Goal: Transaction & Acquisition: Register for event/course

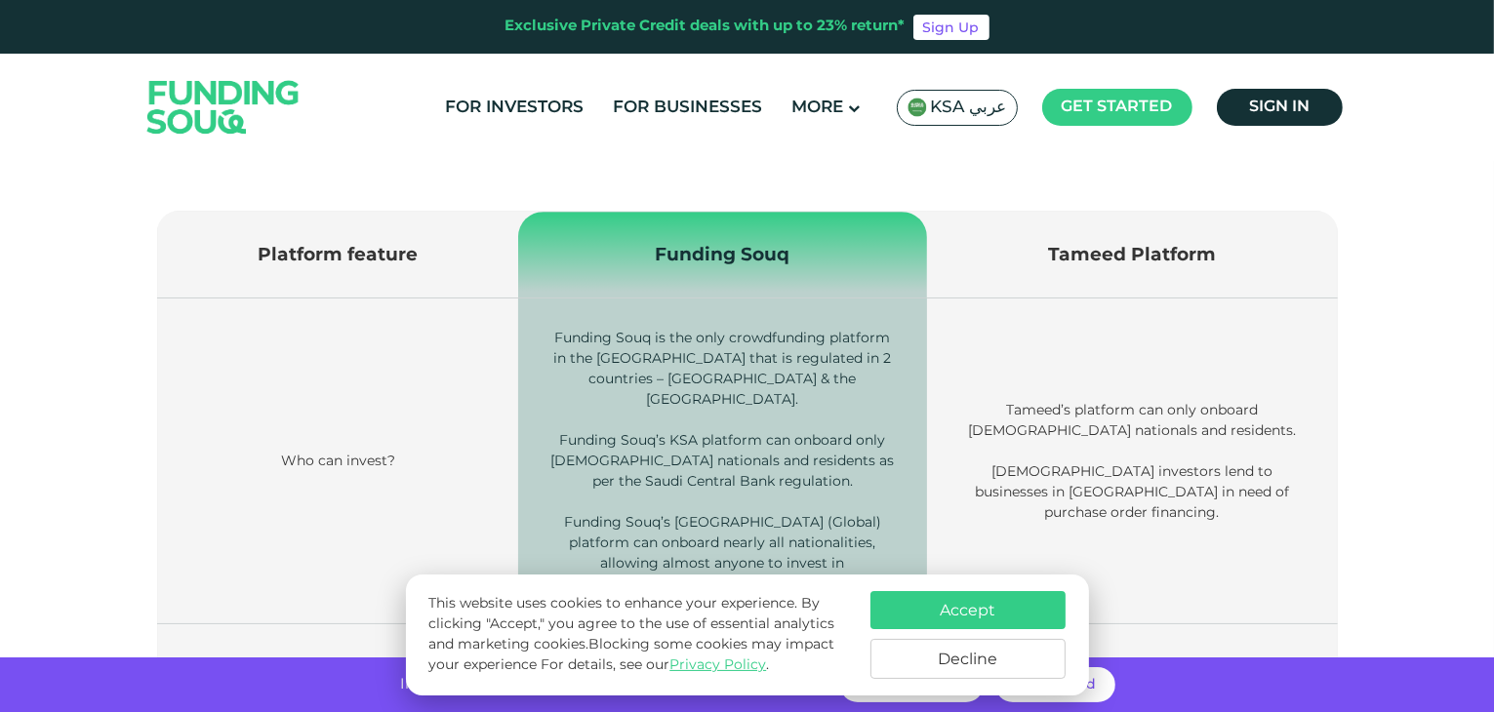
scroll to position [710, 0]
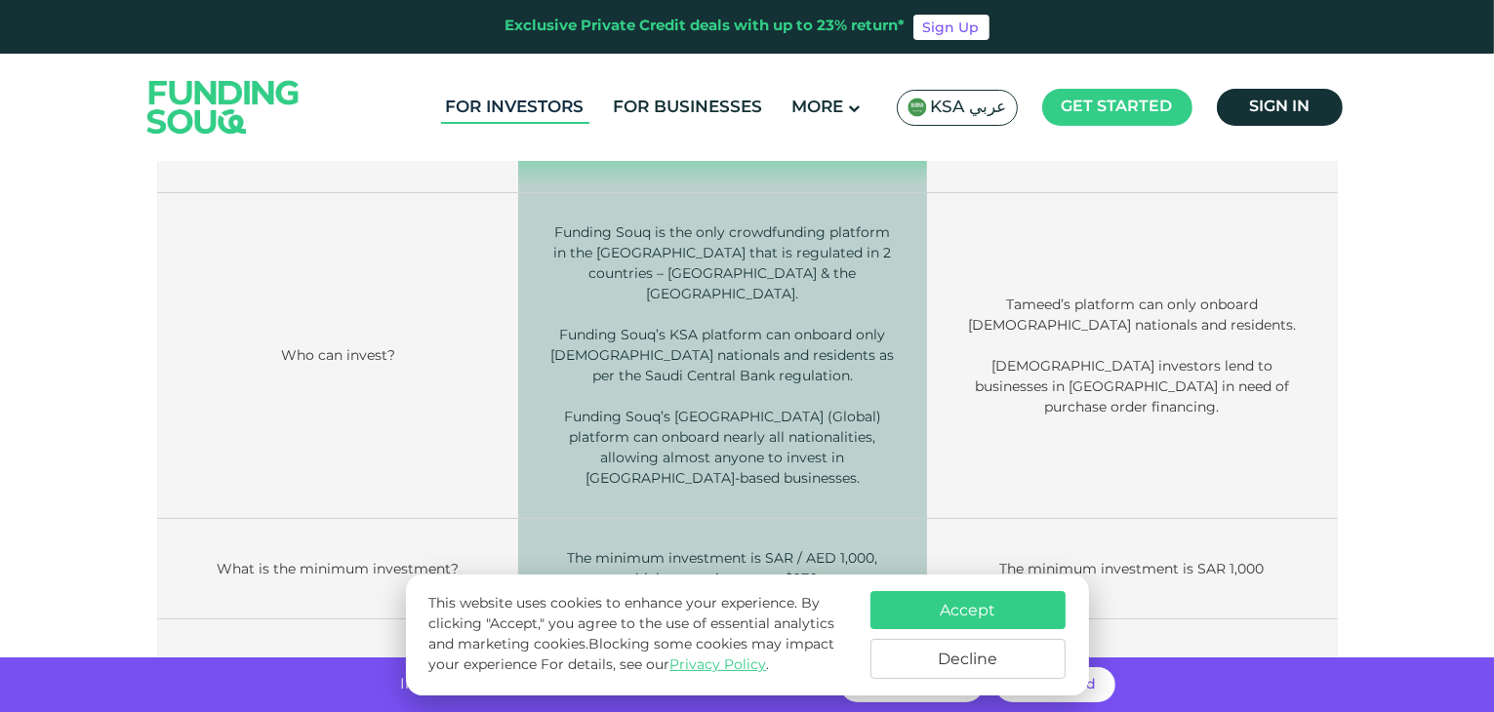
click at [535, 118] on link "For Investors" at bounding box center [515, 108] width 148 height 32
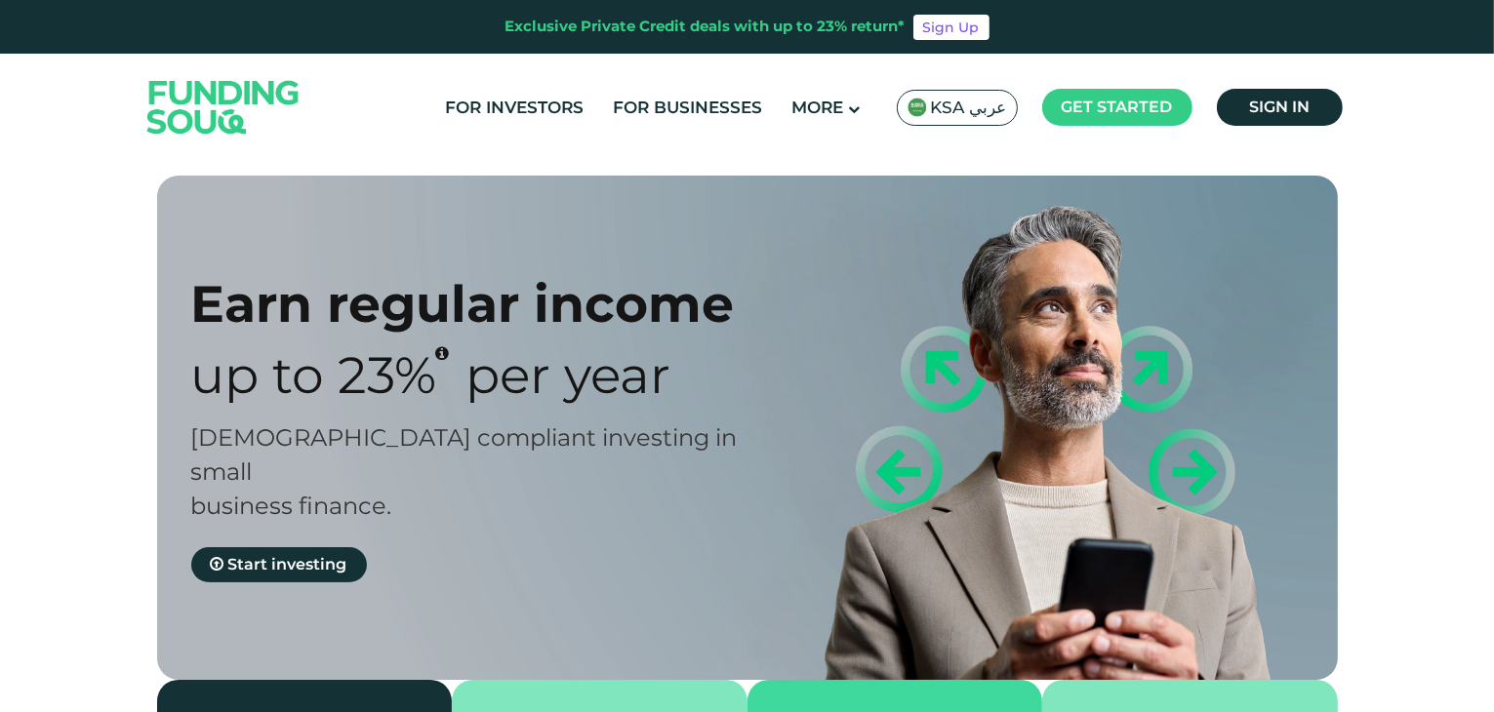
type tc-range-slider "4"
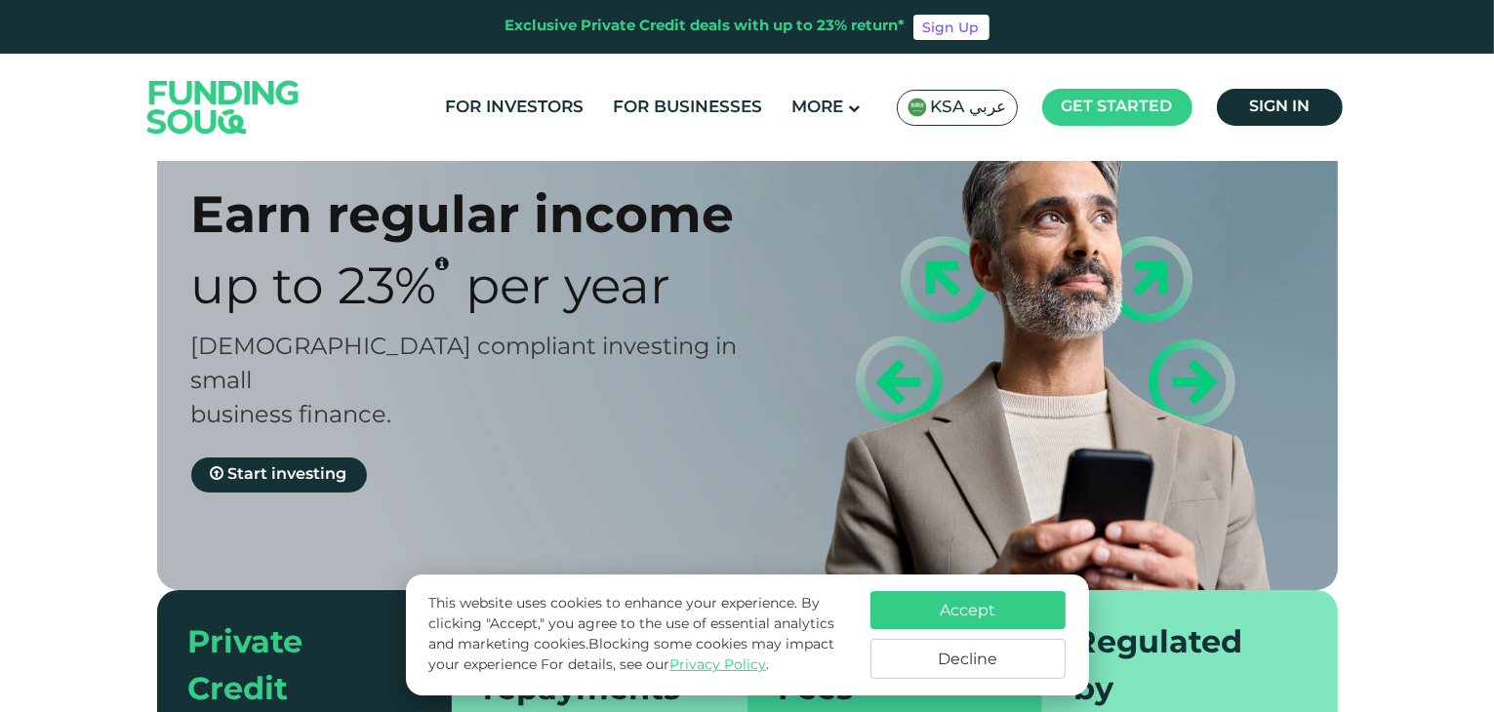
scroll to position [94, 0]
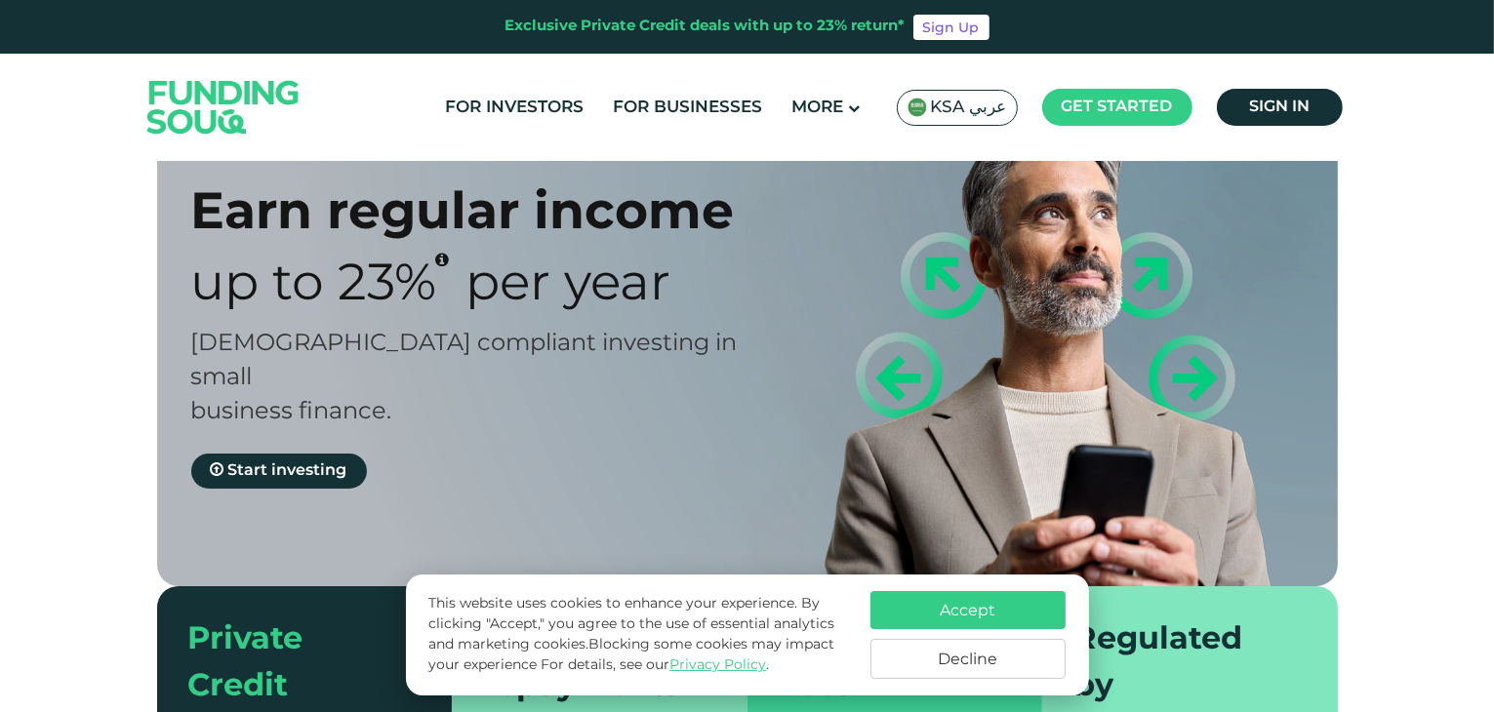
click at [962, 653] on button "Decline" at bounding box center [967, 659] width 195 height 40
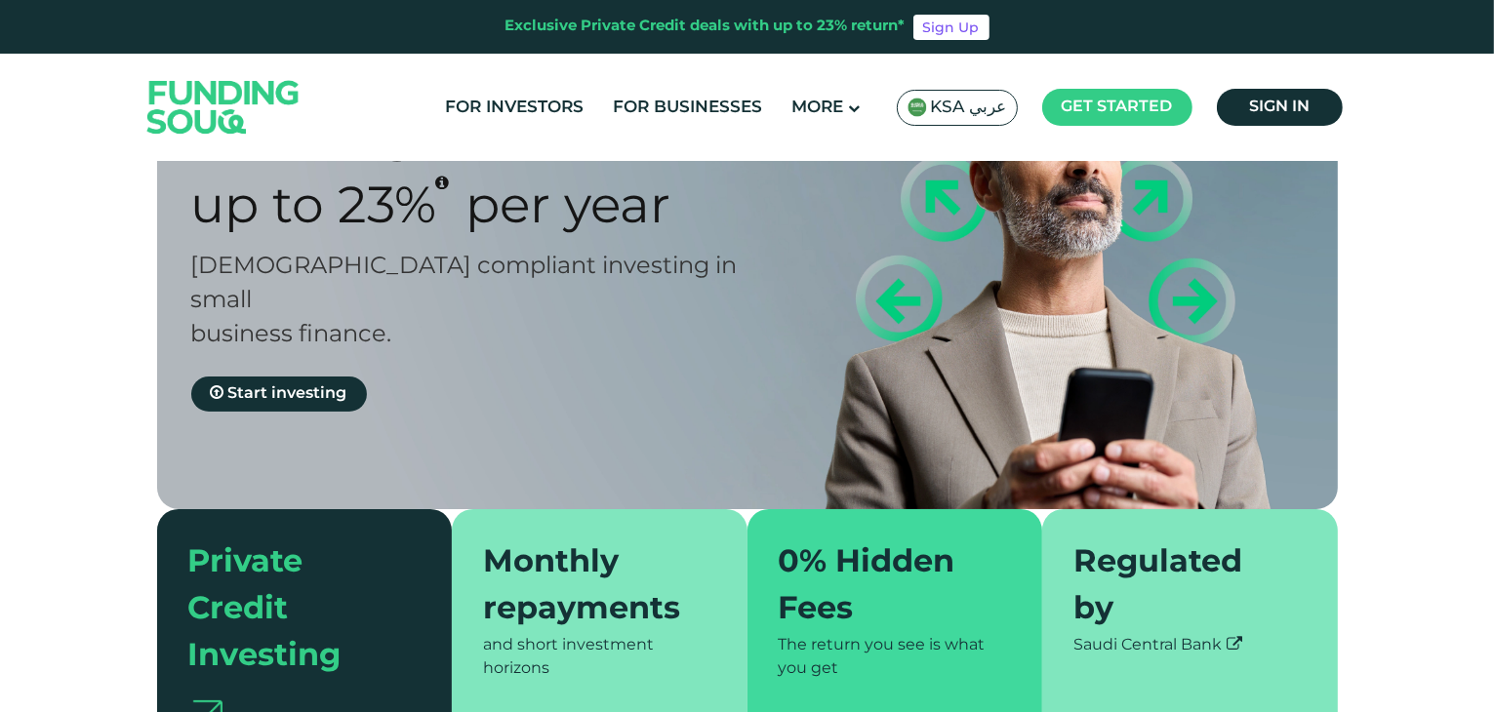
scroll to position [170, 0]
click at [301, 378] on link "Start investing" at bounding box center [279, 395] width 176 height 35
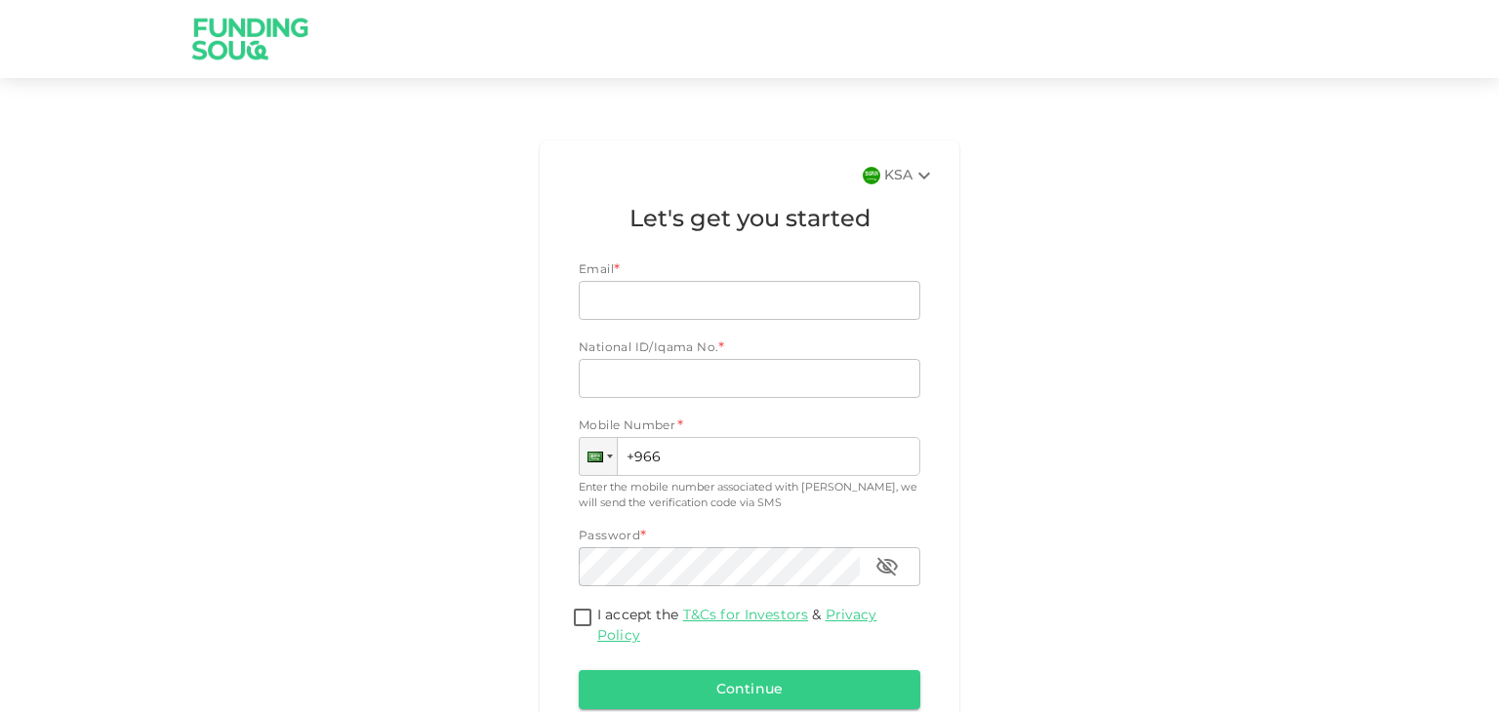
click at [894, 171] on div "KSA" at bounding box center [910, 175] width 52 height 23
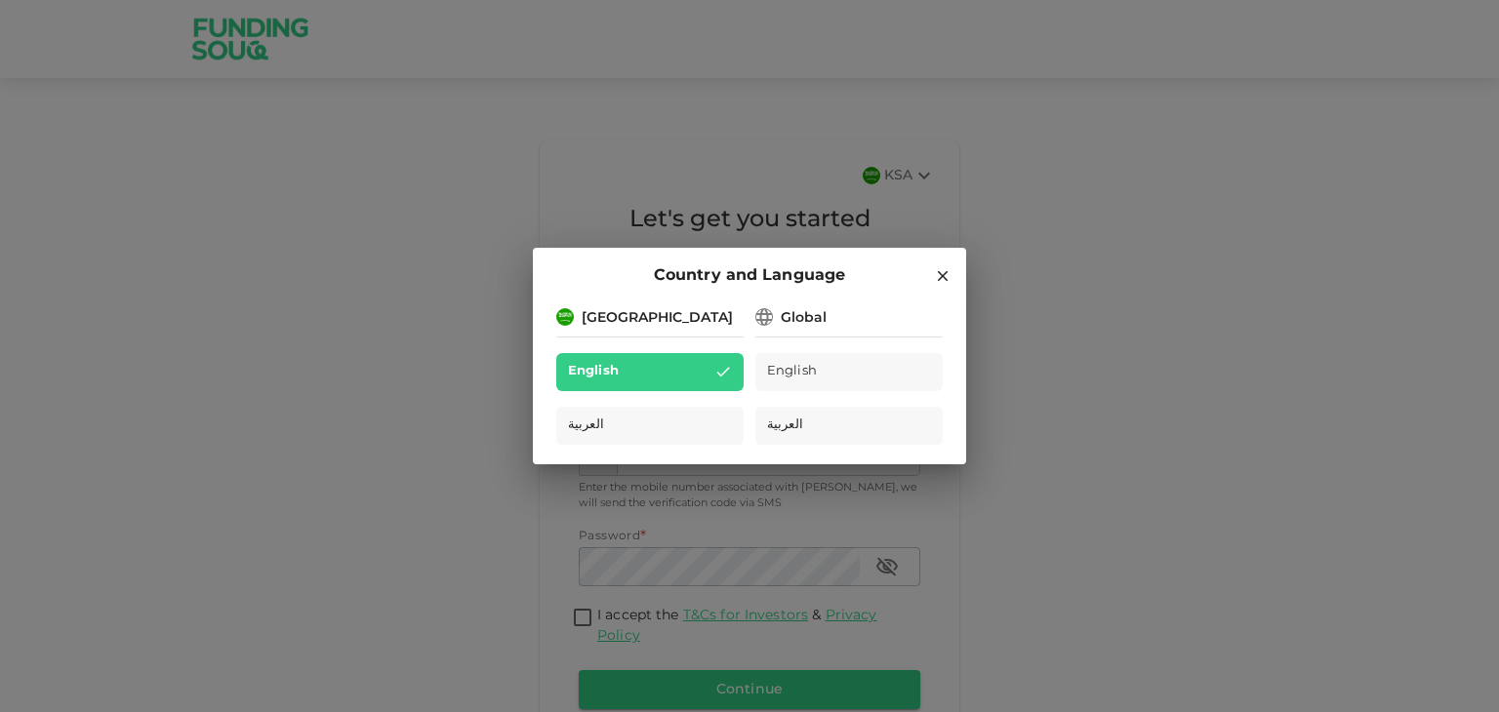
click at [618, 309] on div "Saudi Arabia" at bounding box center [657, 318] width 151 height 20
click at [778, 313] on div "Global" at bounding box center [848, 316] width 187 height 24
click at [760, 317] on icon at bounding box center [764, 317] width 20 height 20
click at [941, 273] on icon at bounding box center [943, 276] width 18 height 18
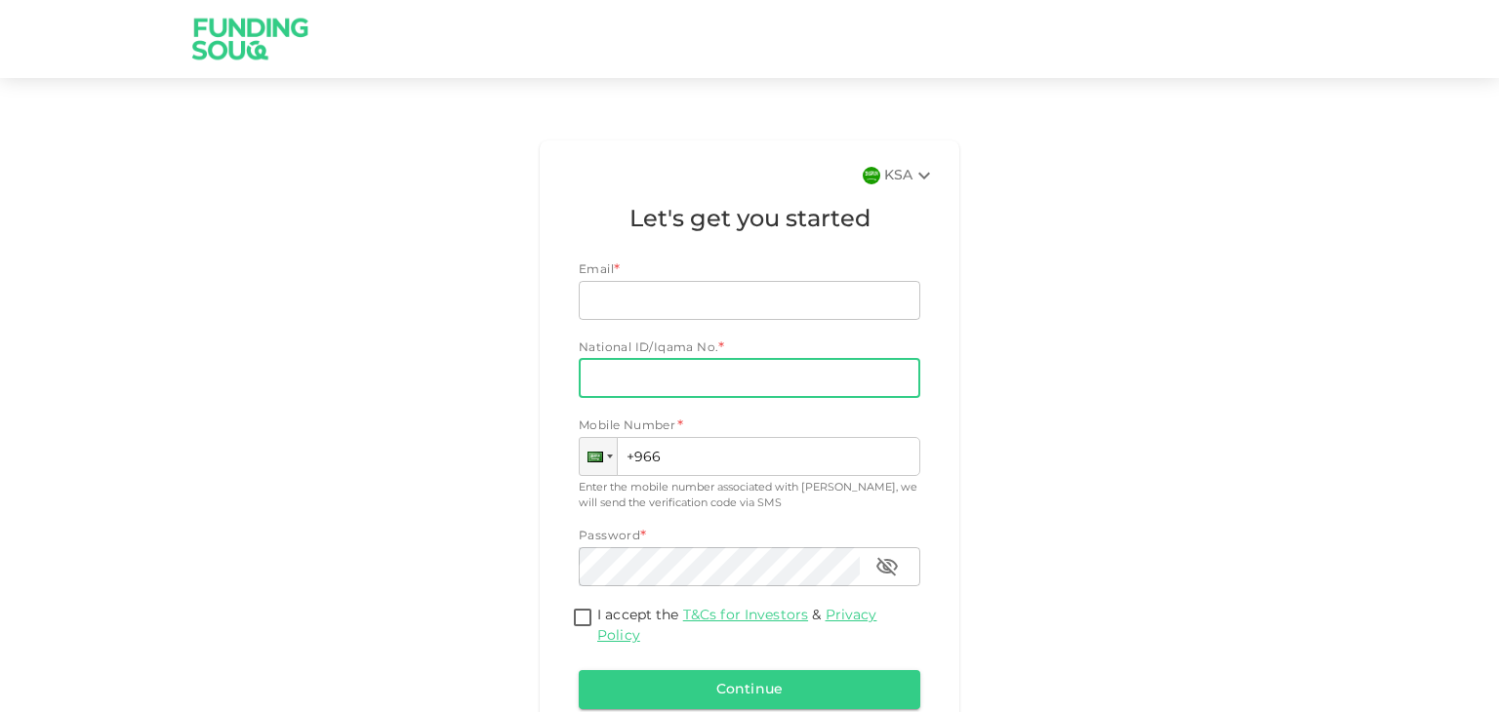
scroll to position [109, 0]
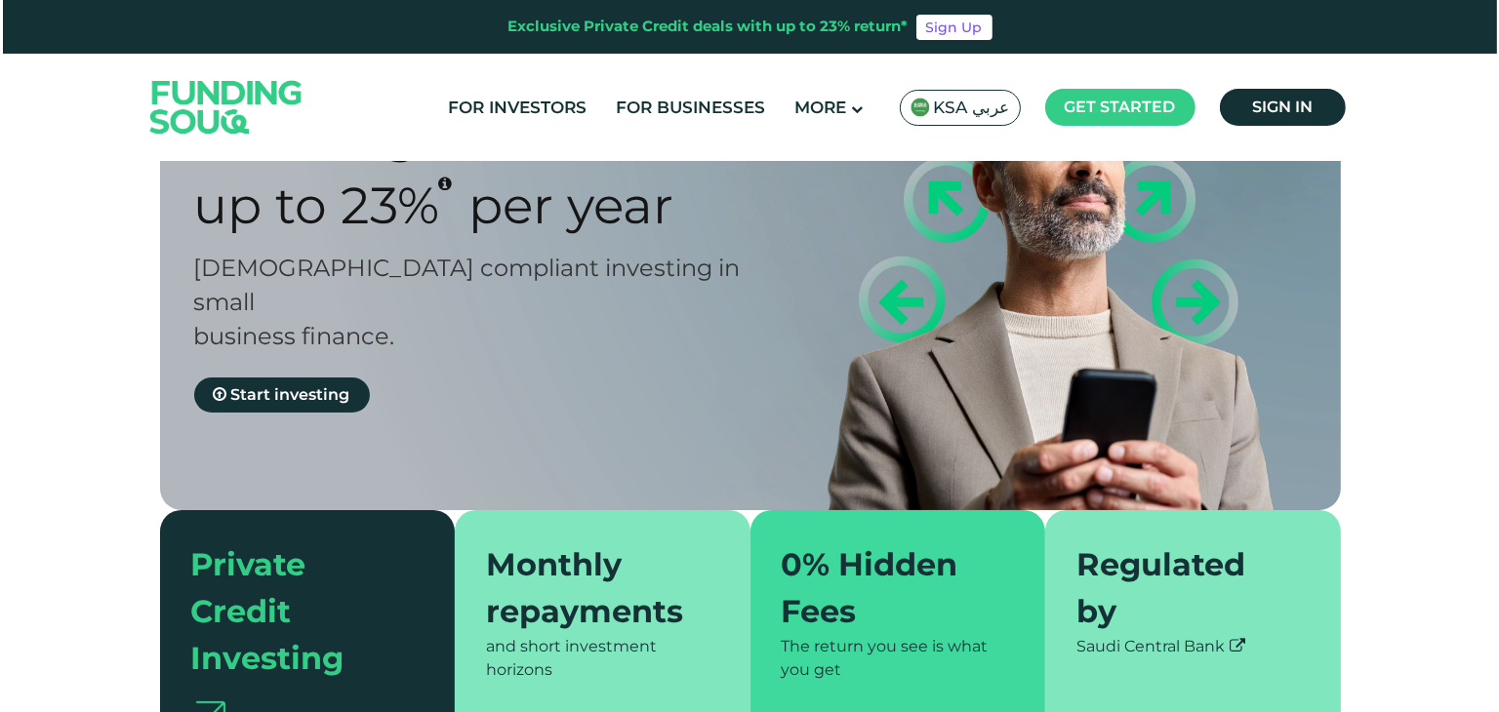
scroll to position [178, 0]
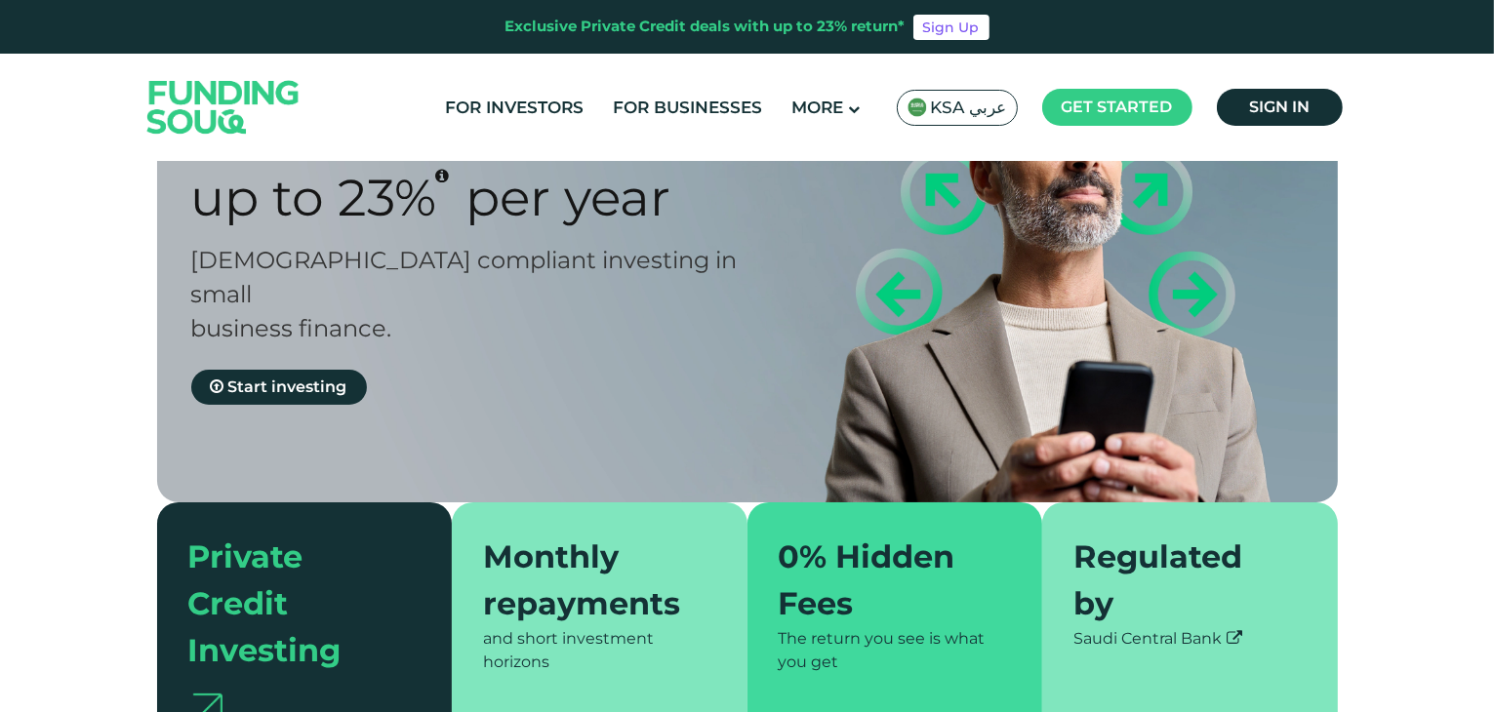
type tc-range-slider "4"
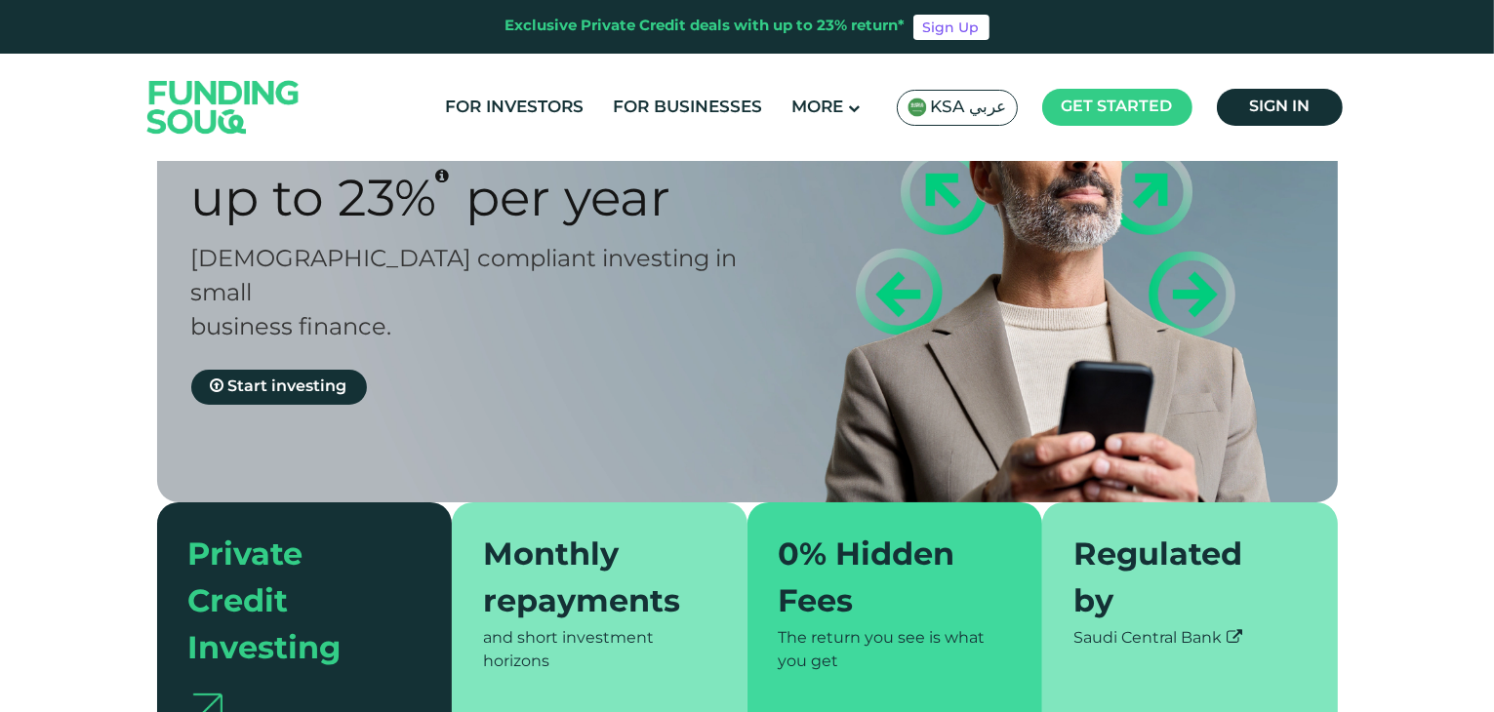
click at [946, 113] on span "KSA عربي" at bounding box center [969, 108] width 76 height 22
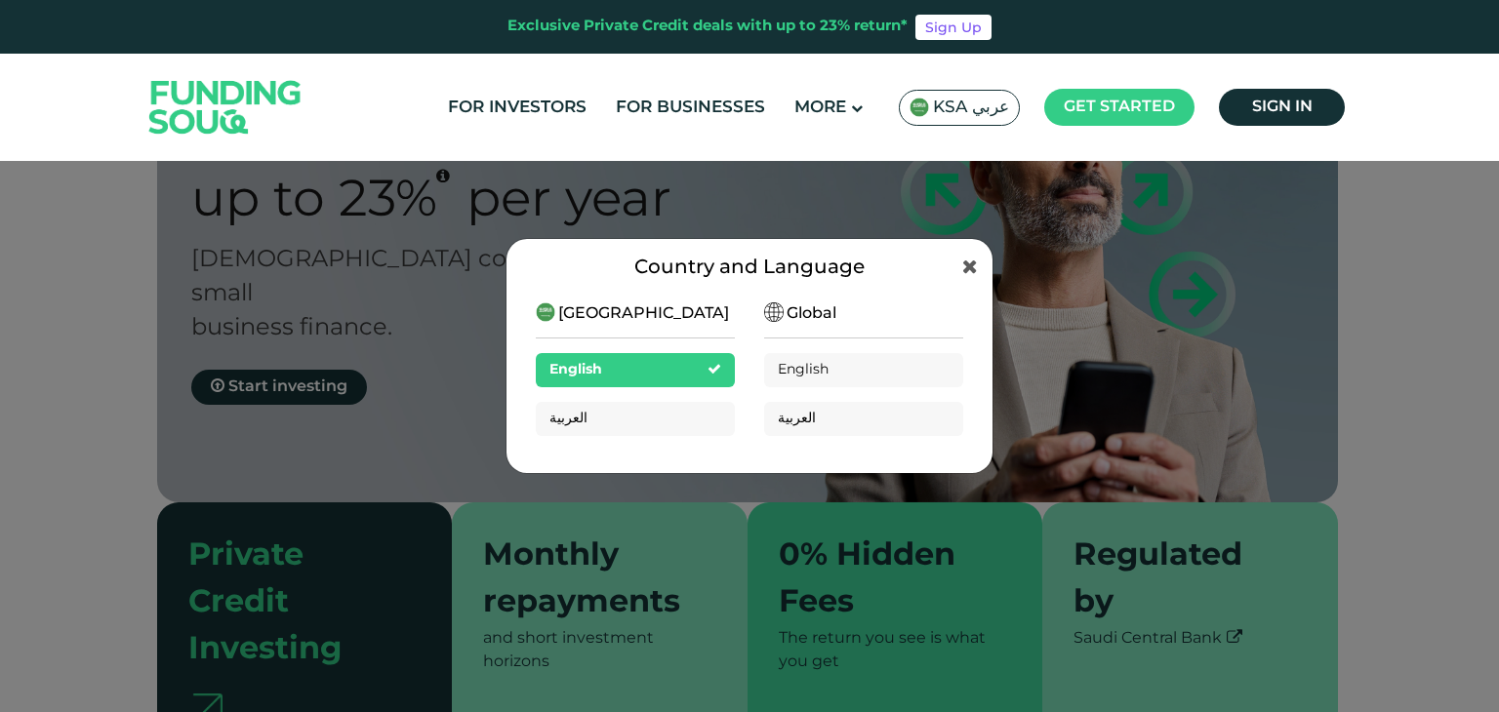
click at [605, 320] on span "[GEOGRAPHIC_DATA]" at bounding box center [643, 313] width 171 height 23
click at [804, 311] on span "Global" at bounding box center [811, 313] width 50 height 23
click at [809, 367] on span "English" at bounding box center [804, 370] width 53 height 14
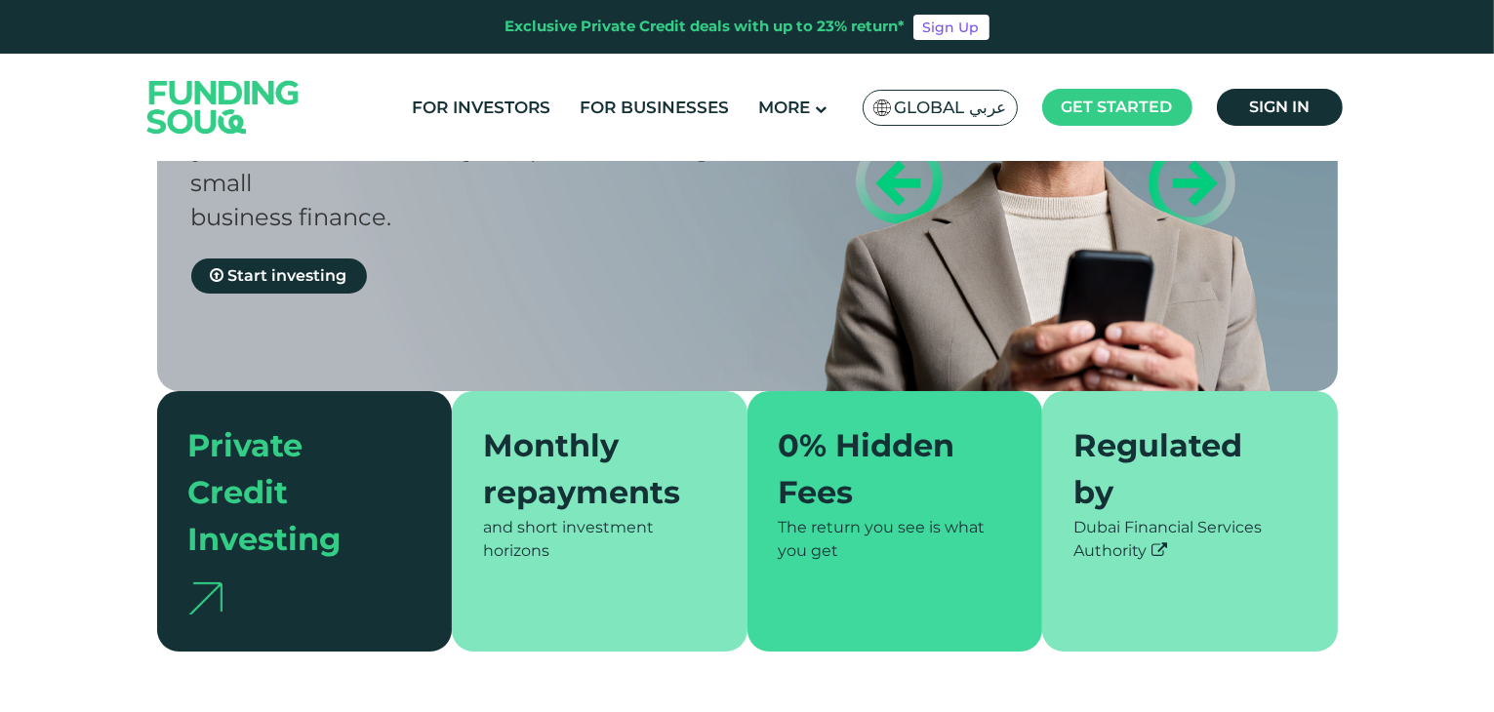
scroll to position [293, 0]
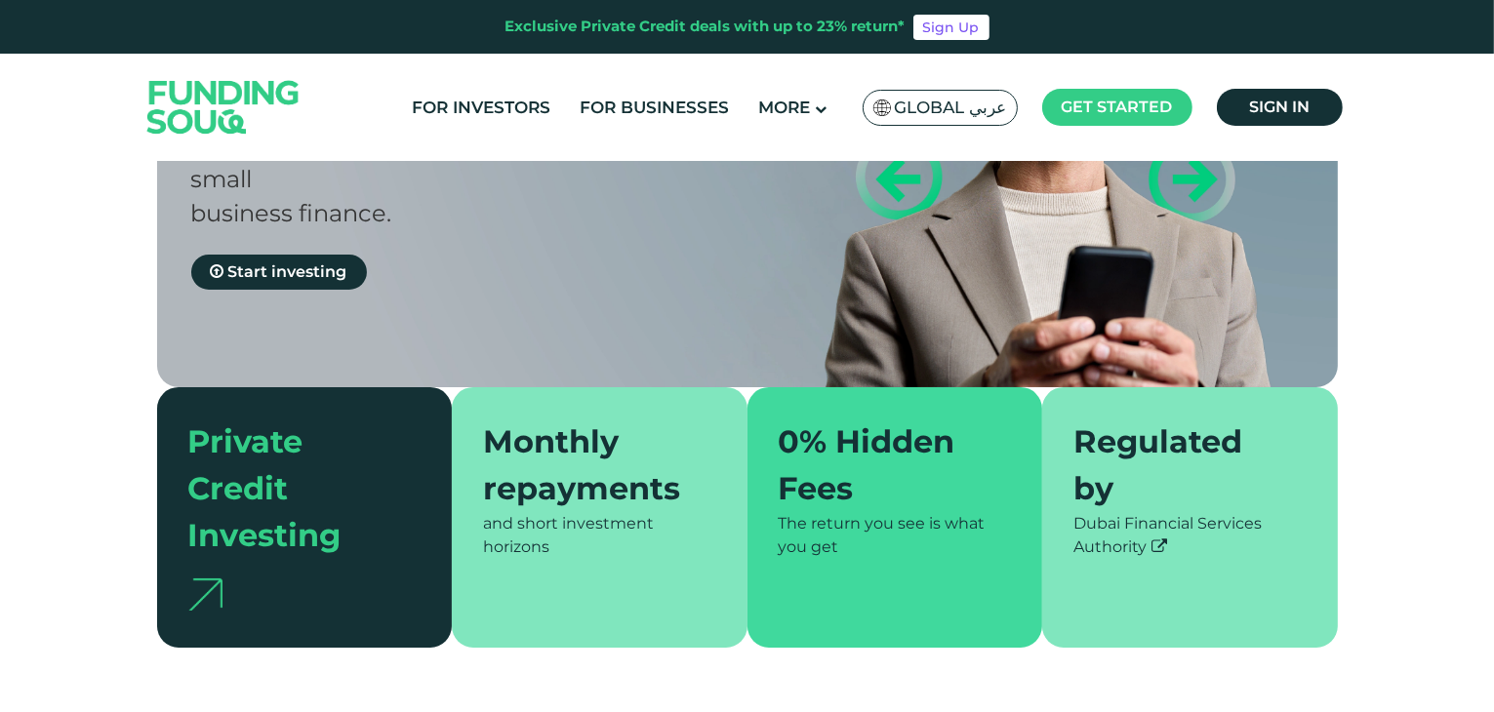
click at [1124, 126] on ul "For Investors For Businesses More About Us How It Works" at bounding box center [874, 108] width 955 height 46
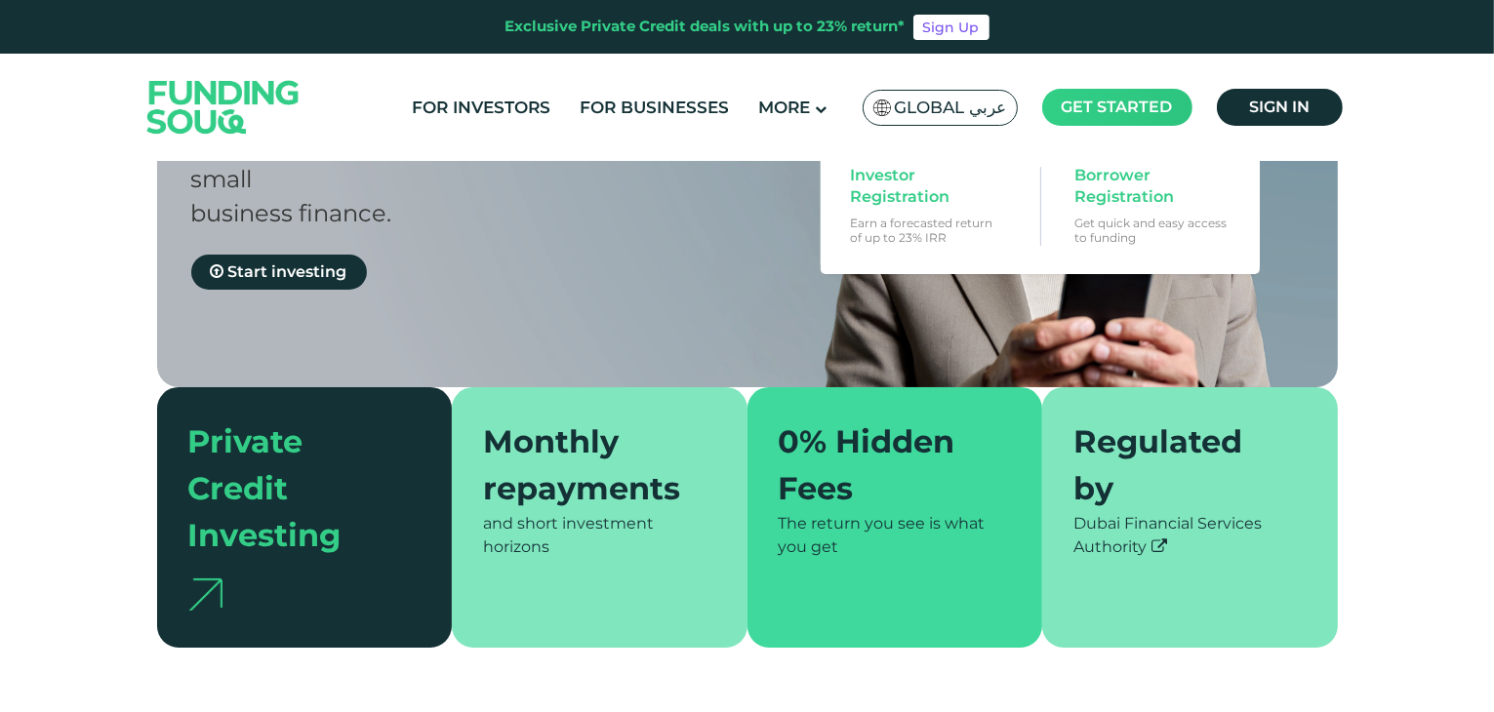
click at [1124, 115] on span "Get started" at bounding box center [1117, 107] width 111 height 19
click at [886, 181] on span "Investor Registration" at bounding box center [925, 186] width 150 height 43
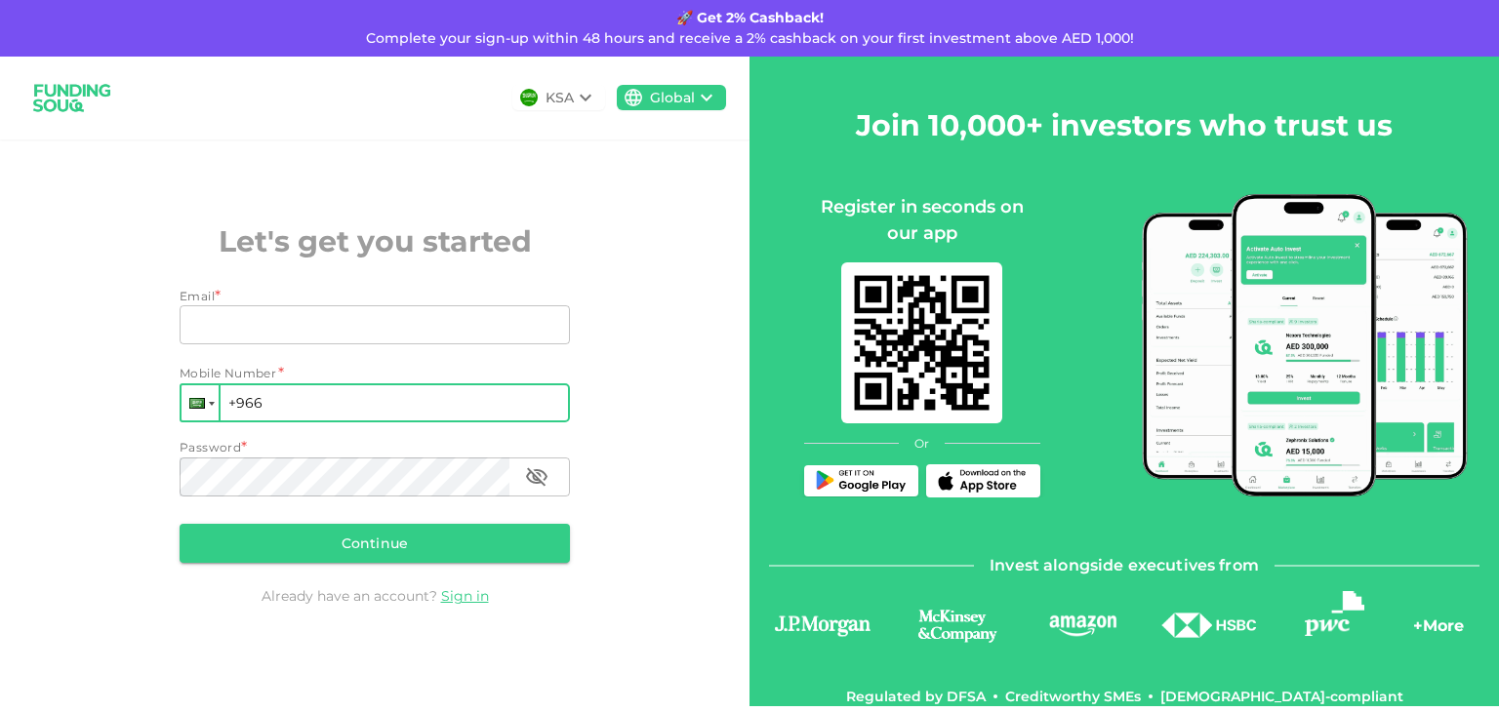
click at [207, 407] on div at bounding box center [199, 402] width 37 height 35
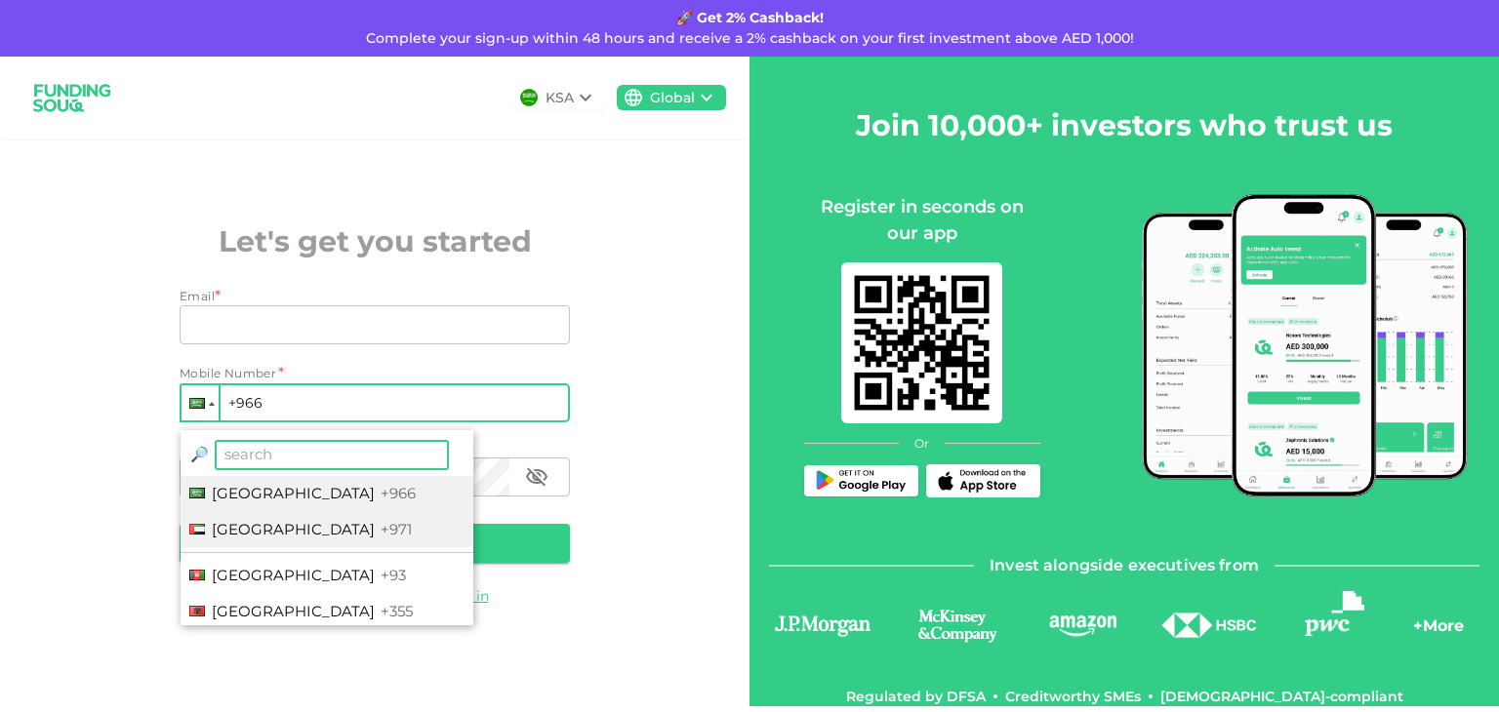
click at [225, 523] on span "United Arab Emirates" at bounding box center [293, 529] width 163 height 19
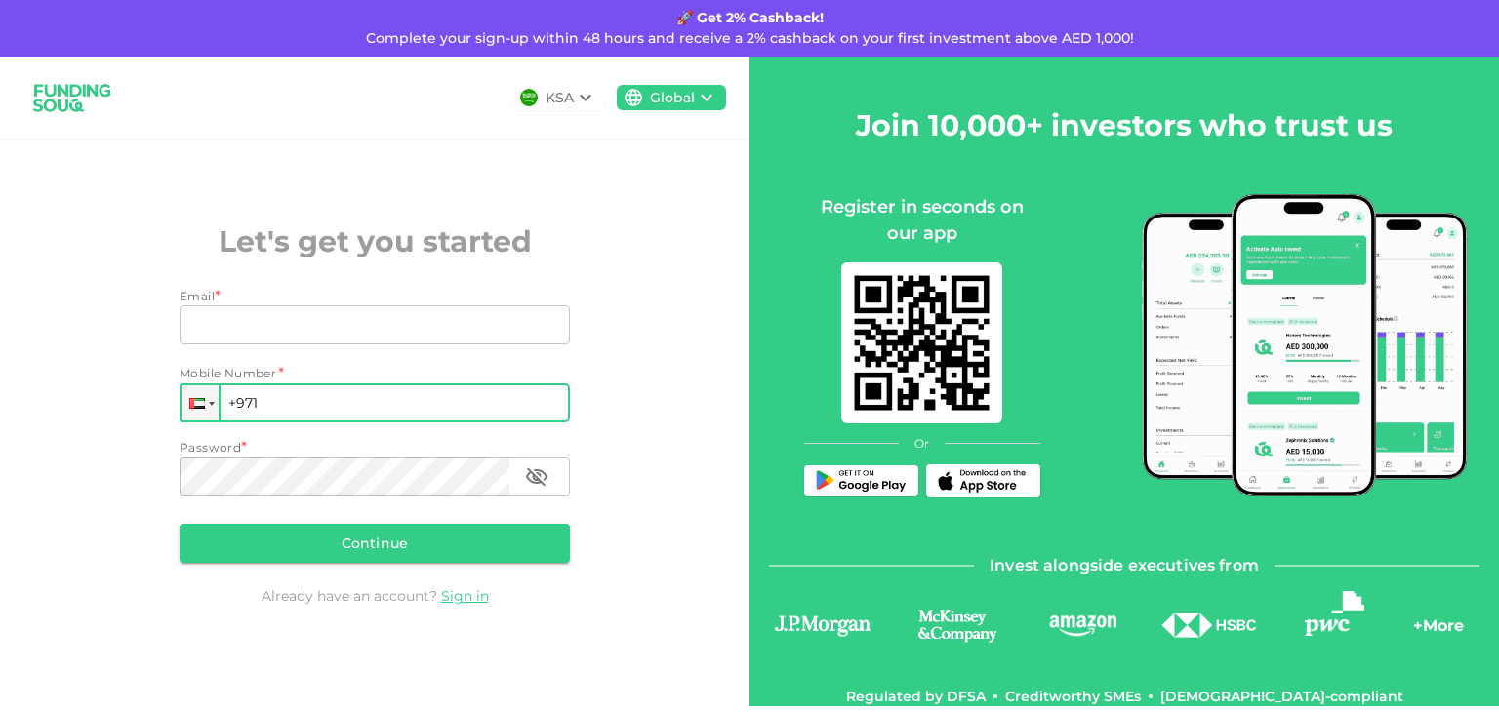
click at [341, 410] on input "+971" at bounding box center [375, 402] width 390 height 39
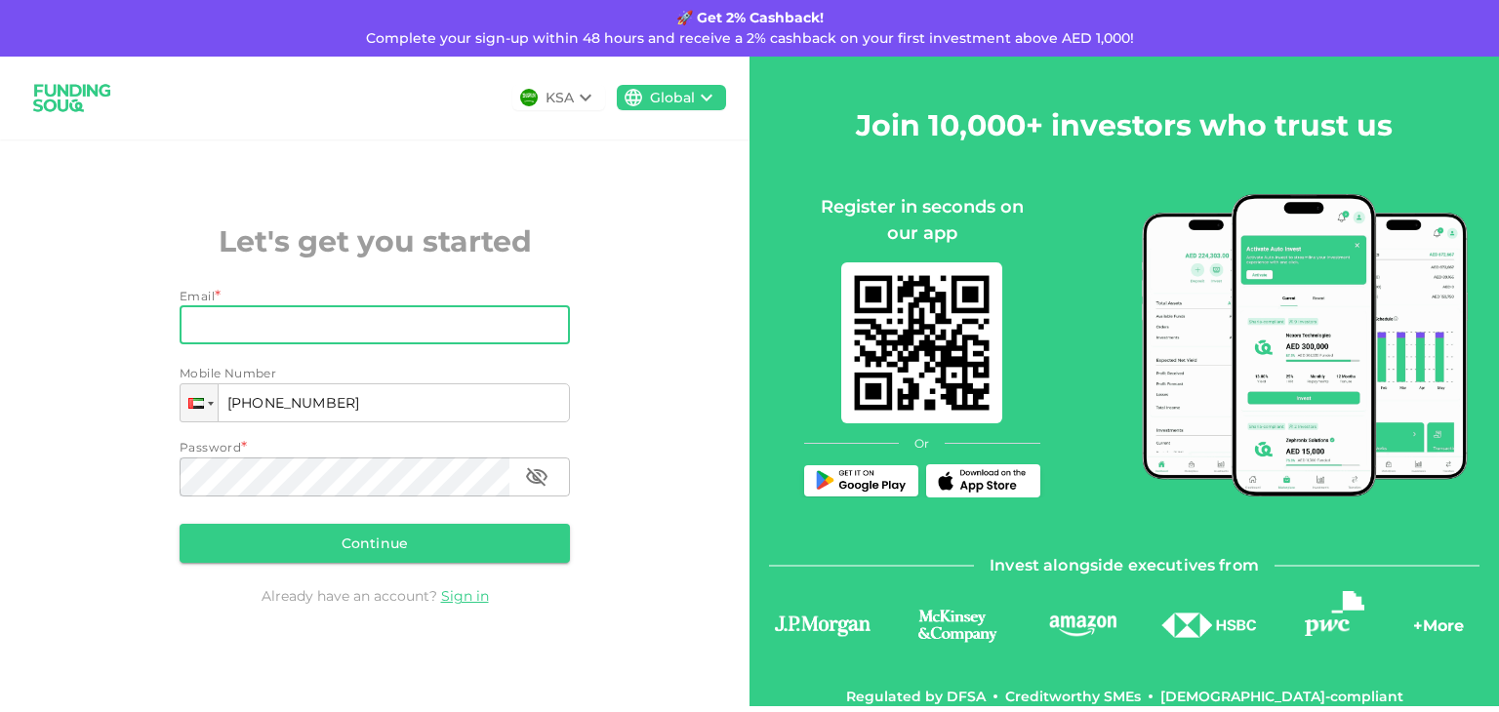
type input "+971 585 040 494"
click at [406, 328] on input "Email" at bounding box center [364, 324] width 369 height 39
type input "[EMAIL_ADDRESS][DOMAIN_NAME]"
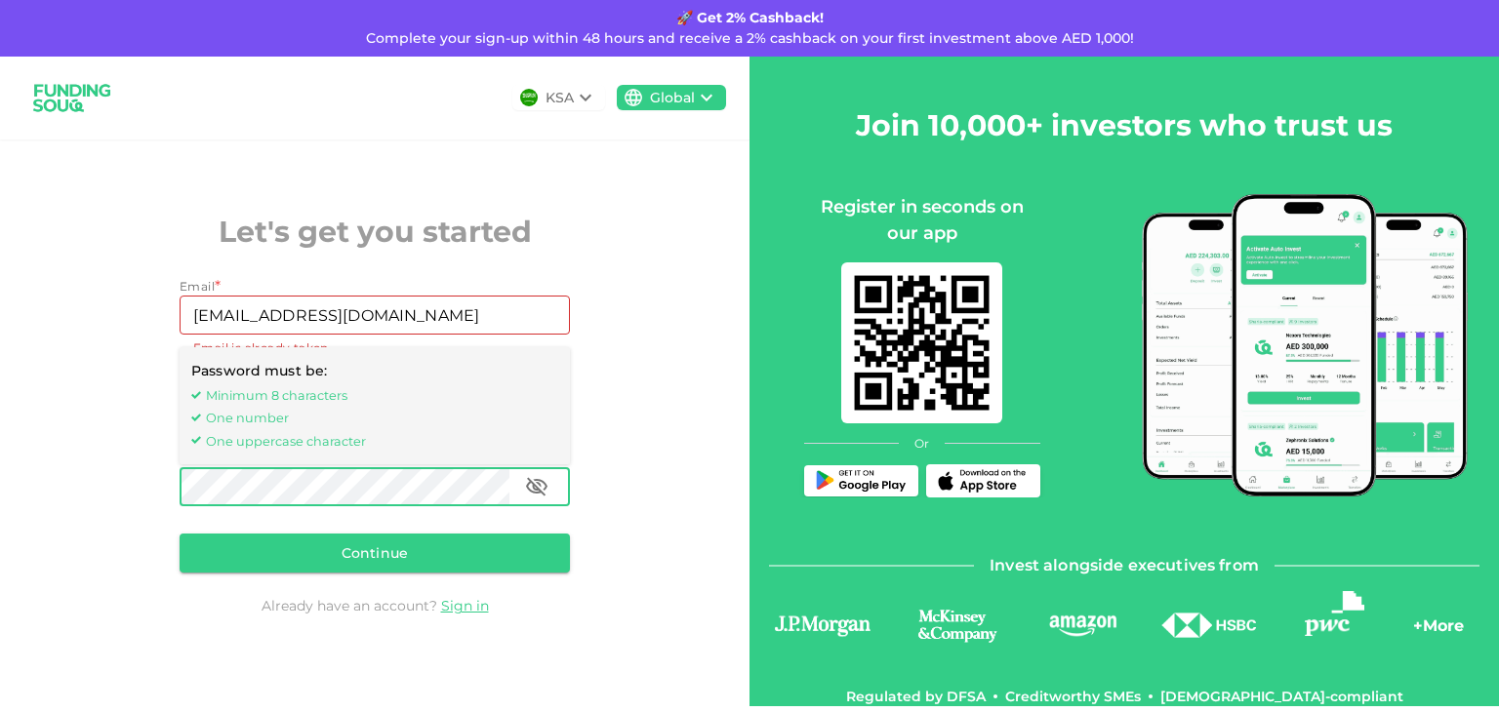
click at [527, 483] on icon "button" at bounding box center [536, 486] width 23 height 23
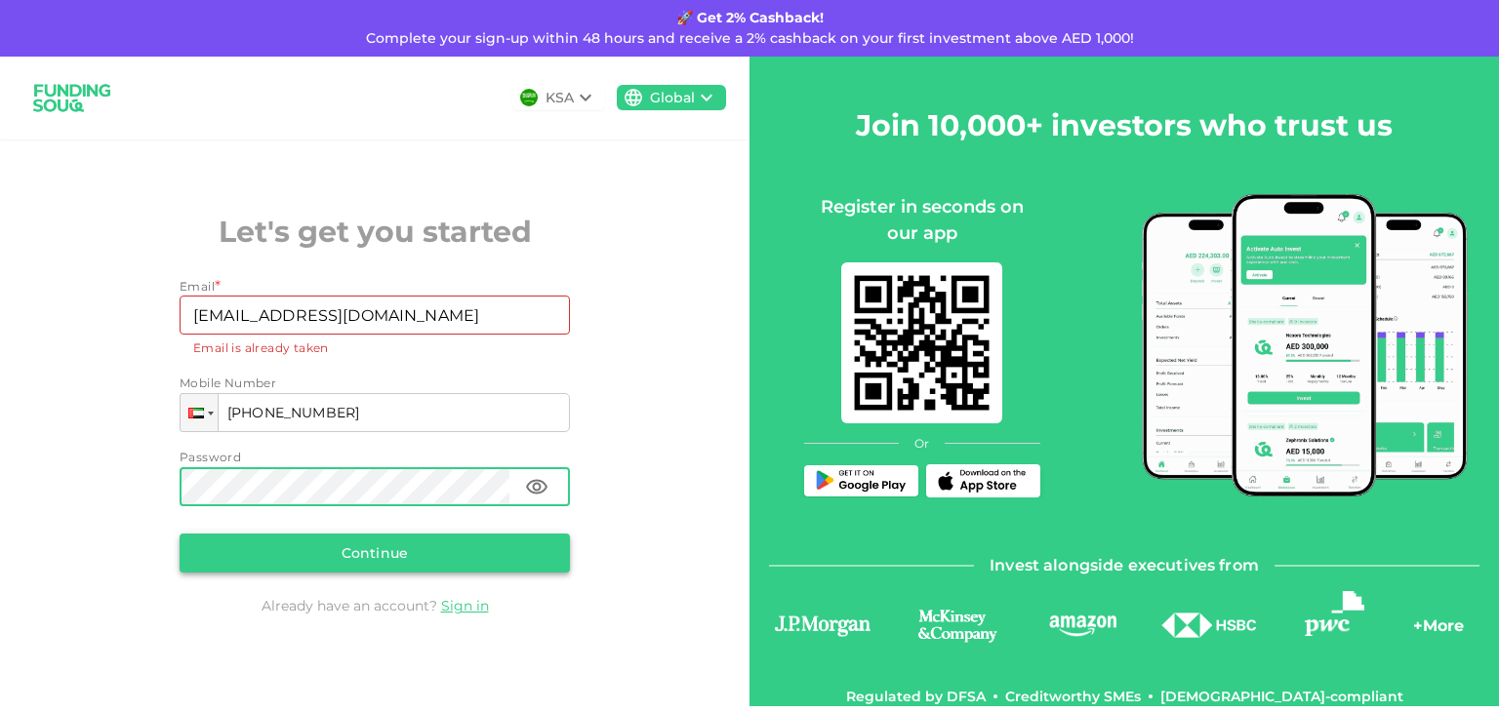
click at [411, 543] on button "Continue" at bounding box center [375, 553] width 390 height 39
click at [477, 598] on link "Sign in" at bounding box center [465, 606] width 48 height 18
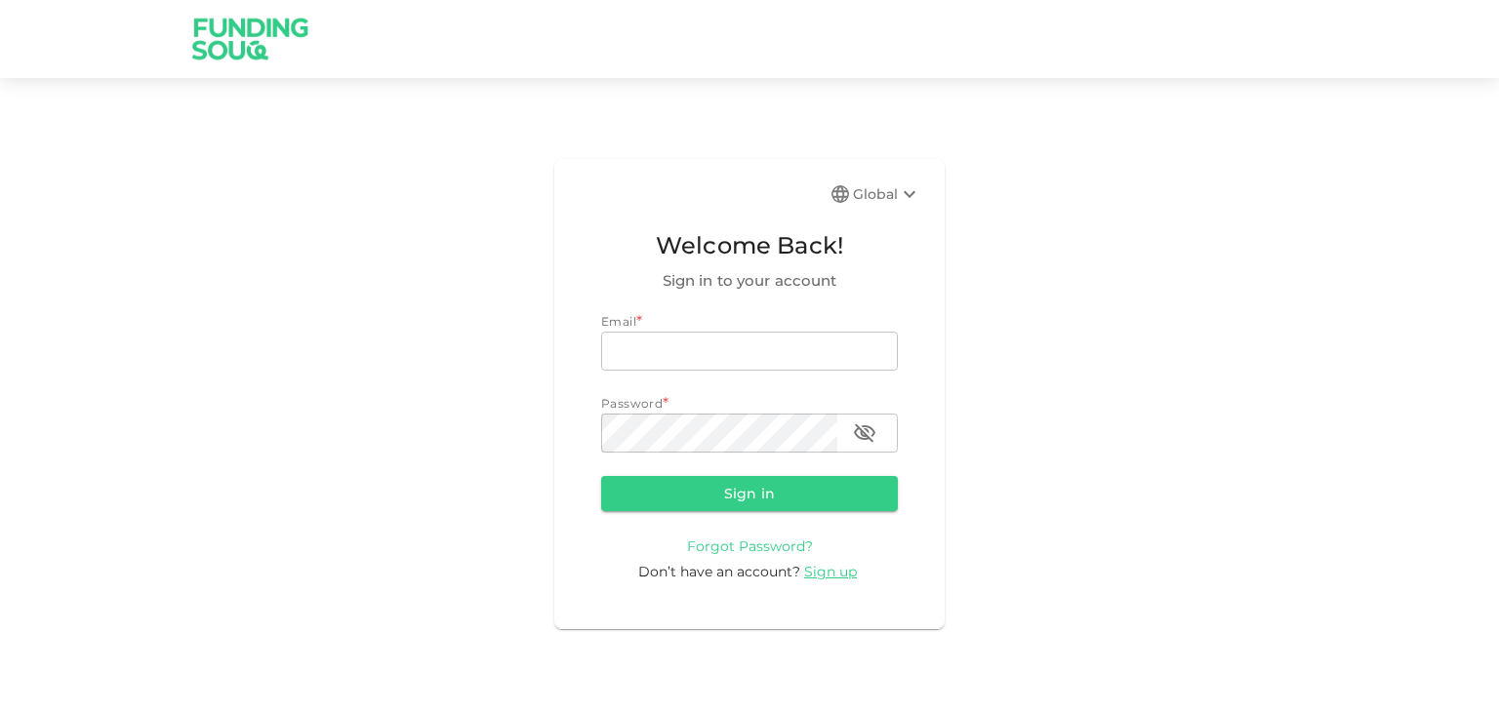
click at [732, 551] on span "Forgot Password?" at bounding box center [750, 547] width 126 height 18
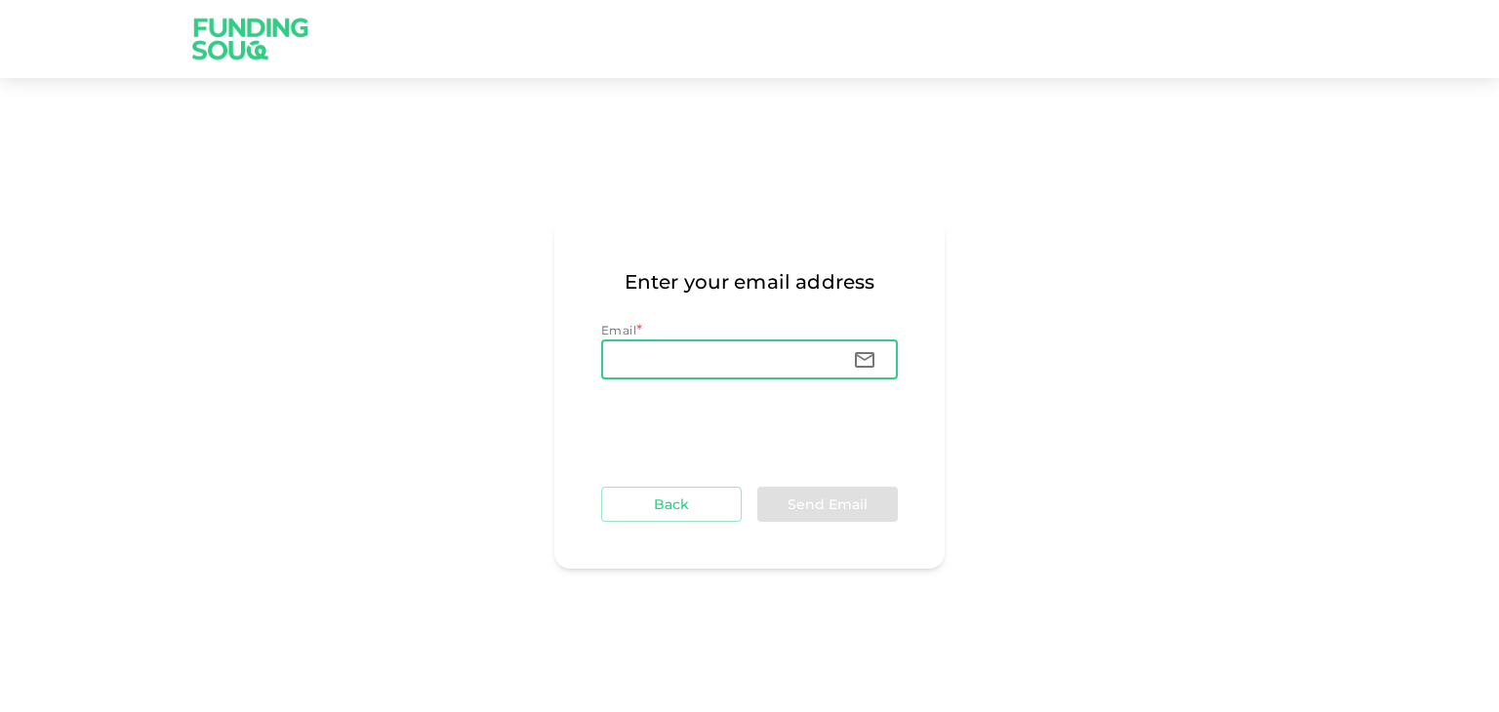
click at [718, 347] on input "Email" at bounding box center [719, 360] width 236 height 39
type input "[EMAIL_ADDRESS][DOMAIN_NAME]"
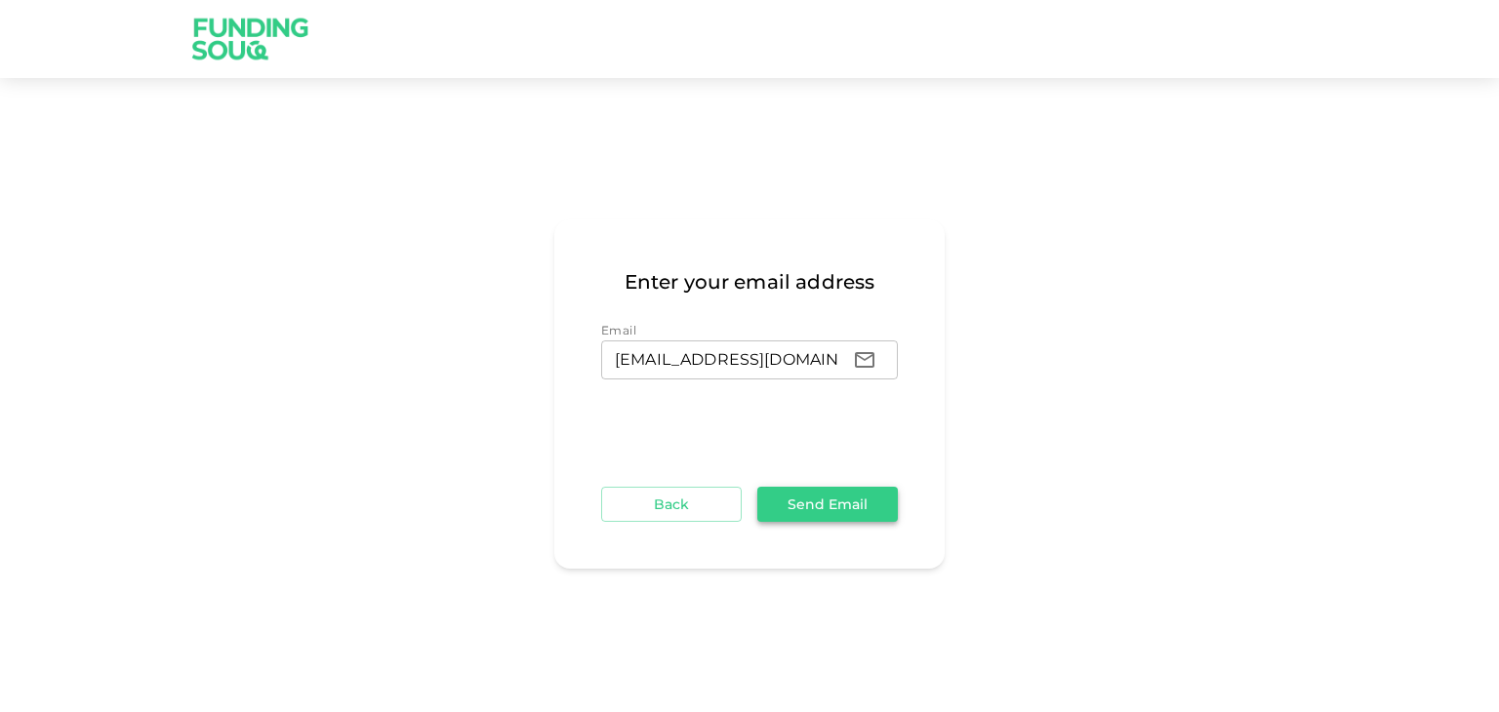
click at [826, 504] on button "Send Email" at bounding box center [827, 504] width 140 height 35
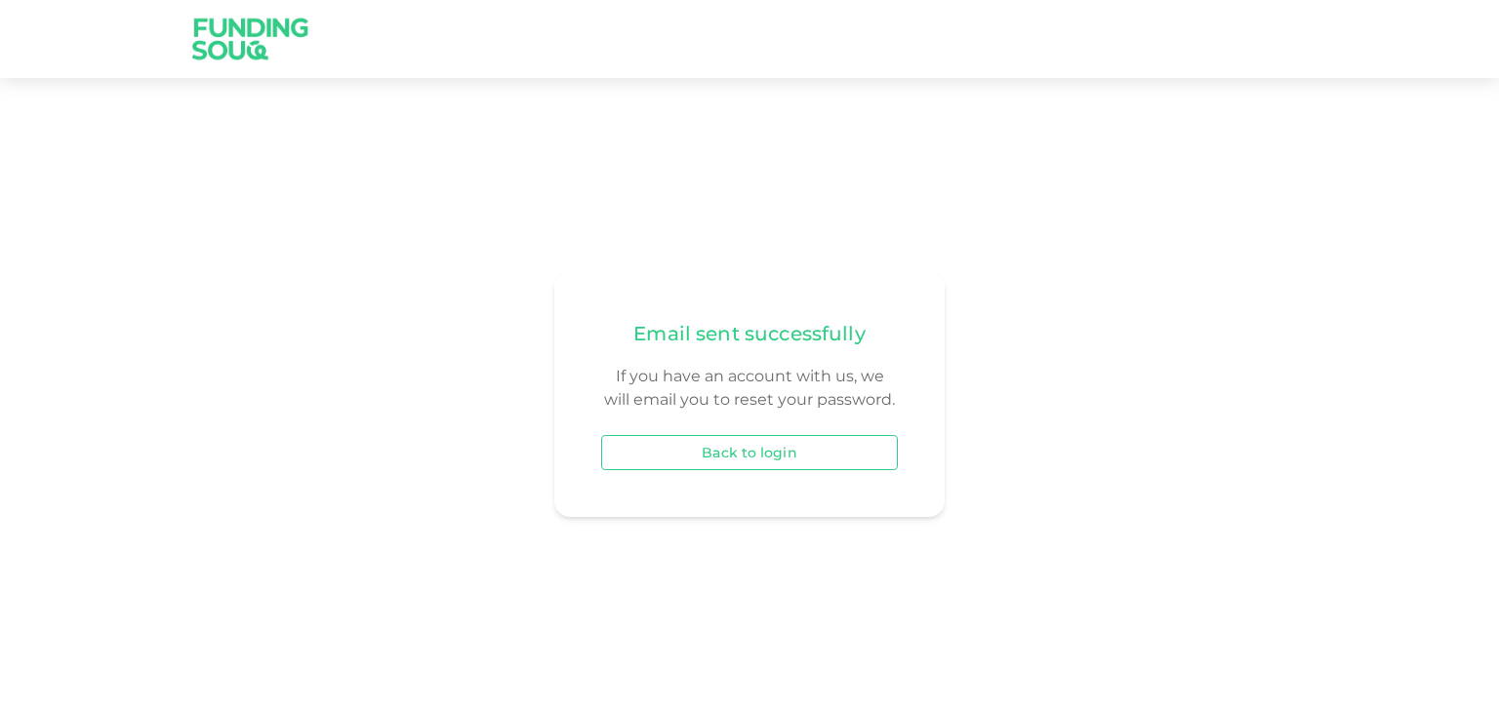
click at [752, 451] on button "Back to login" at bounding box center [749, 452] width 297 height 35
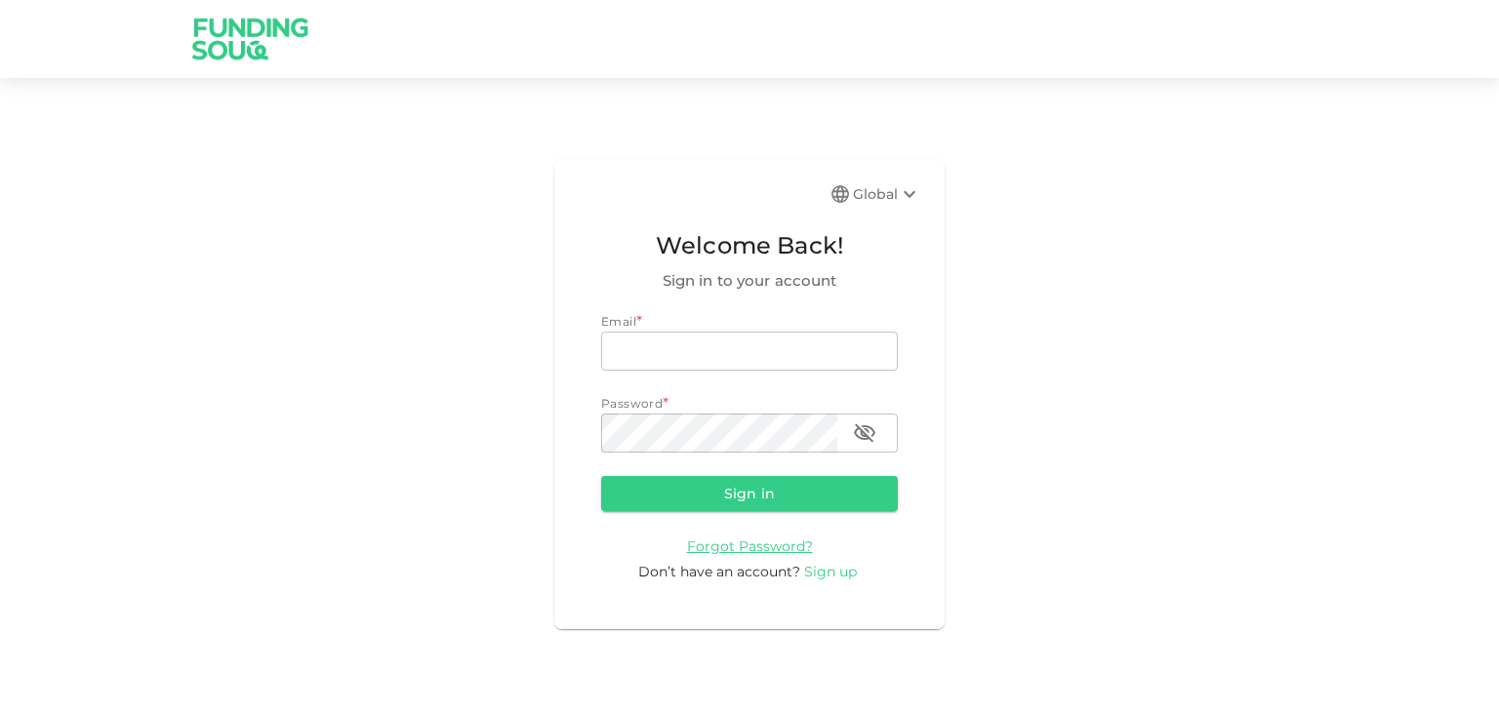
click at [839, 568] on span "Sign up" at bounding box center [830, 572] width 53 height 18
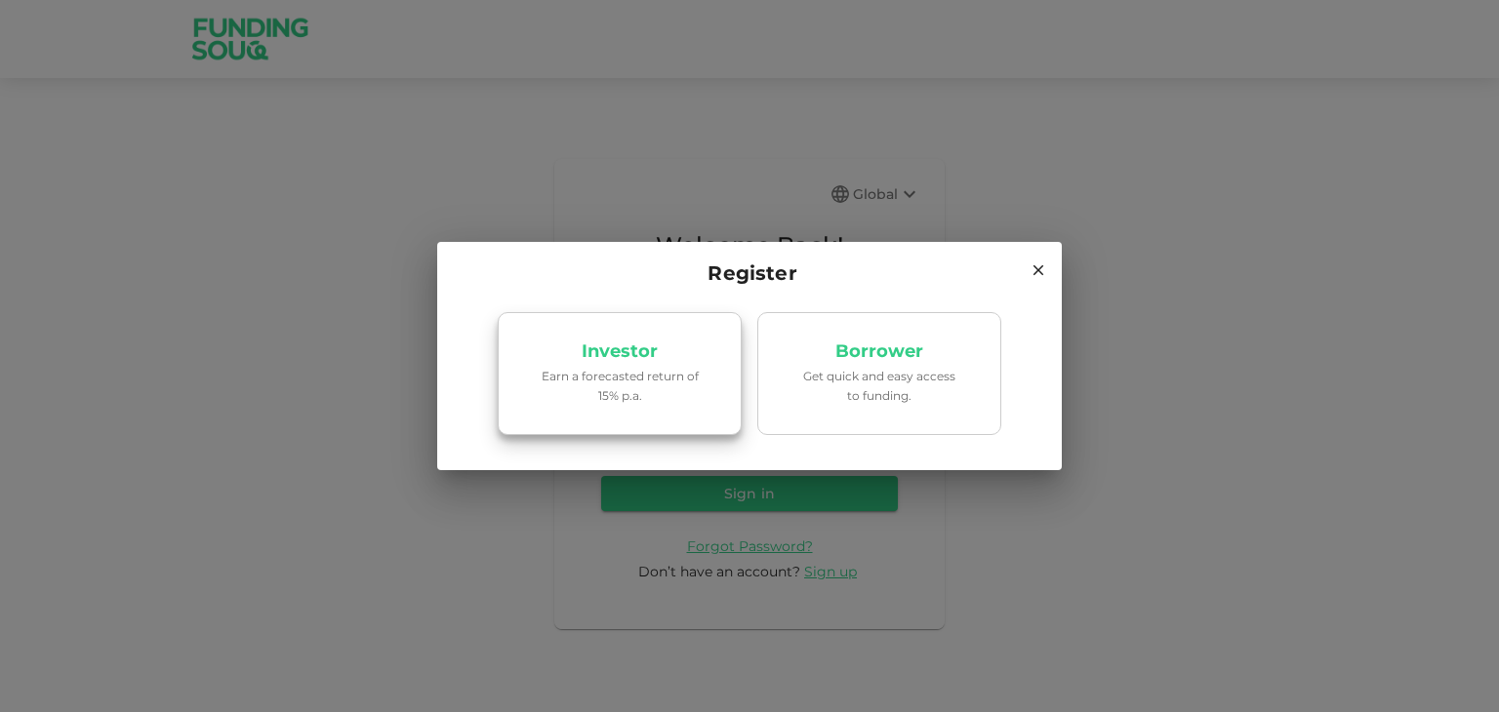
click at [635, 408] on link "Investor Earn a forecasted return of 15% p.a." at bounding box center [620, 373] width 244 height 123
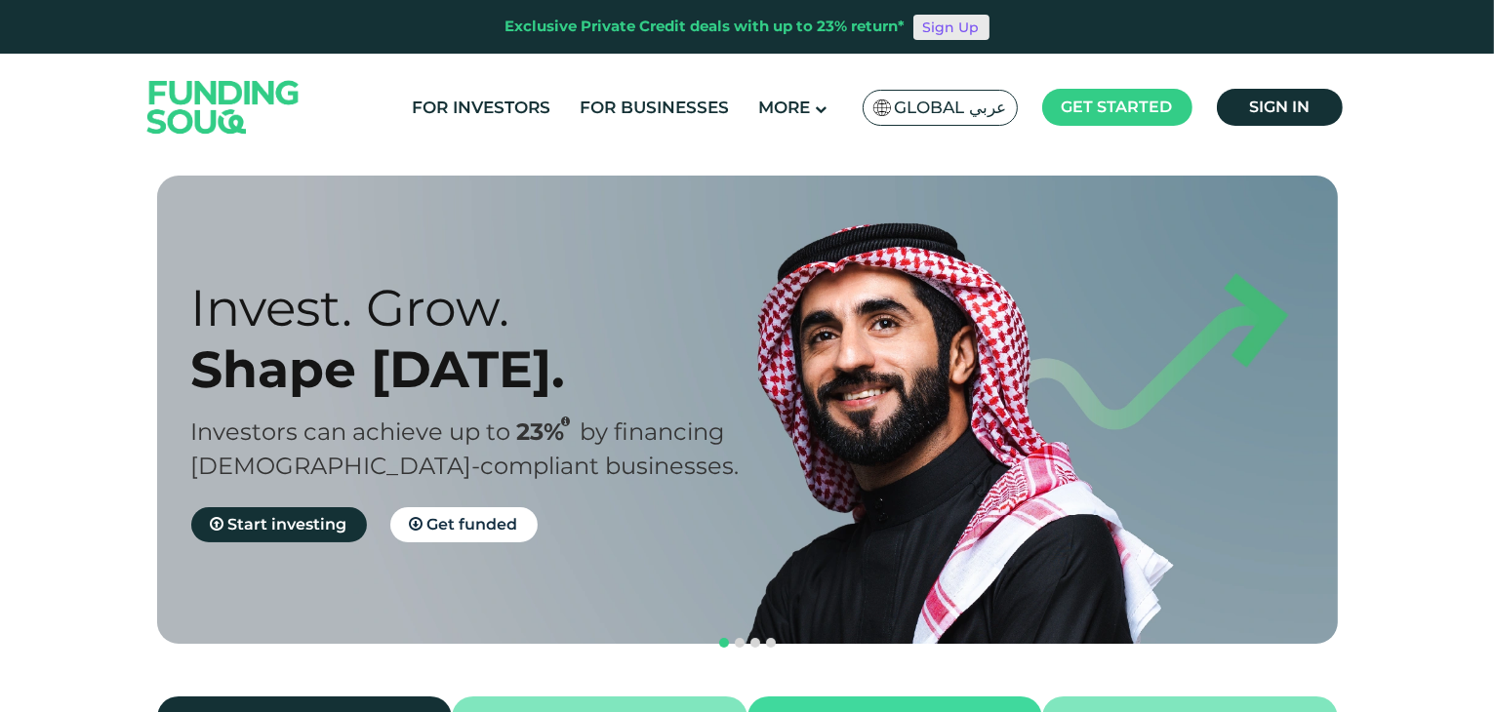
click at [967, 29] on link "Sign Up" at bounding box center [951, 27] width 76 height 25
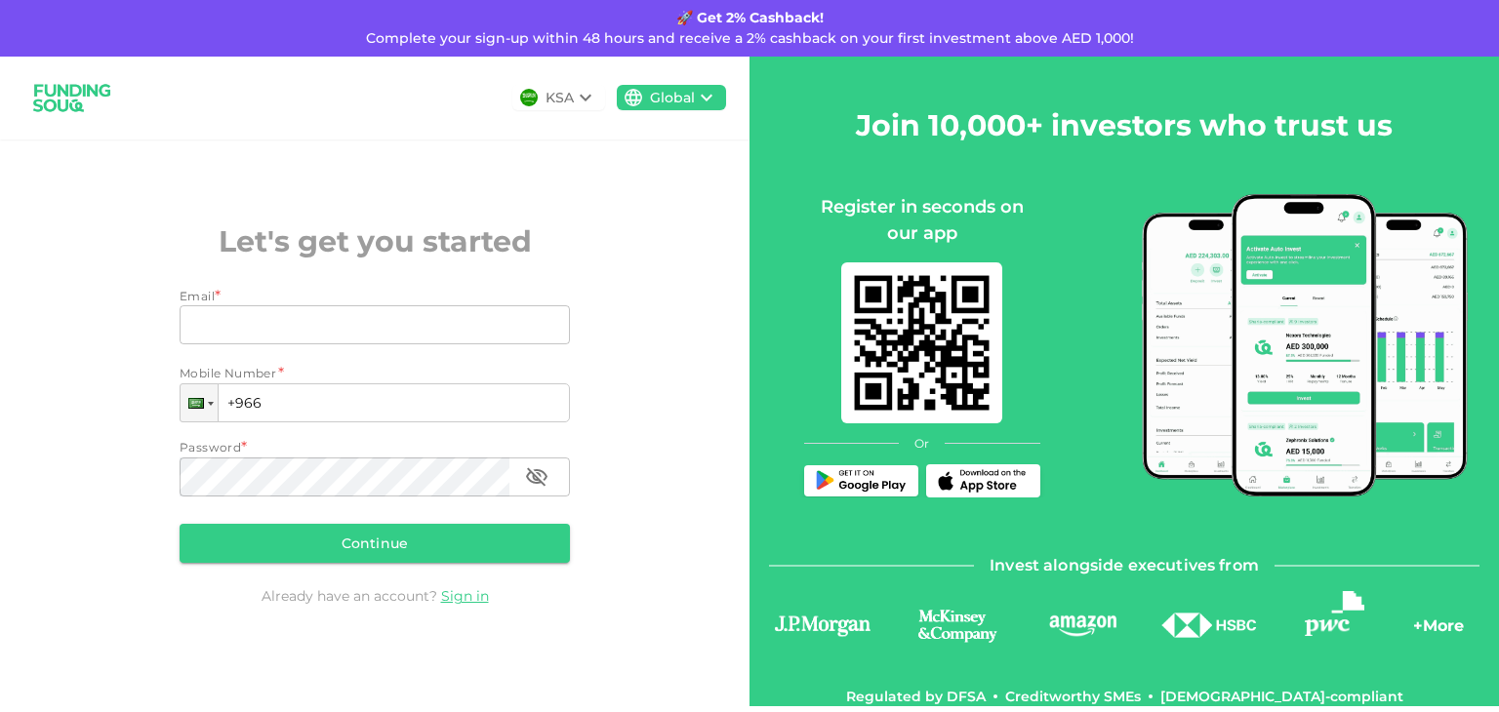
click at [352, 303] on div "Email *" at bounding box center [375, 297] width 390 height 20
click at [305, 327] on input "Email" at bounding box center [364, 324] width 369 height 39
type input "[EMAIL_ADDRESS][DOMAIN_NAME]"
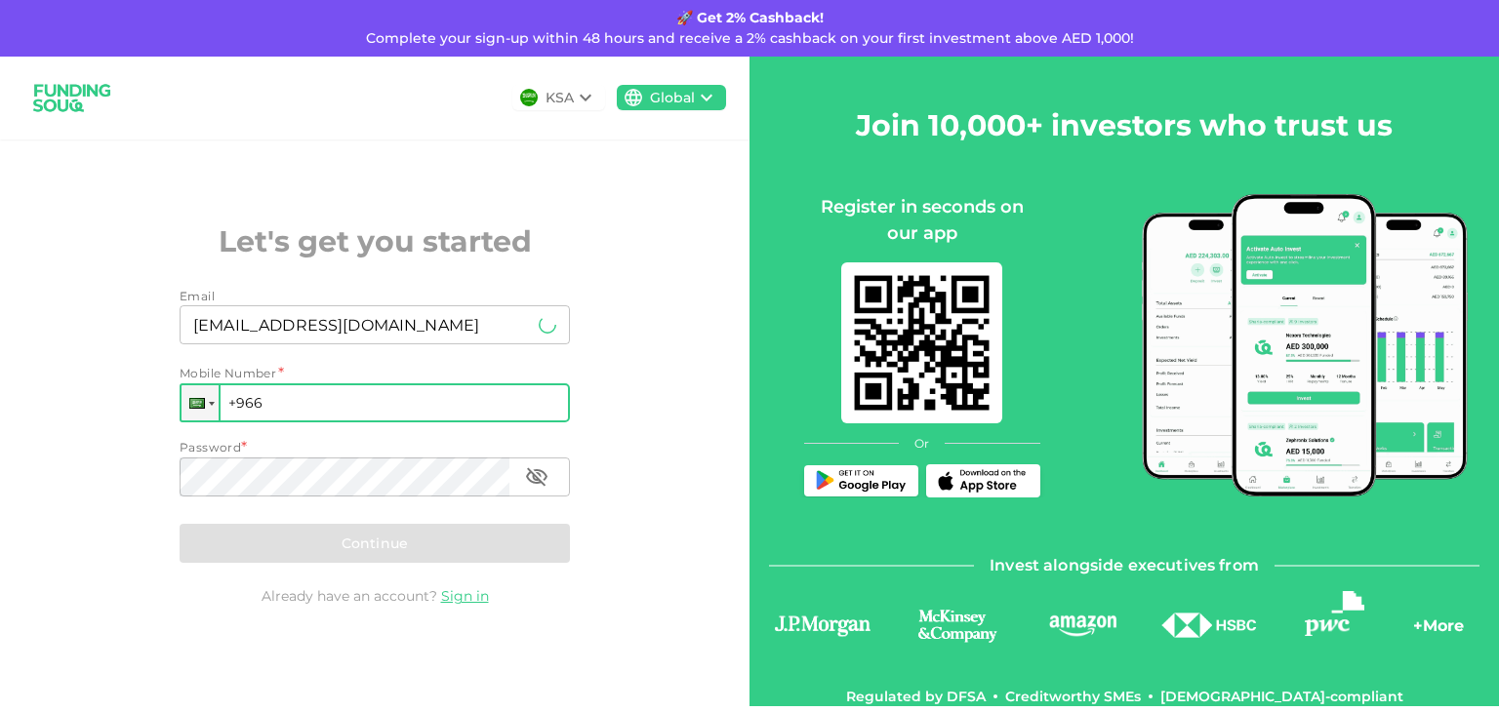
click at [276, 409] on input "+966" at bounding box center [375, 402] width 390 height 39
click at [211, 406] on div at bounding box center [199, 402] width 37 height 35
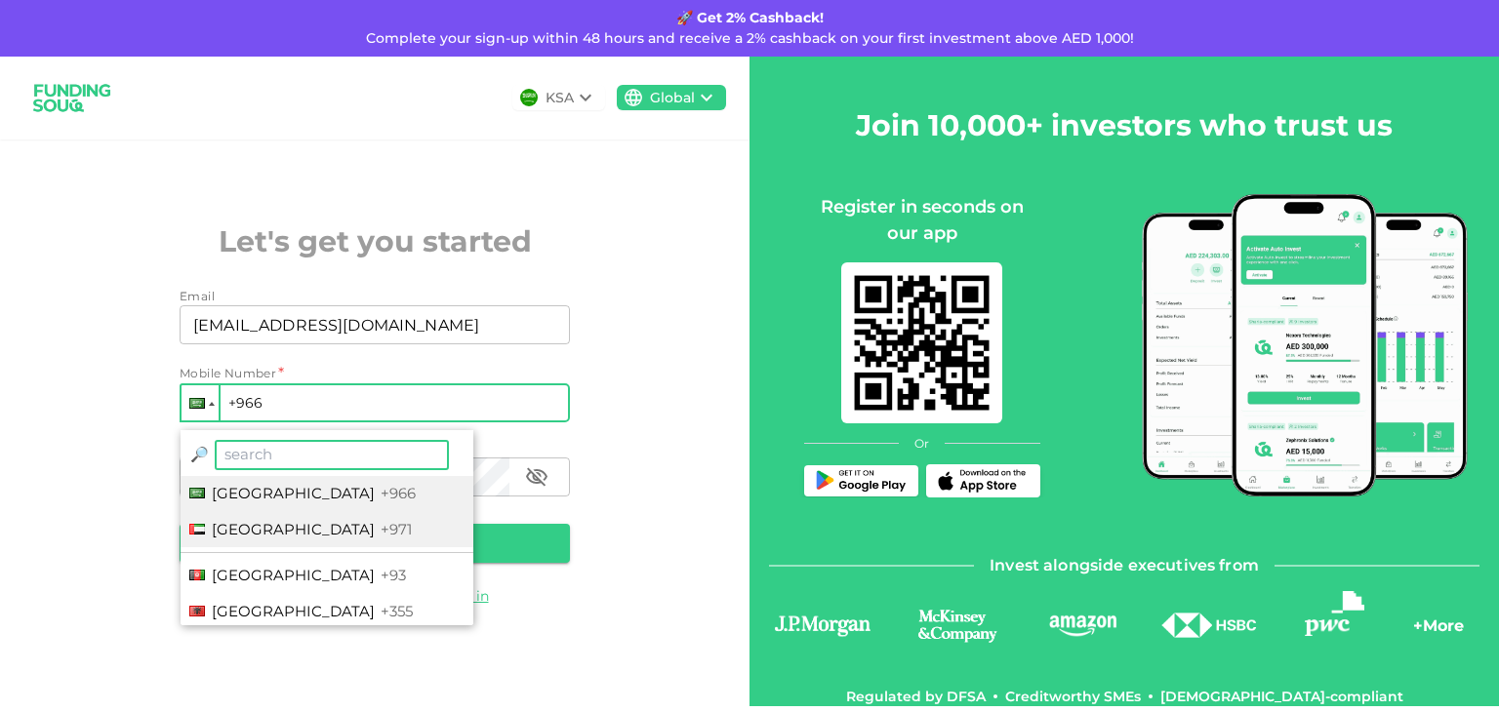
click at [252, 532] on span "[GEOGRAPHIC_DATA]" at bounding box center [293, 529] width 163 height 19
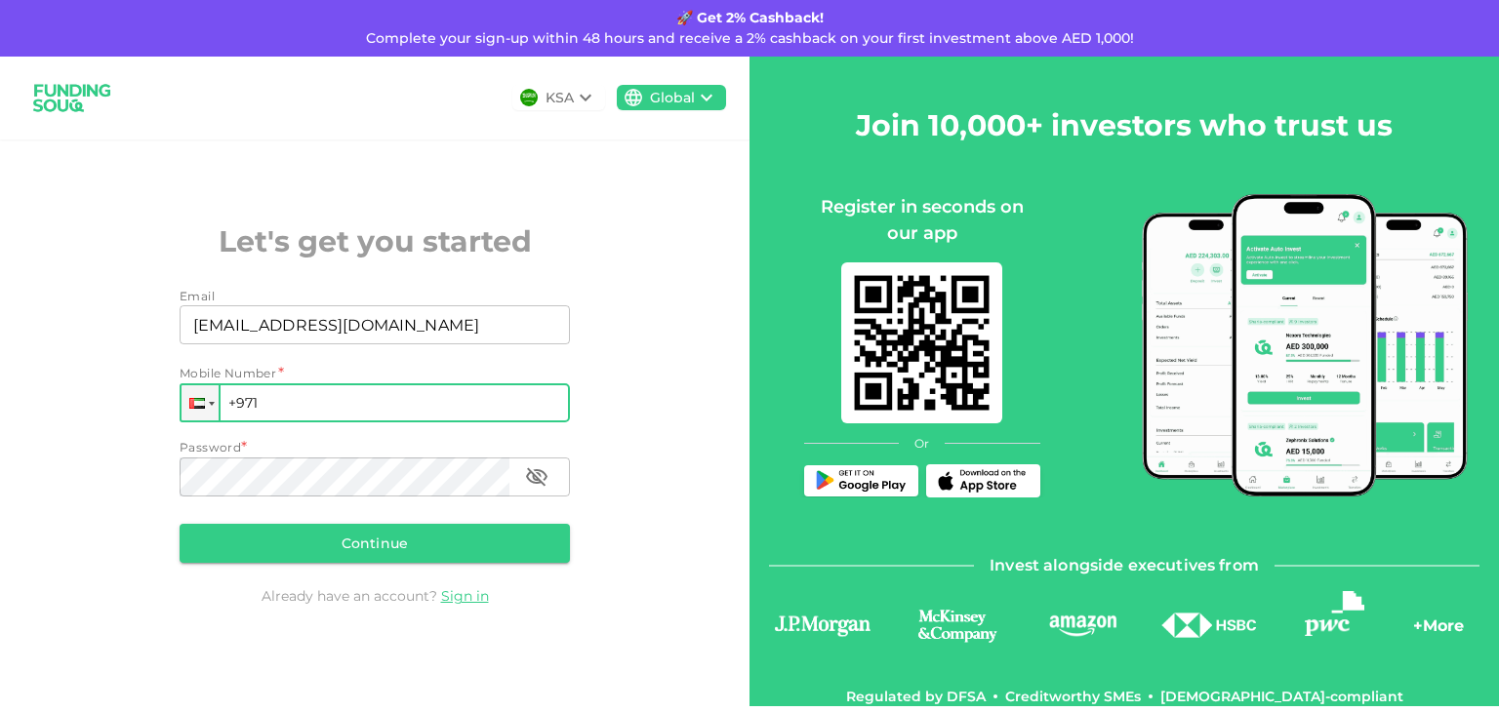
click at [302, 406] on input "+971" at bounding box center [375, 402] width 390 height 39
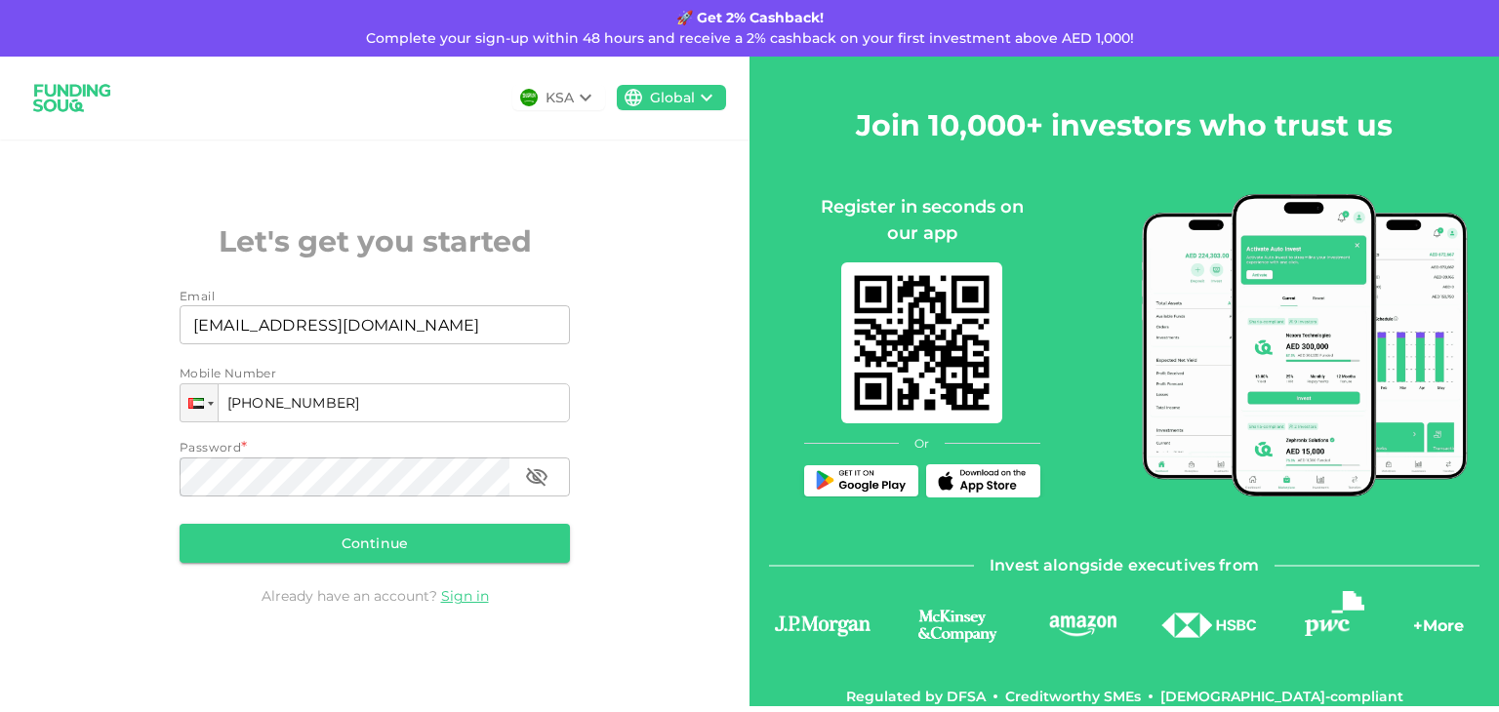
type input "+971 585 040 494"
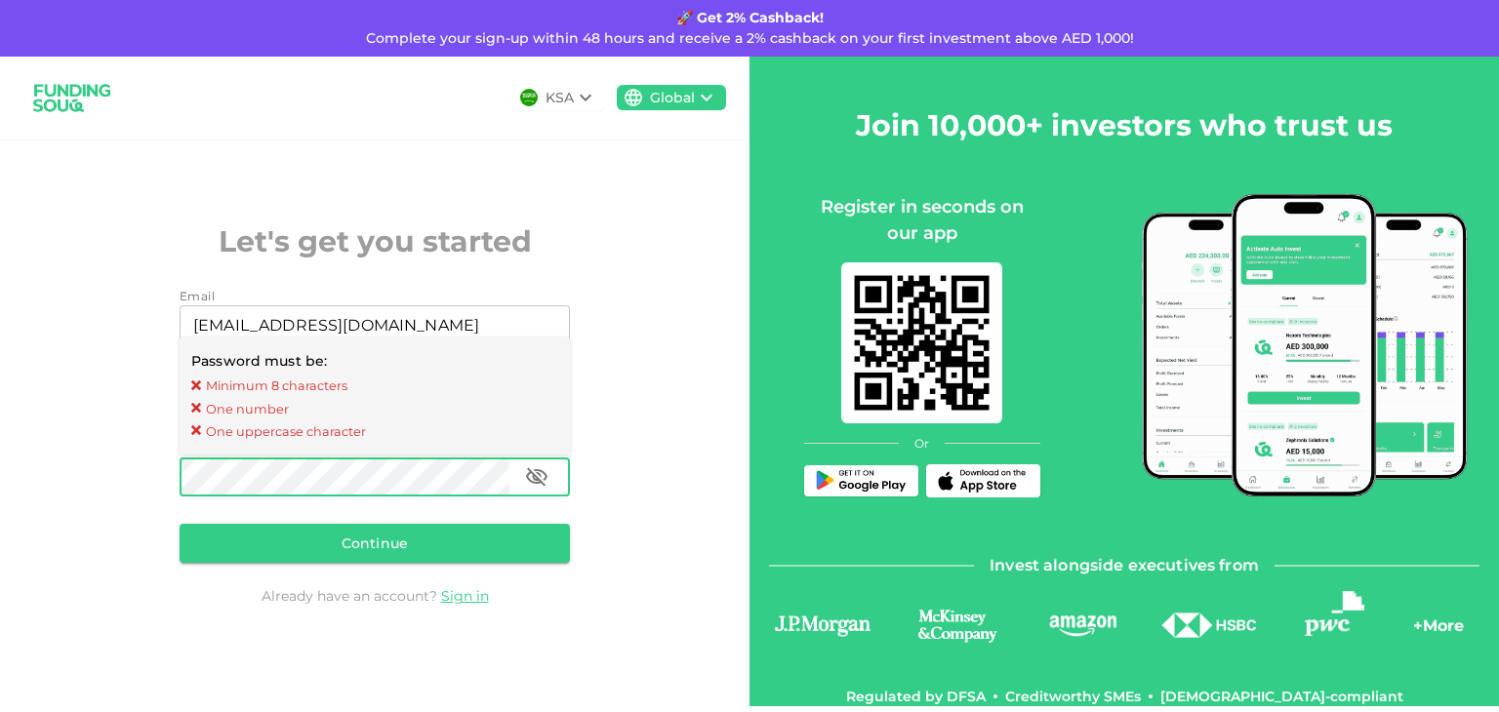
click at [108, 465] on div "KSA Global Let's get you started Email Email p4Rsh.dbx@gmail.com Email Mobile N…" at bounding box center [374, 382] width 749 height 650
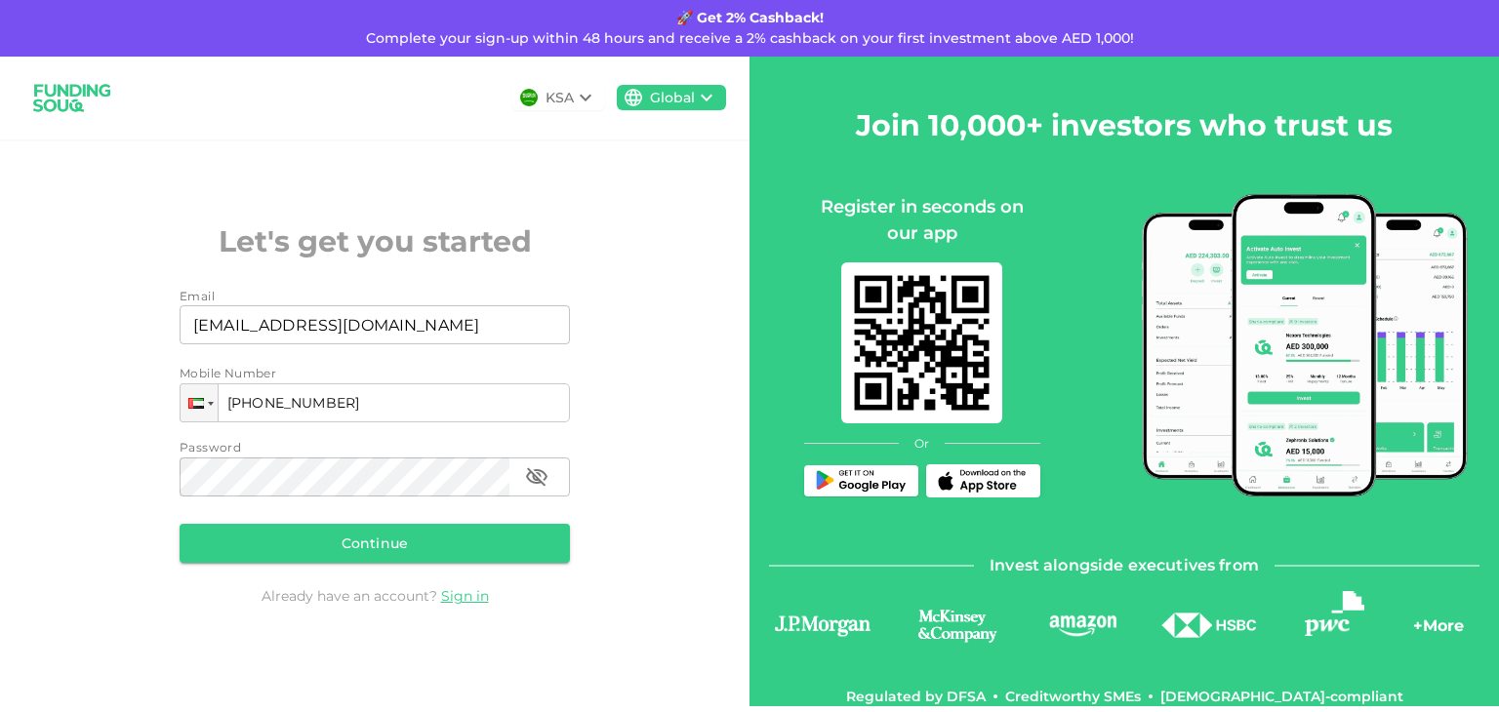
click at [564, 92] on div "KSA" at bounding box center [559, 98] width 28 height 20
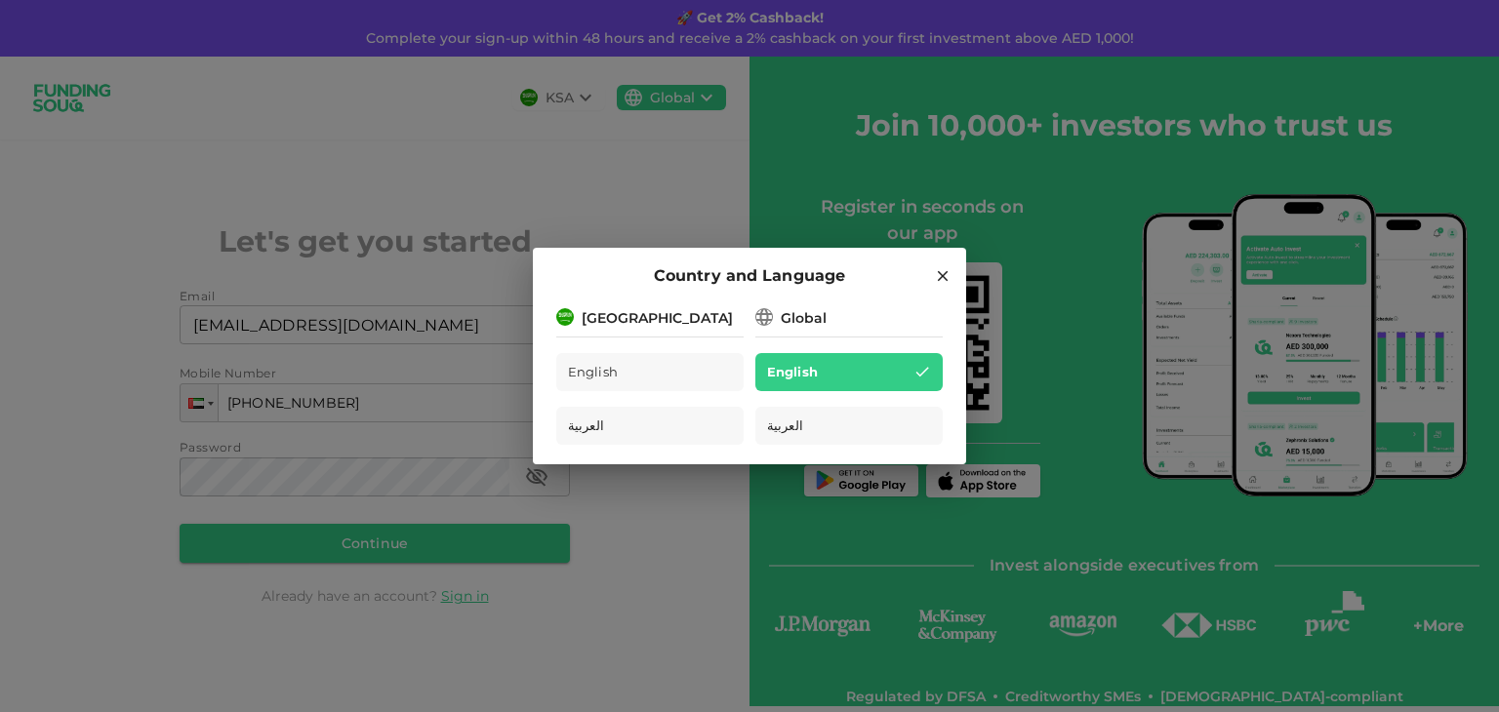
click at [566, 91] on div "Country and Language Saudi Arabia English العربية Global English العربية" at bounding box center [749, 356] width 1499 height 712
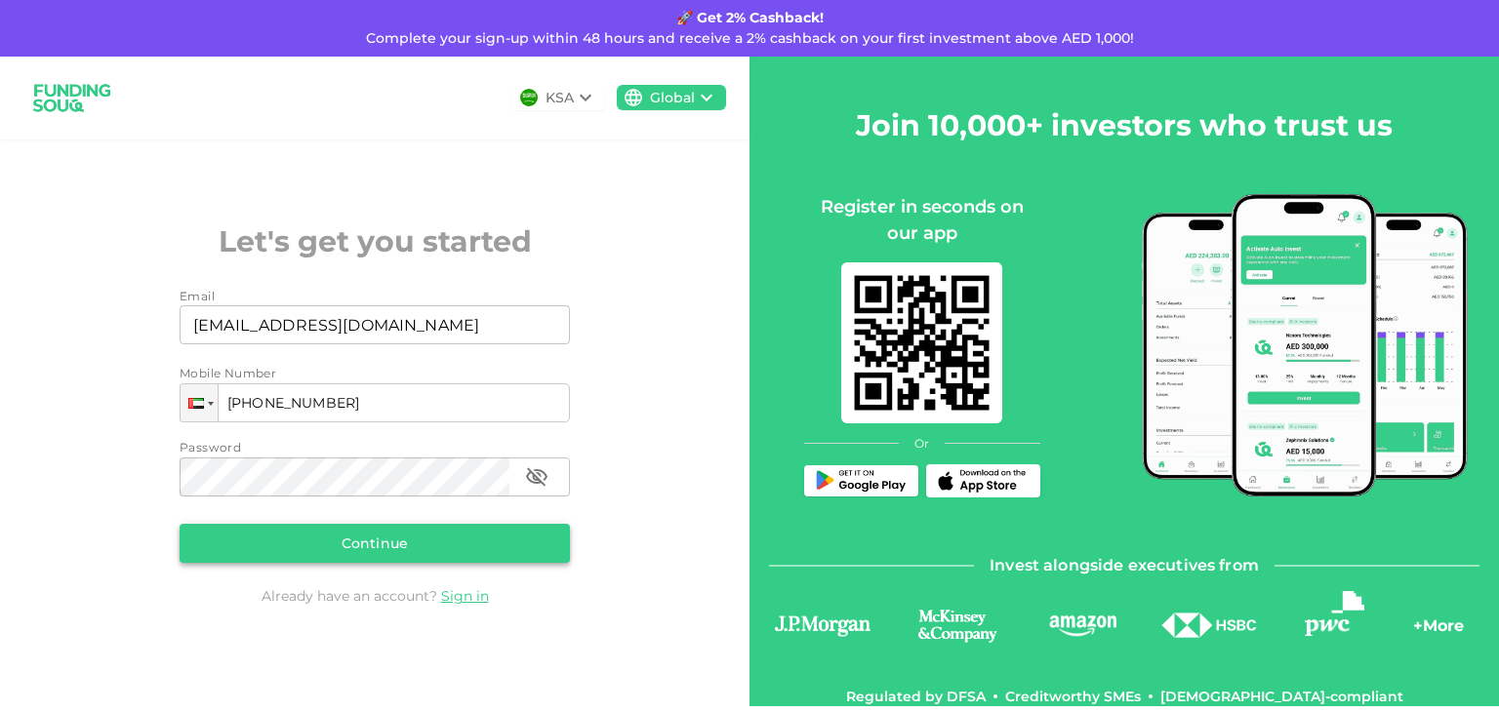
click at [456, 552] on button "Continue" at bounding box center [375, 543] width 390 height 39
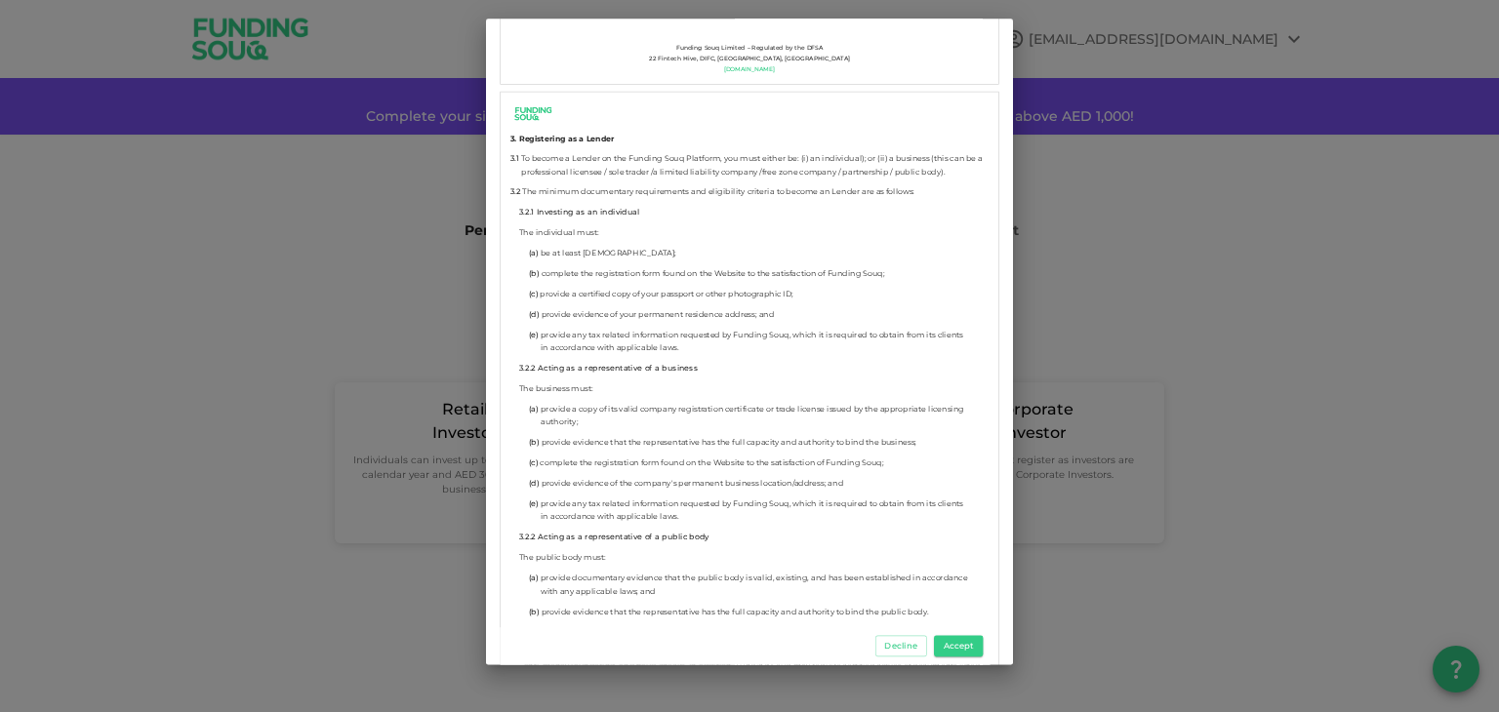
scroll to position [2428, 0]
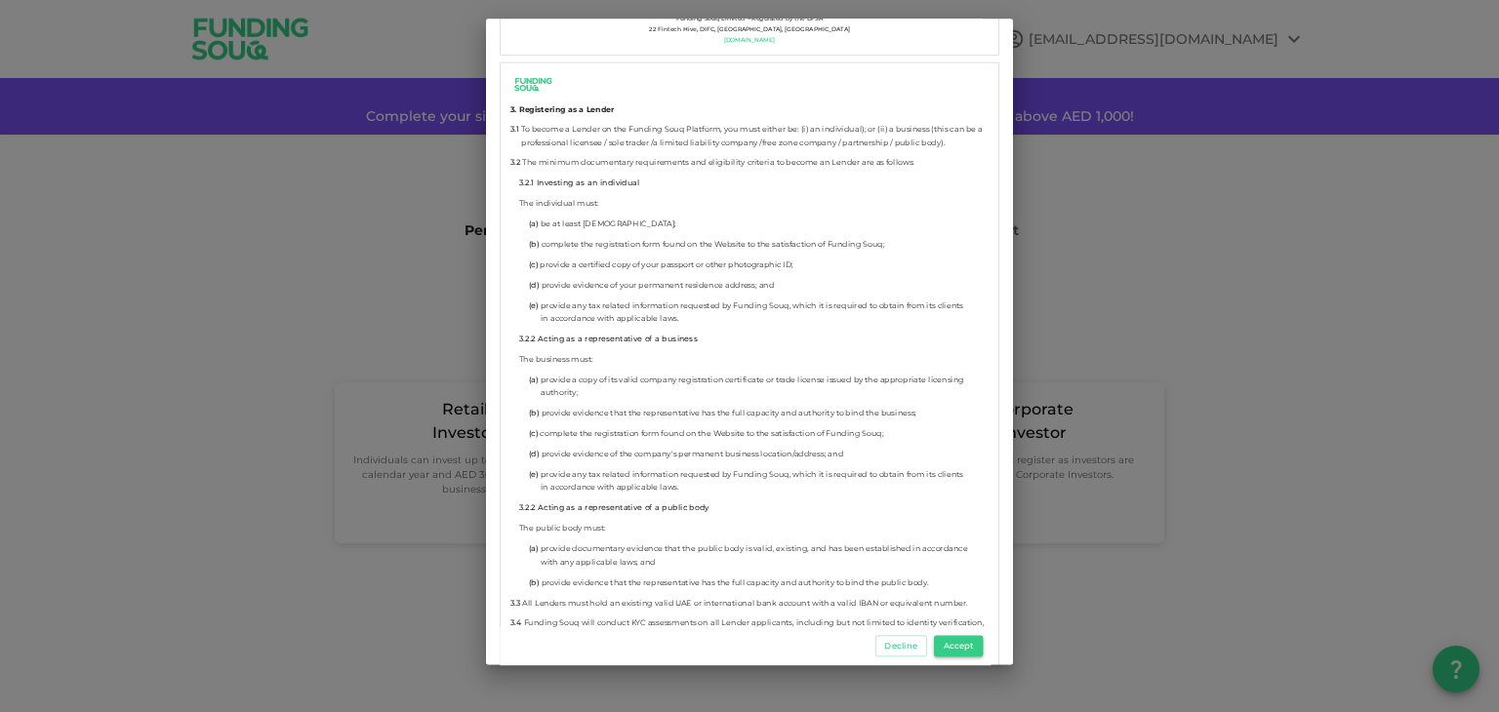
click at [973, 644] on button "Accept" at bounding box center [958, 646] width 49 height 21
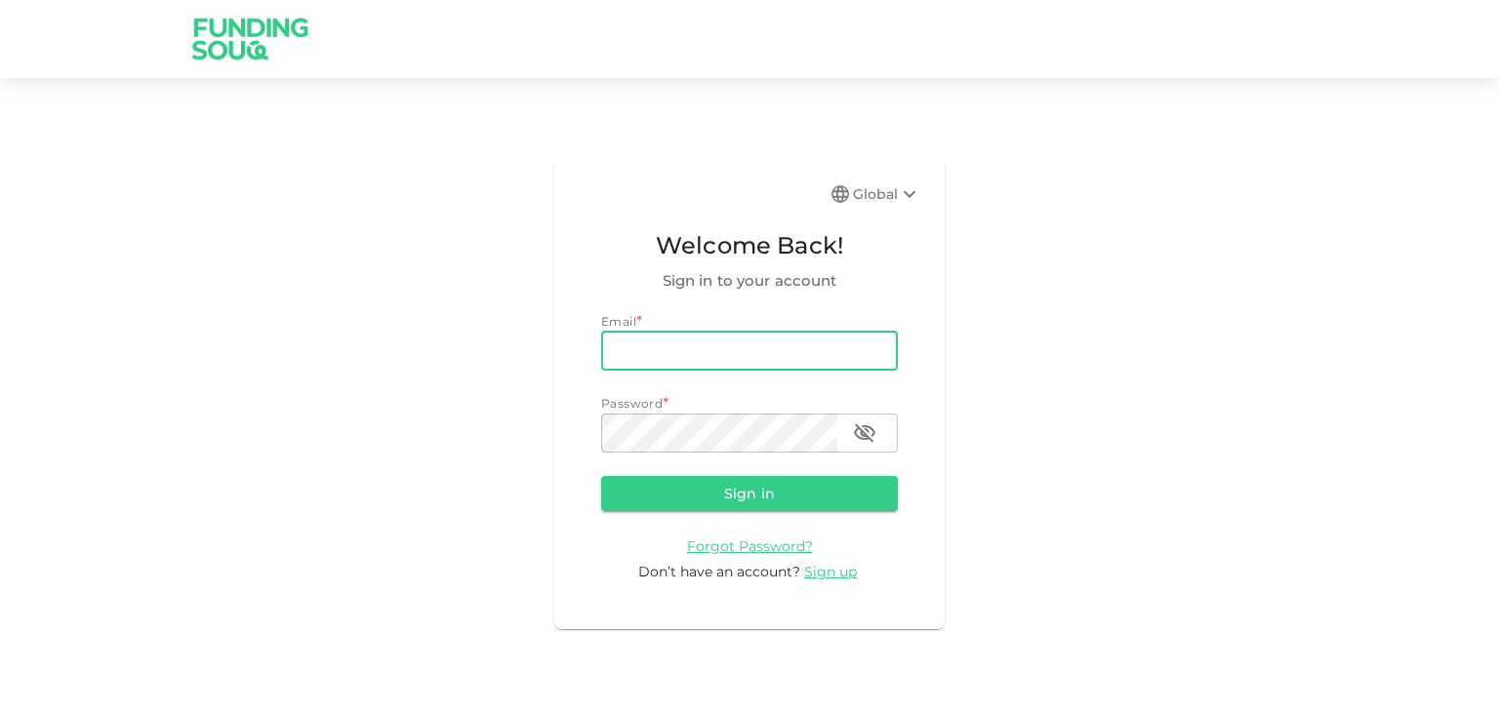
click at [764, 351] on input "email" at bounding box center [749, 351] width 297 height 39
type input "[EMAIL_ADDRESS][DOMAIN_NAME]"
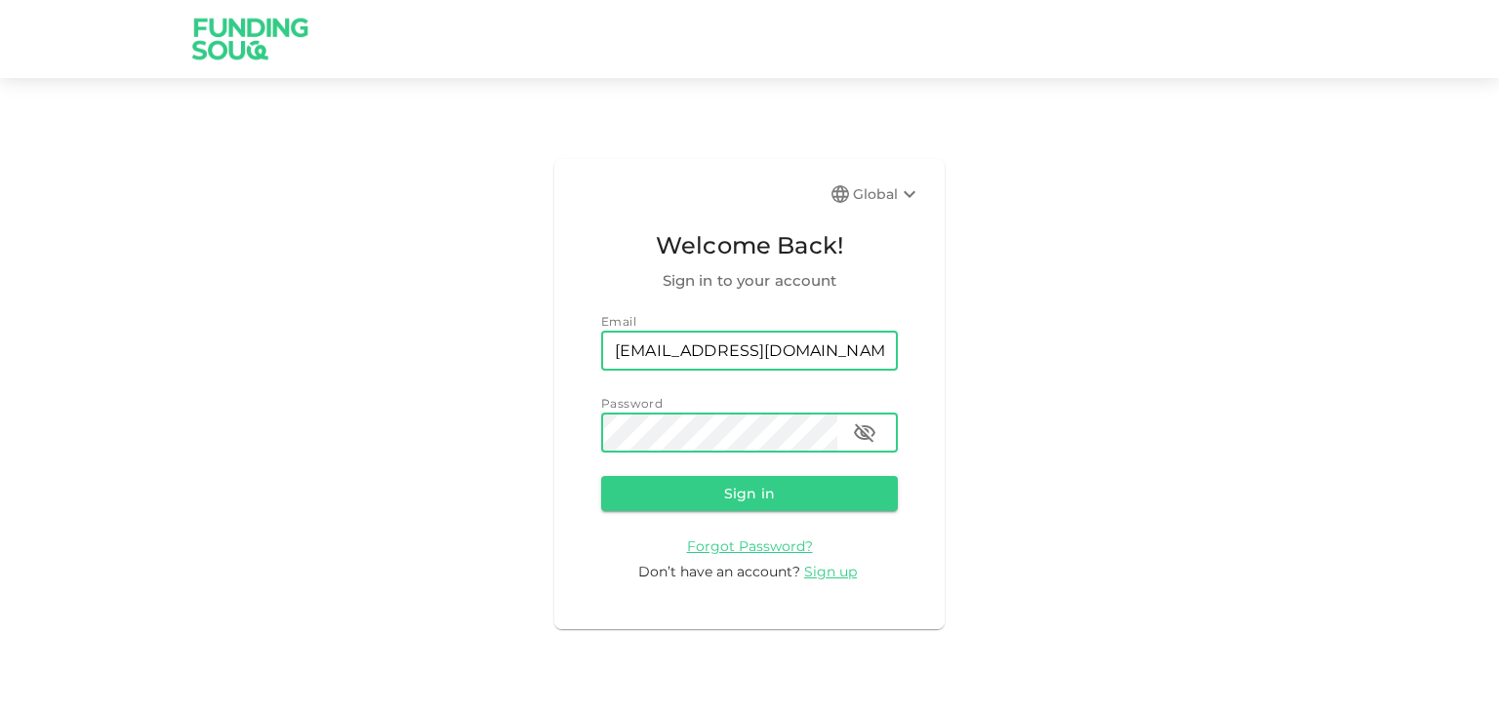
click at [601, 476] on button "Sign in" at bounding box center [749, 493] width 297 height 35
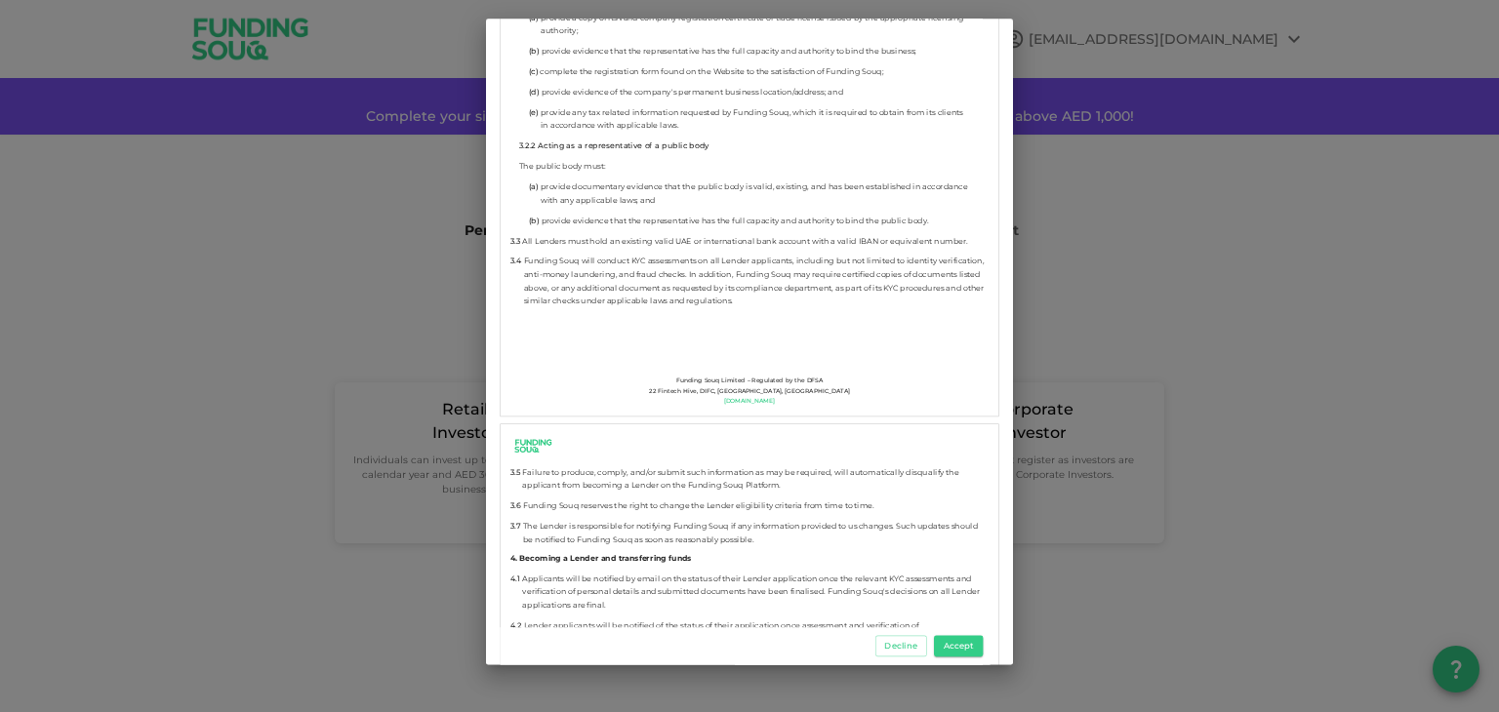
scroll to position [3210, 0]
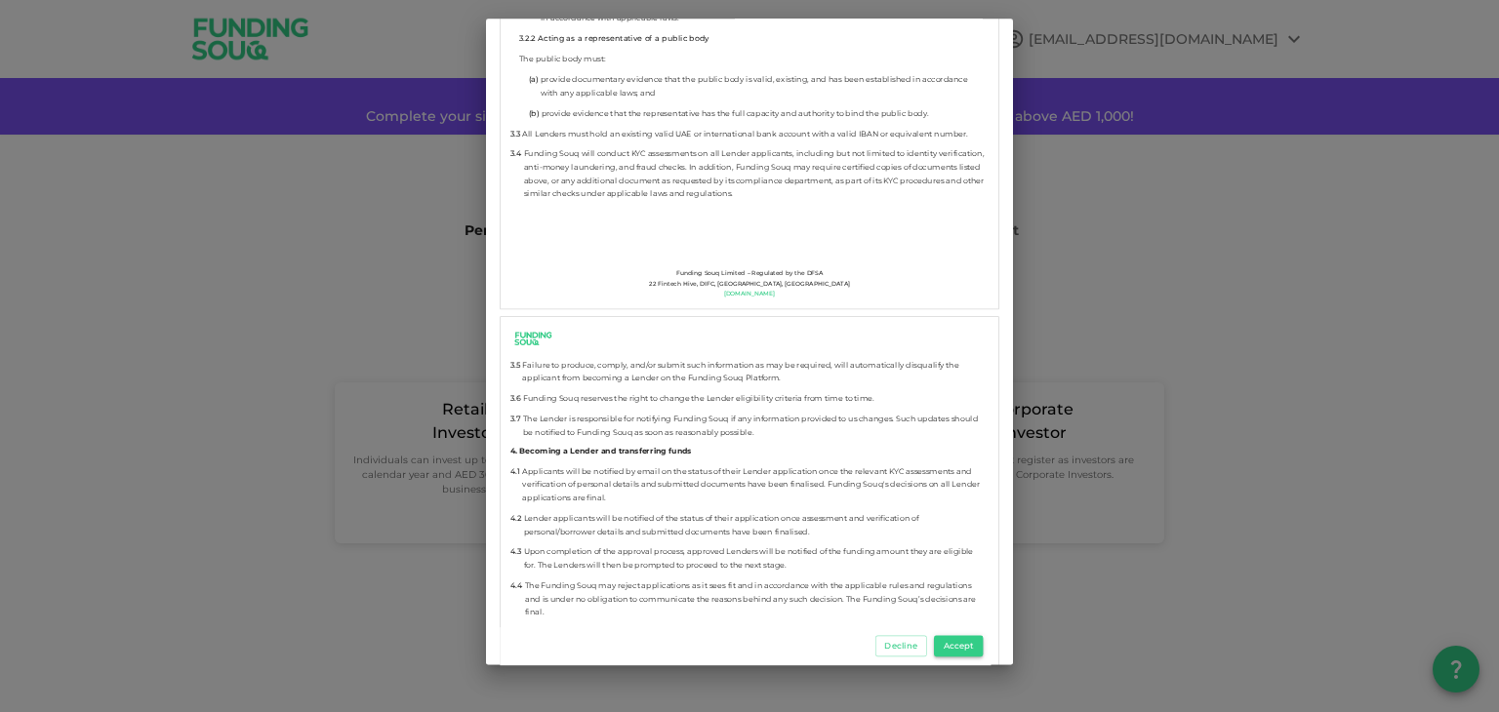
click at [977, 645] on button "Accept" at bounding box center [958, 646] width 49 height 21
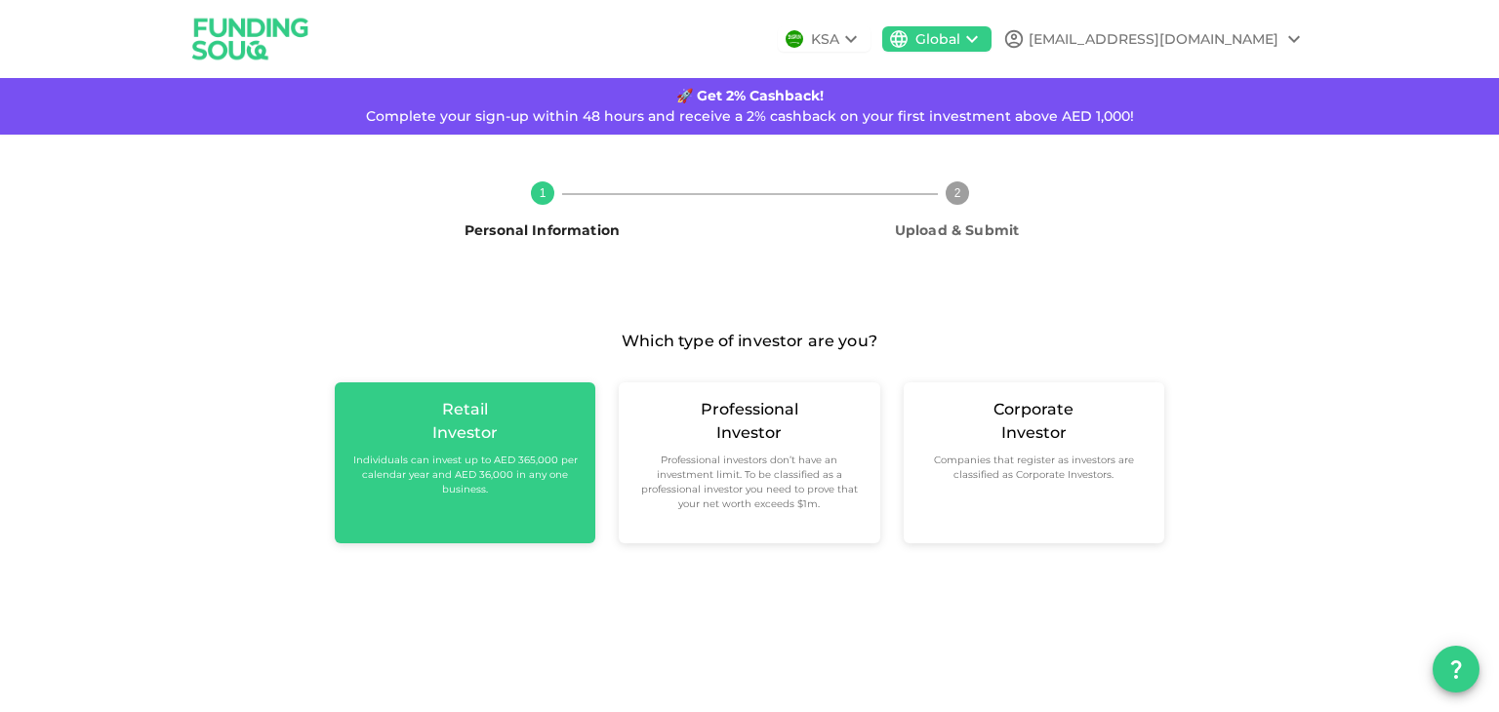
click at [437, 483] on small "Individuals can invest up to AED 365,000 per calendar year and AED 36,000 in an…" at bounding box center [464, 475] width 229 height 44
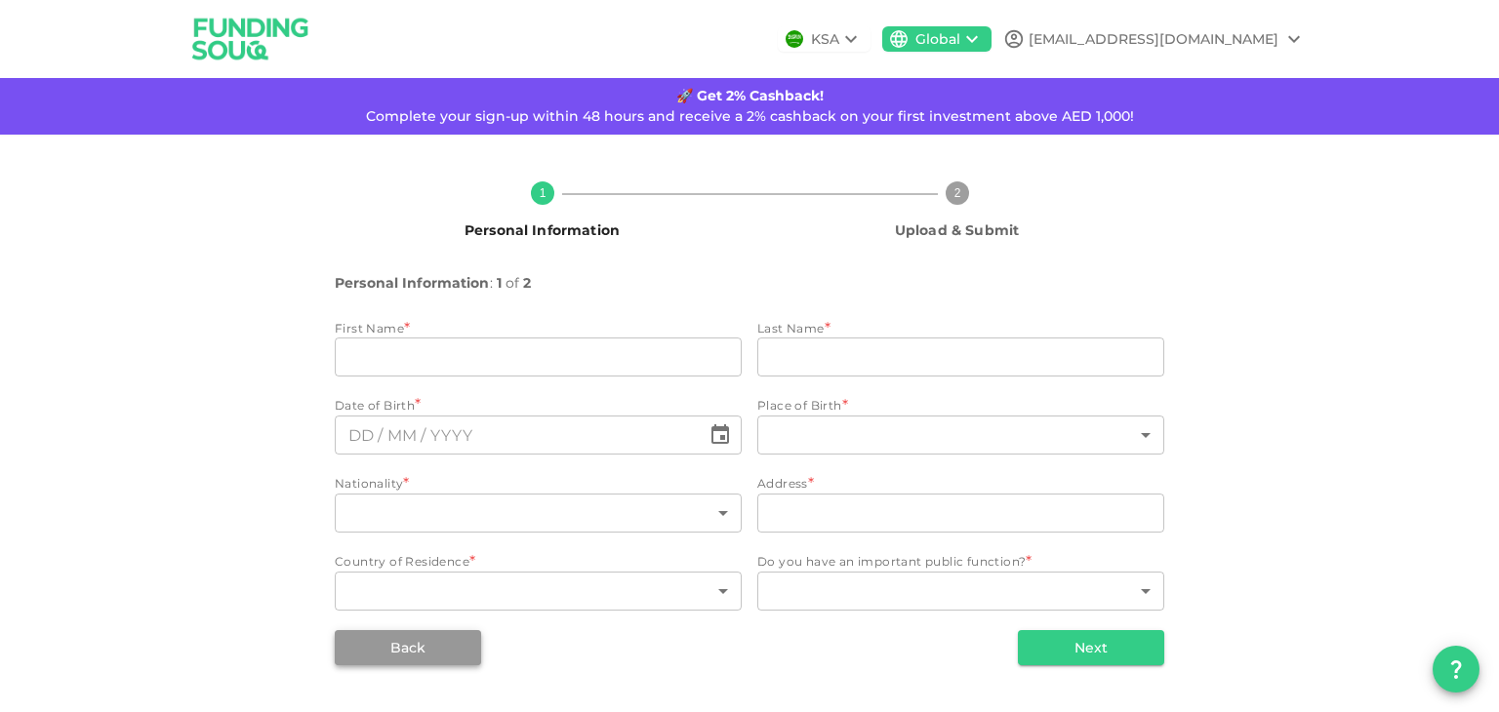
click at [410, 645] on button "Back" at bounding box center [408, 647] width 146 height 35
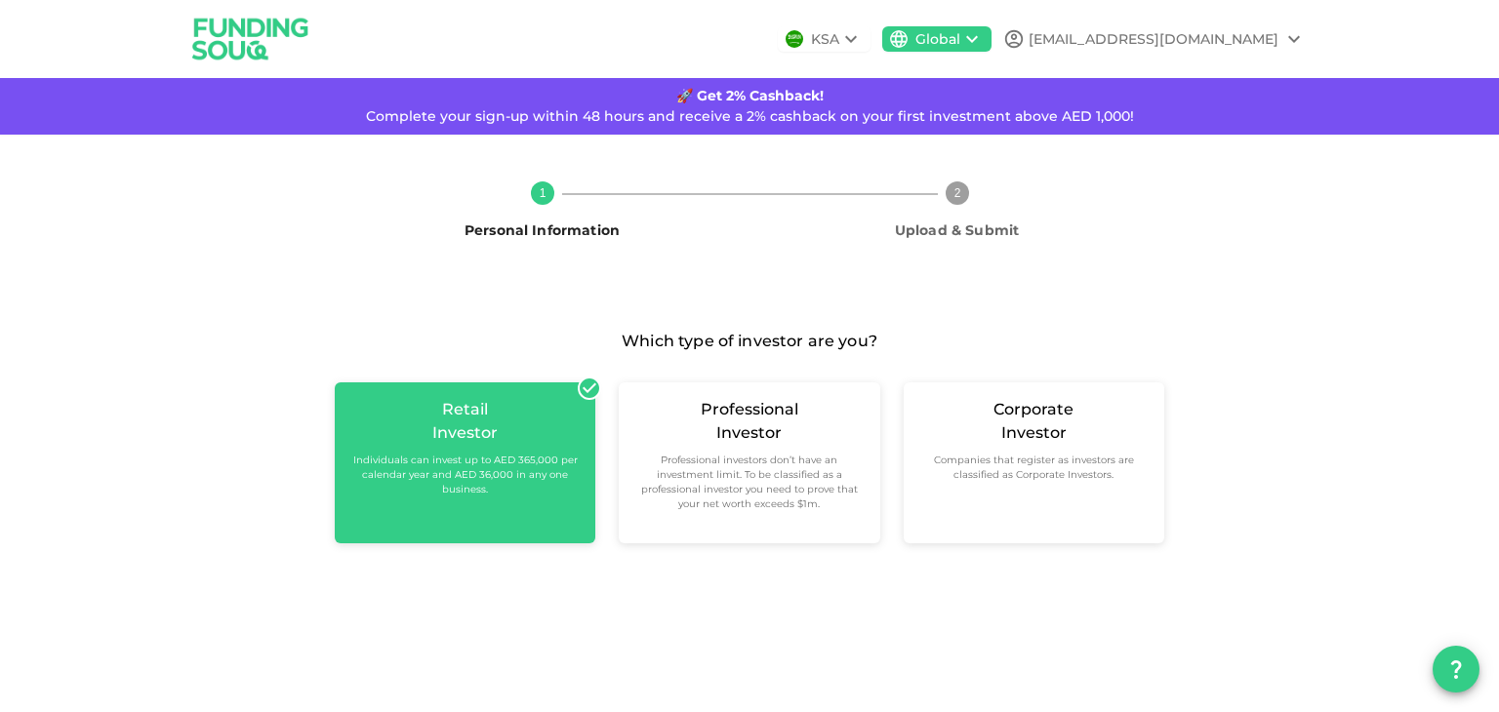
click at [471, 501] on div "Retail Investor Individuals can invest up to AED 365,000 per calendar year and …" at bounding box center [465, 462] width 261 height 161
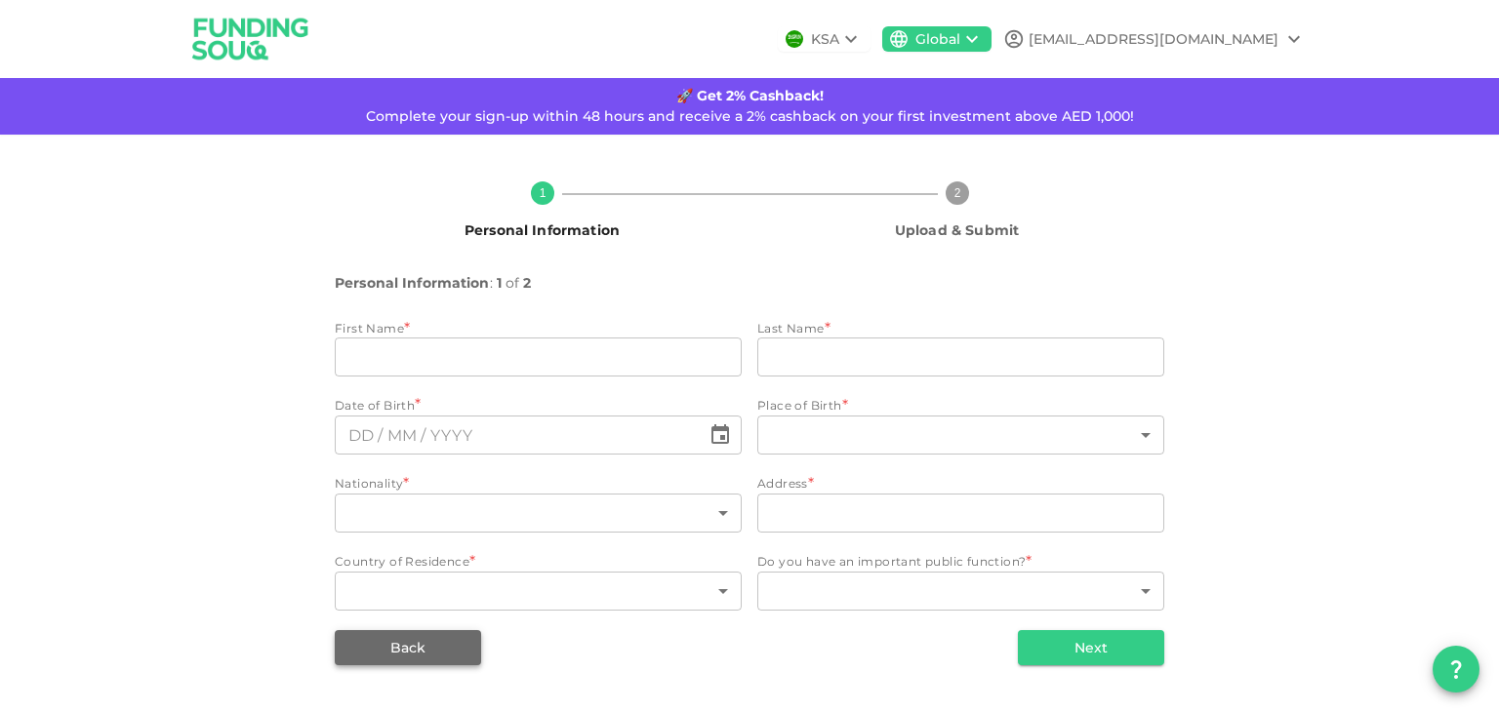
click at [426, 644] on button "Back" at bounding box center [408, 647] width 146 height 35
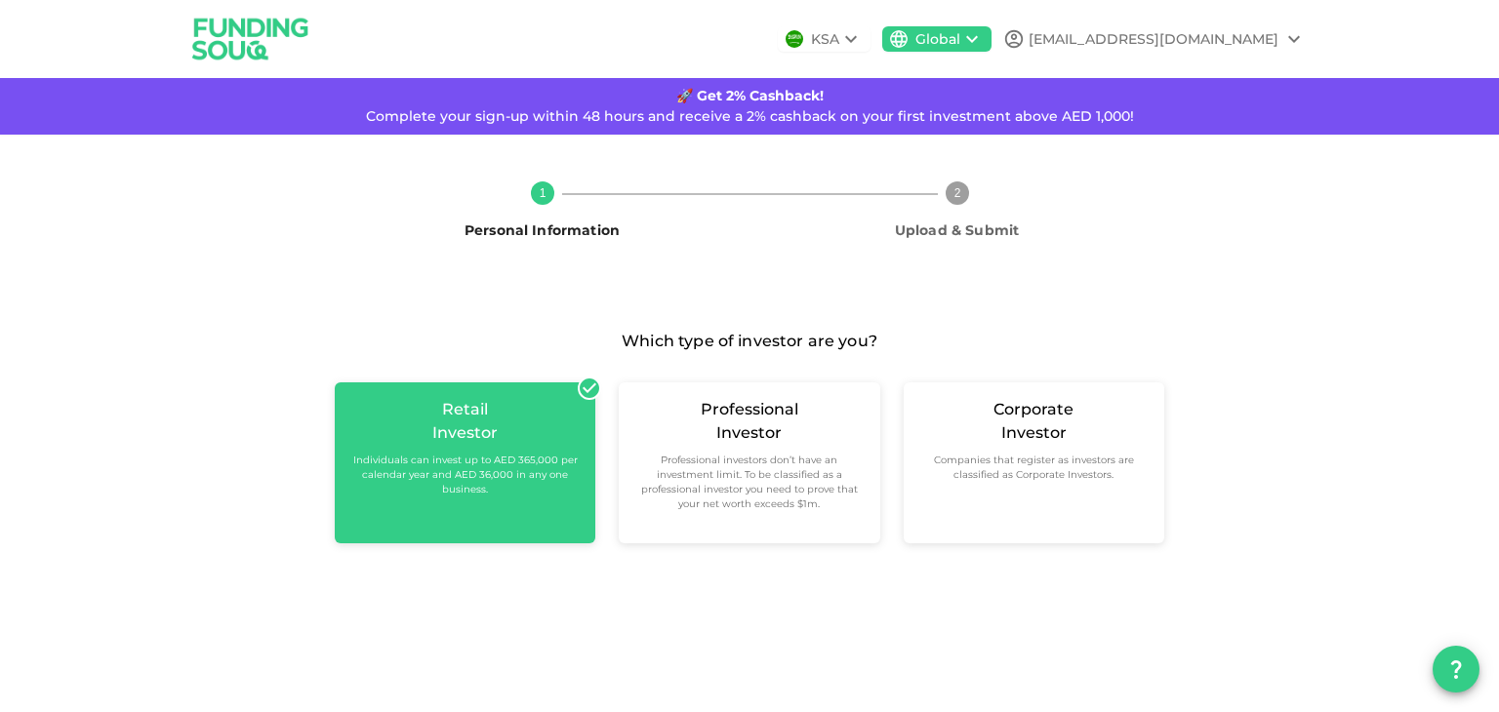
click at [489, 501] on div "Retail Investor Individuals can invest up to AED 365,000 per calendar year and …" at bounding box center [465, 462] width 261 height 161
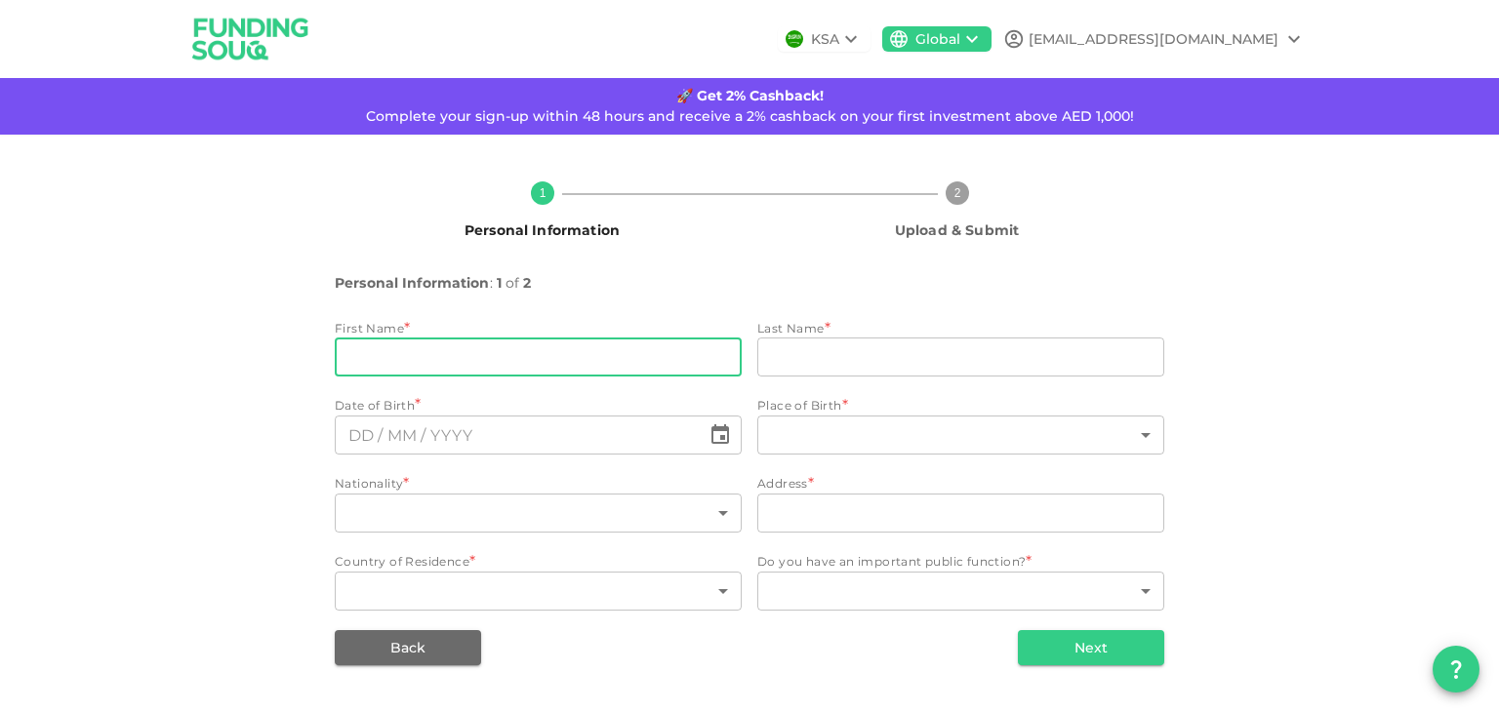
click at [653, 348] on input "firstName" at bounding box center [538, 357] width 407 height 39
type input "[PERSON_NAME]"
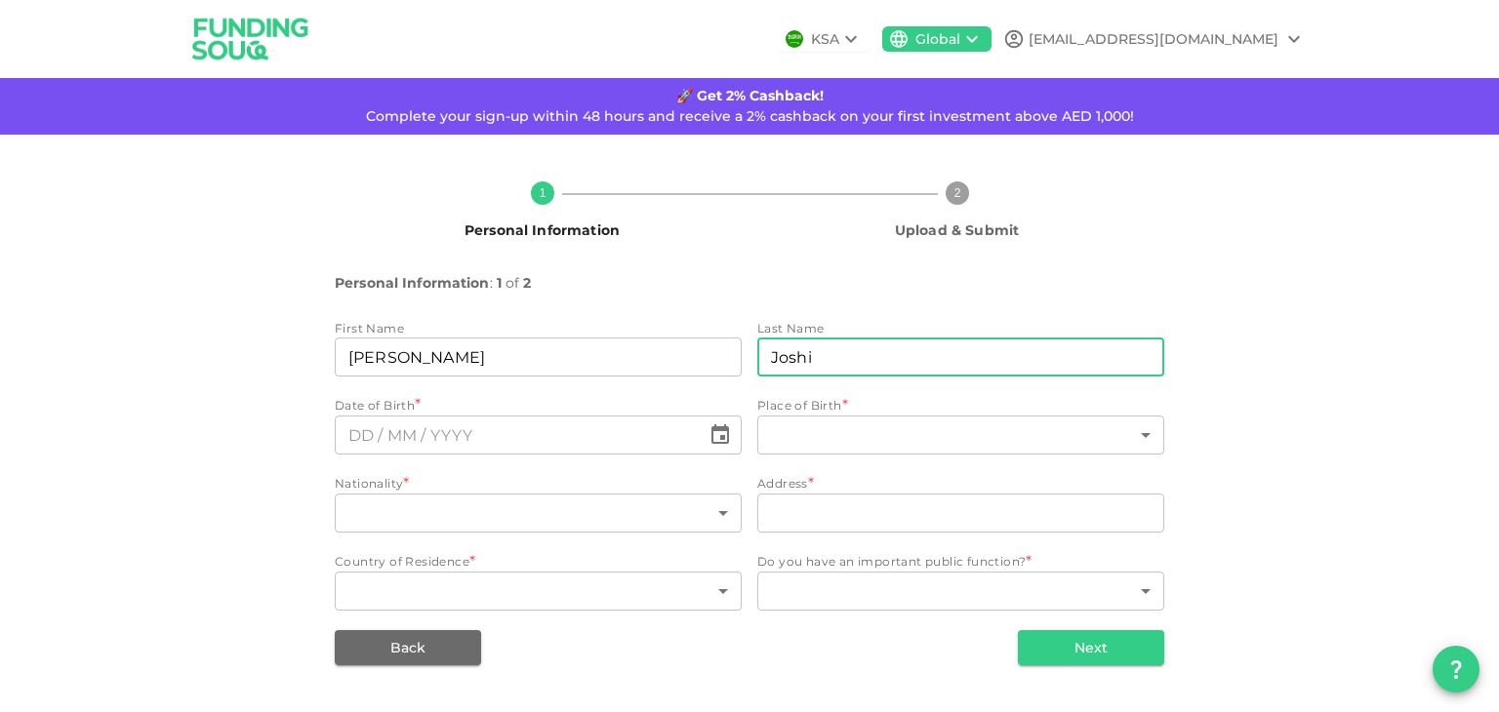
type input "Joshi"
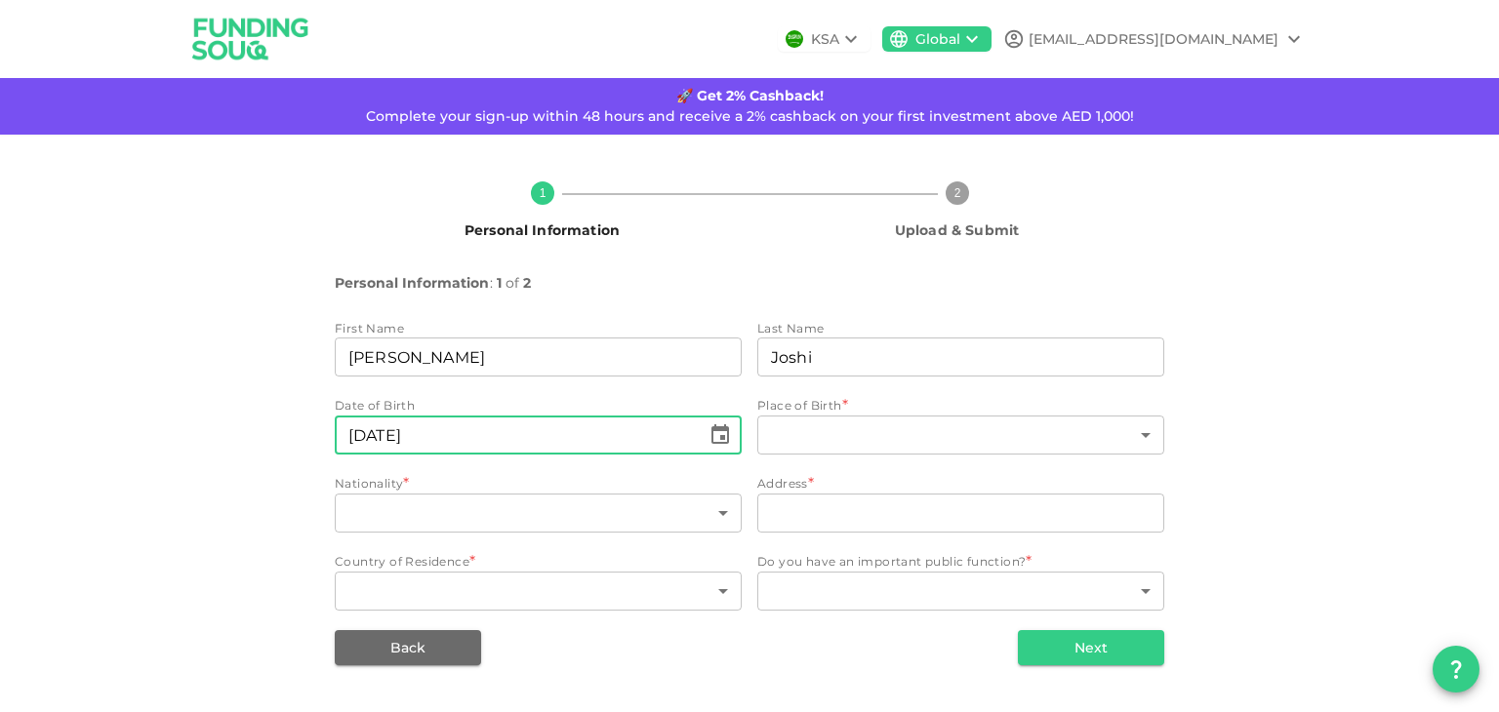
type input "⁦⁨[DATE]⁩⁩"
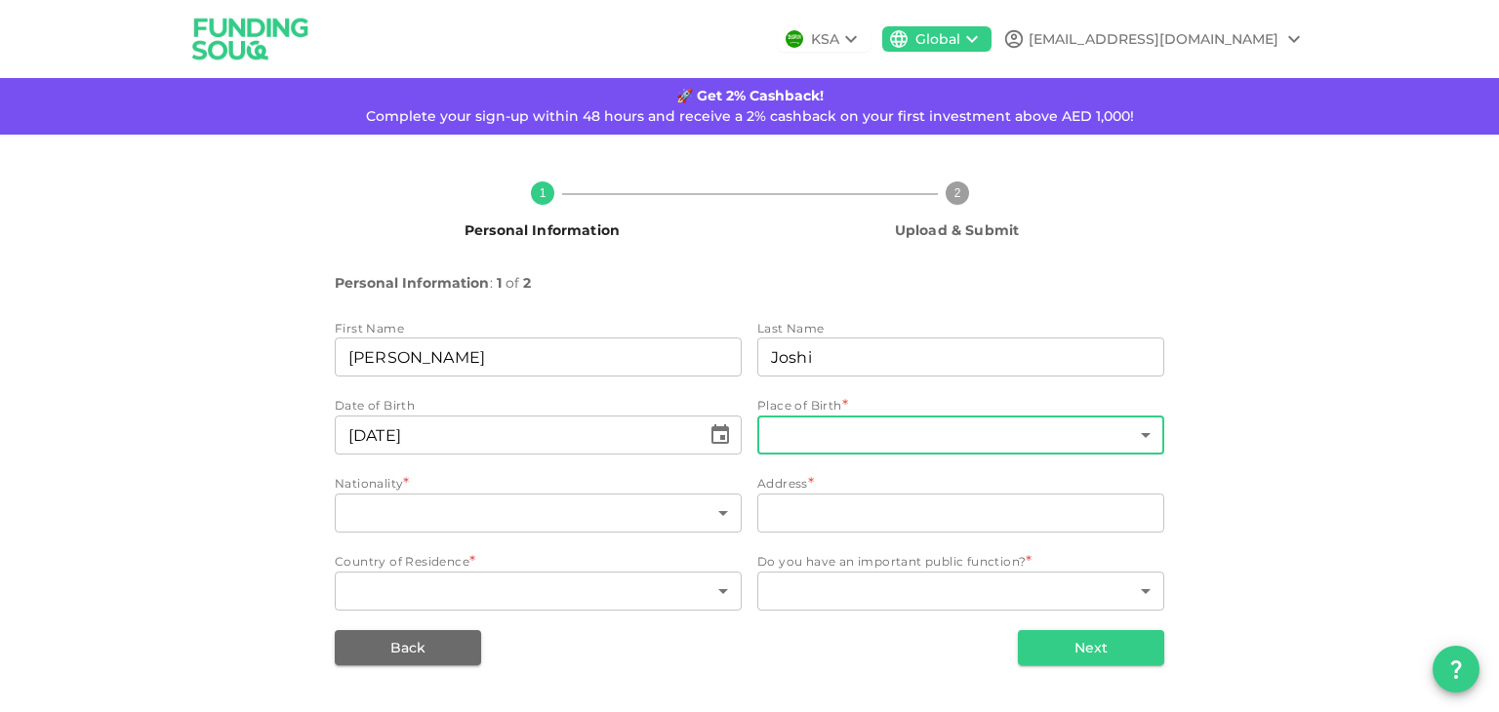
click at [894, 425] on body "KSA Global [EMAIL_ADDRESS][DOMAIN_NAME] 🚀 Get 2% Cashback! Complete your sign-u…" at bounding box center [749, 356] width 1499 height 712
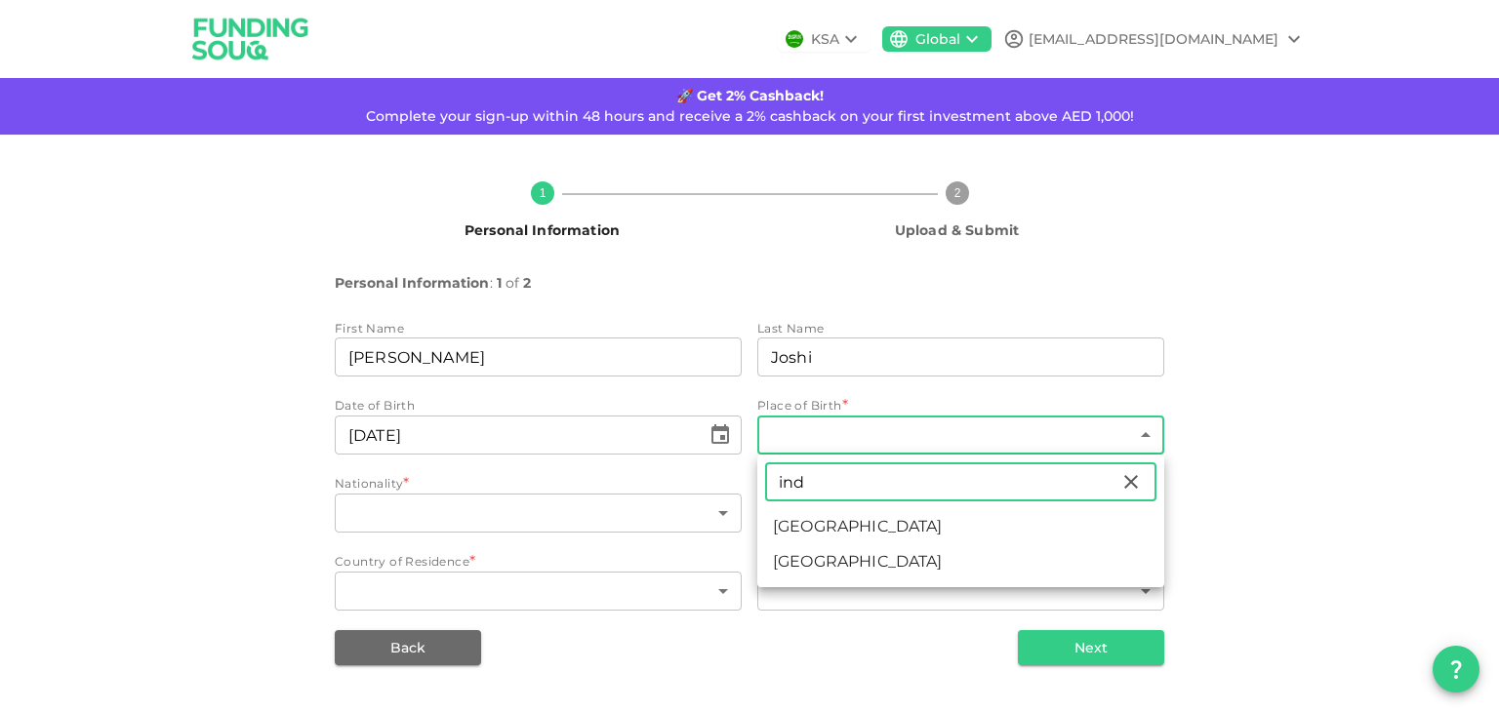
type input "ind"
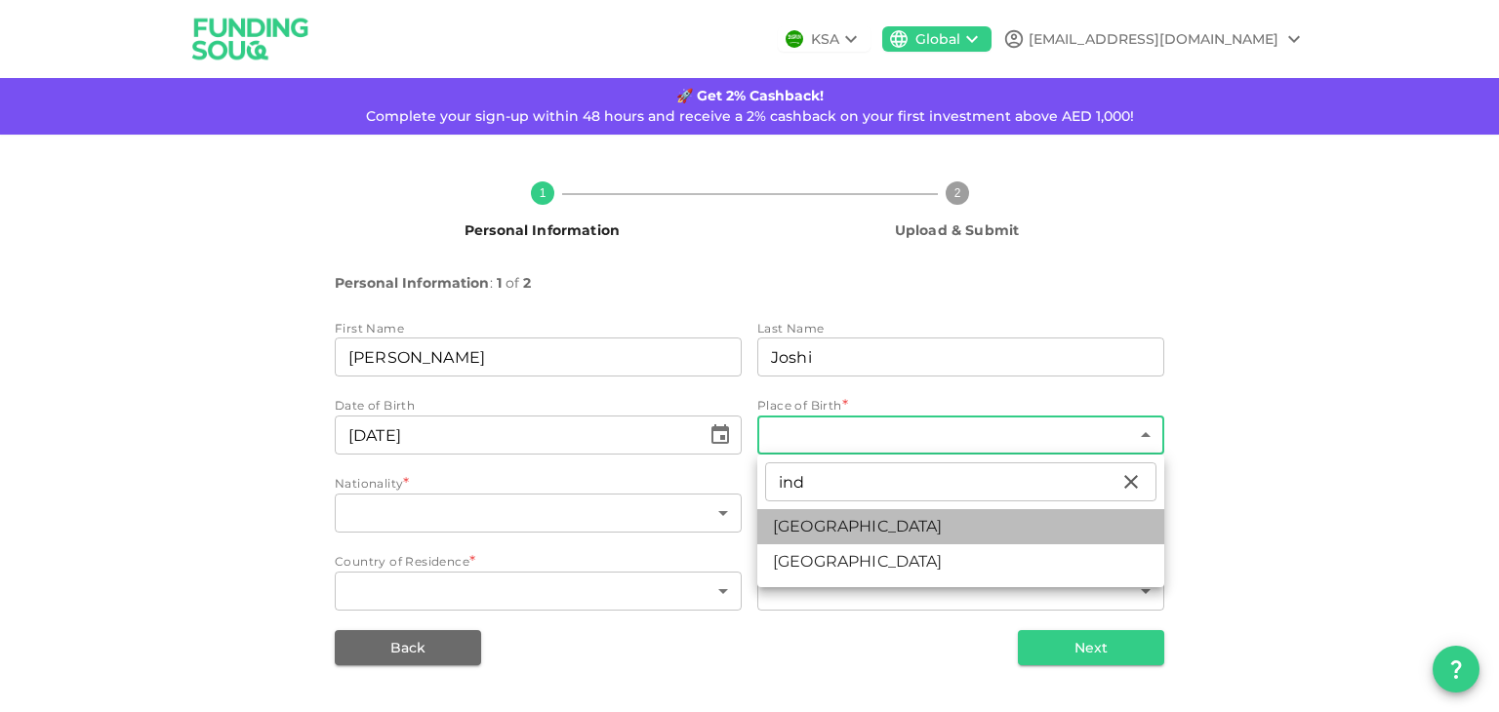
click at [816, 527] on li "[GEOGRAPHIC_DATA]" at bounding box center [960, 526] width 407 height 35
type input "88"
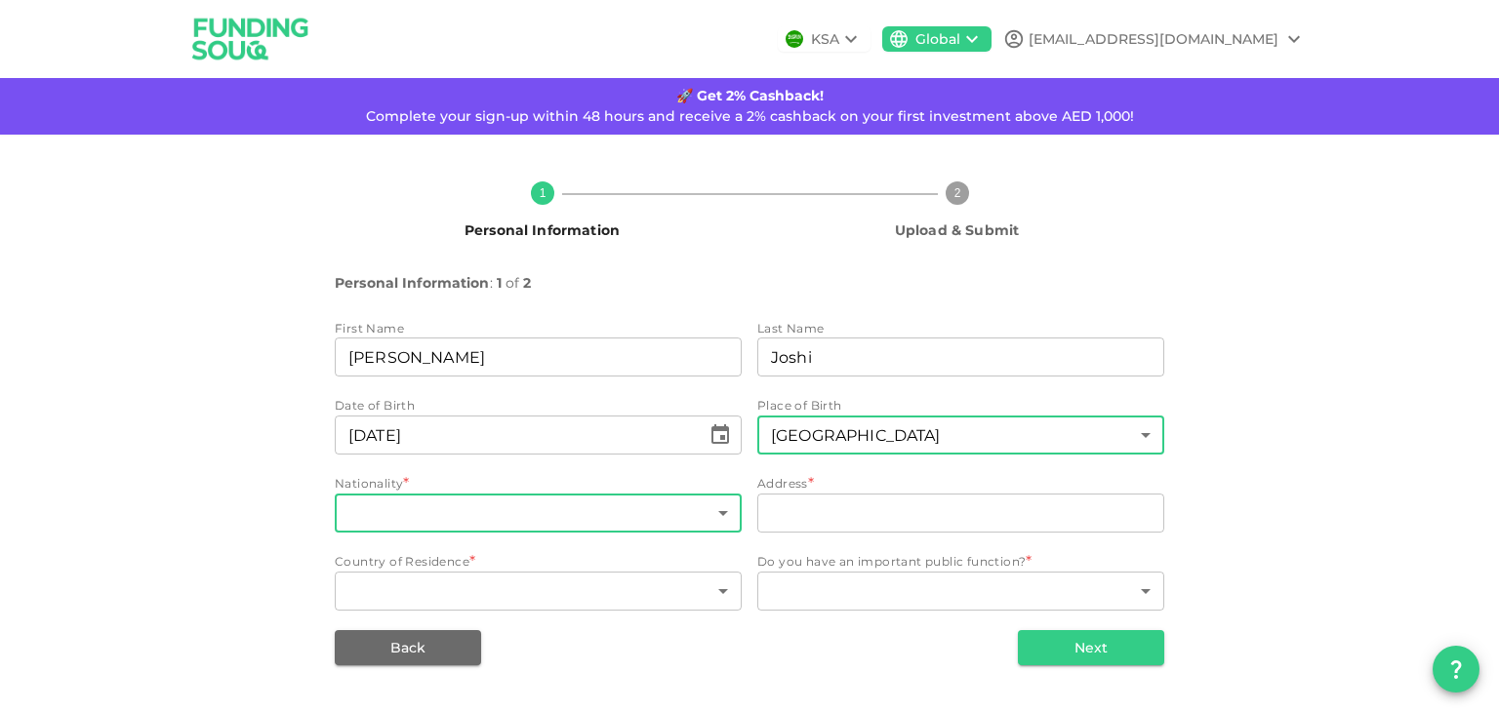
click at [637, 512] on body "KSA Global [EMAIL_ADDRESS][DOMAIN_NAME] 🚀 Get 2% Cashback! Complete your sign-u…" at bounding box center [749, 356] width 1499 height 712
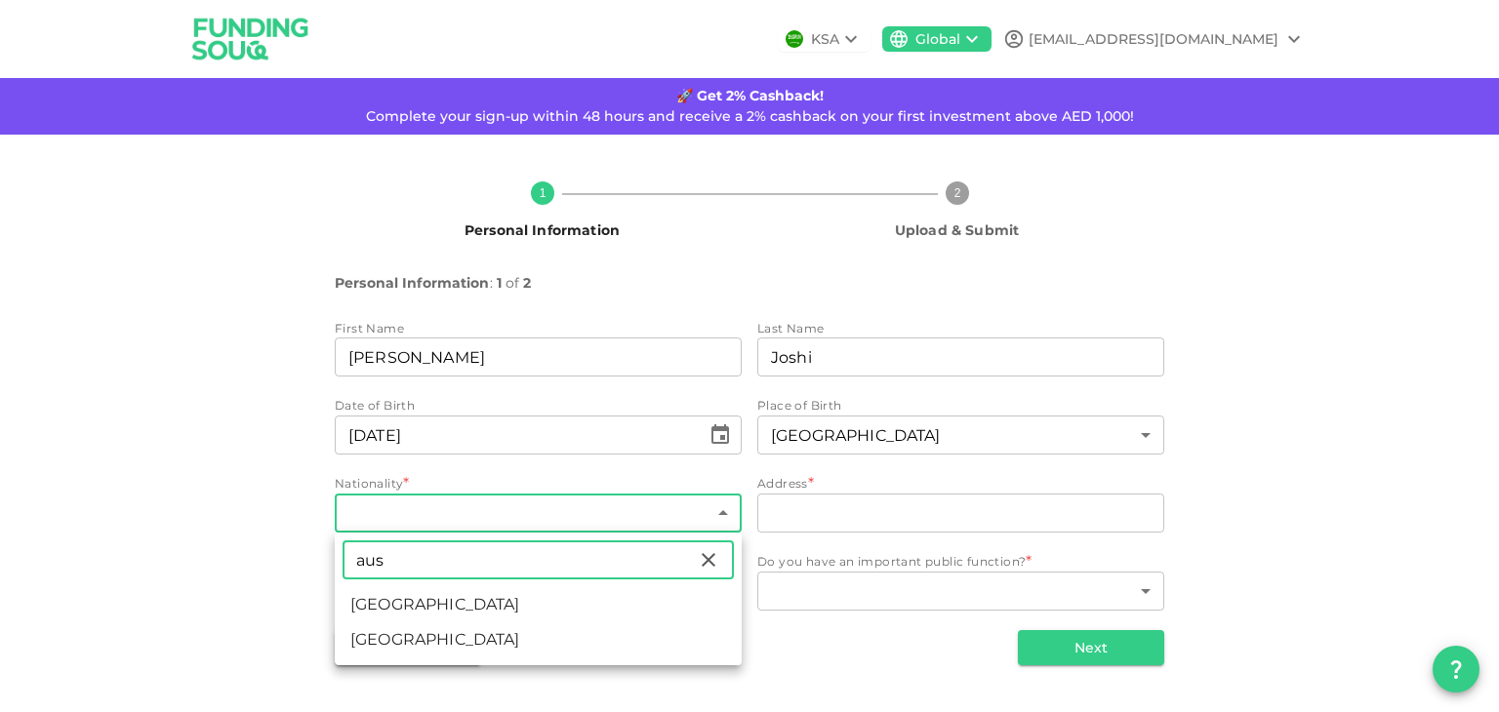
type input "aus"
click at [421, 606] on li "[GEOGRAPHIC_DATA]" at bounding box center [538, 604] width 407 height 35
type input "14"
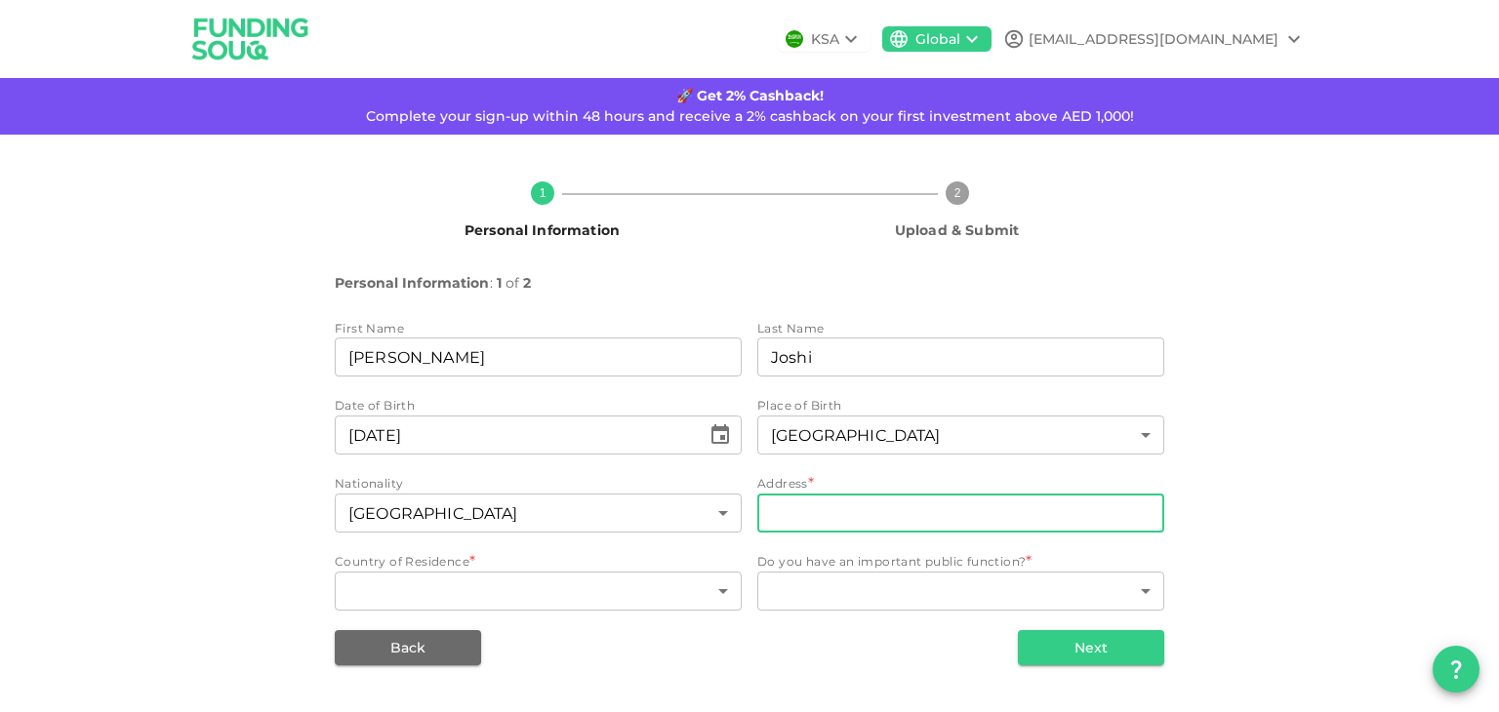
click at [870, 510] on input "address" at bounding box center [960, 513] width 407 height 39
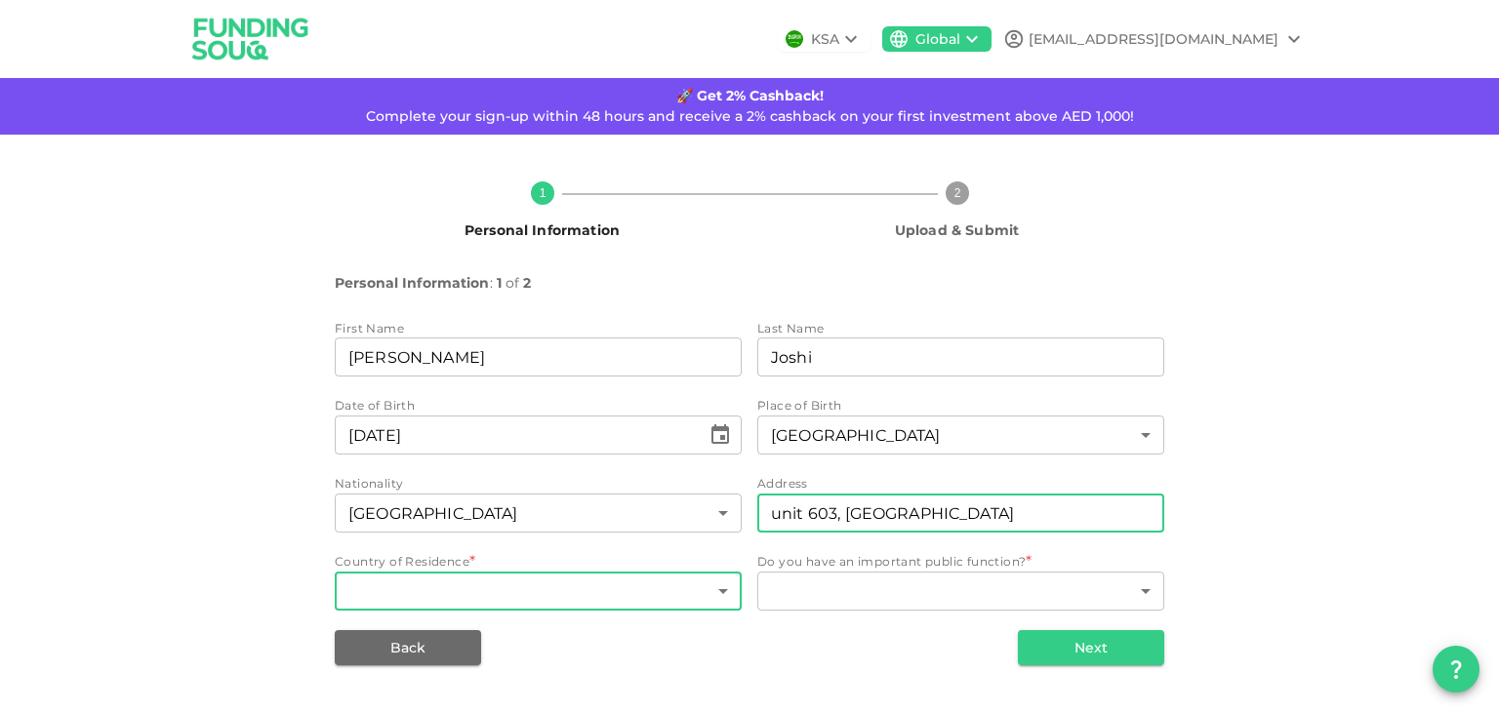
type input "unit 603, [GEOGRAPHIC_DATA]"
click at [663, 594] on body "KSA Global [EMAIL_ADDRESS][DOMAIN_NAME] 🚀 Get 2% Cashback! Complete your sign-u…" at bounding box center [749, 356] width 1499 height 712
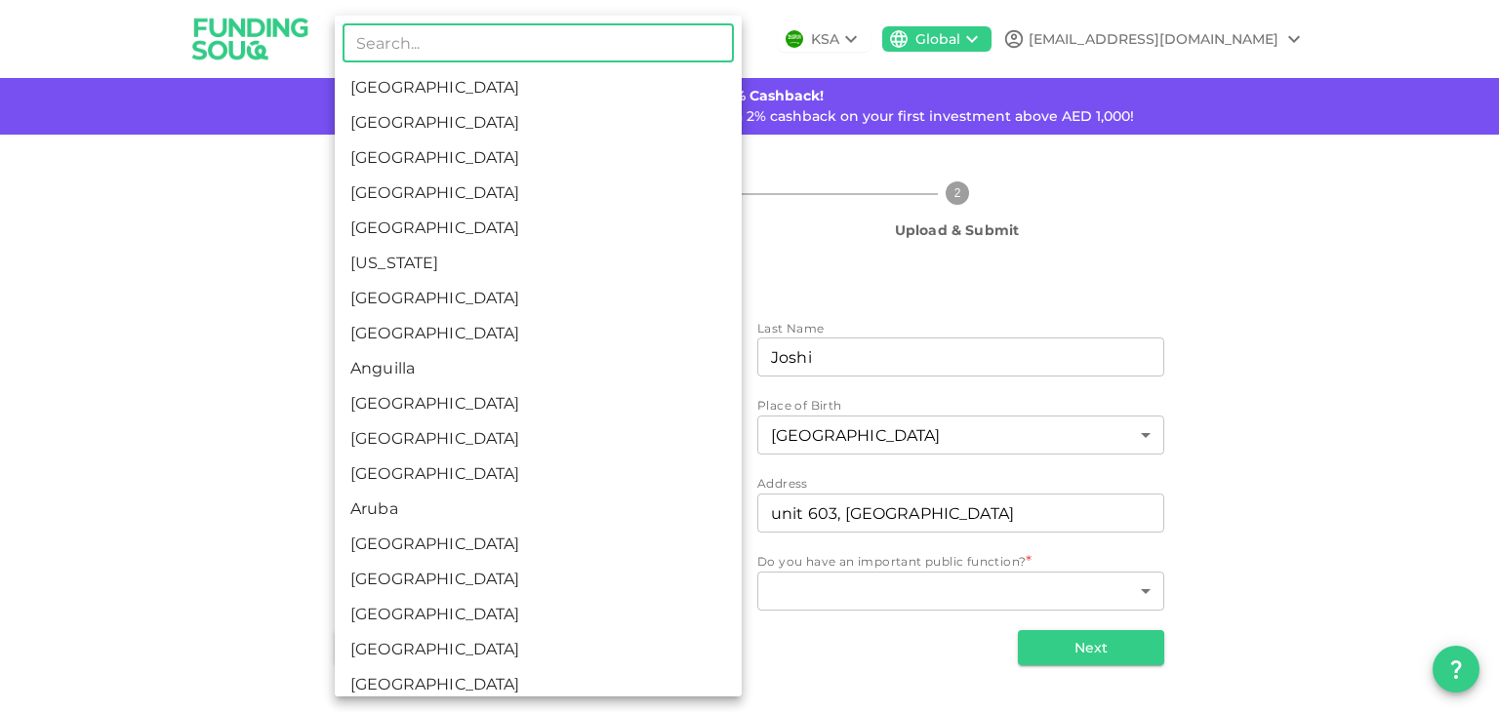
click at [447, 129] on li "[GEOGRAPHIC_DATA]" at bounding box center [538, 122] width 407 height 35
type input "2"
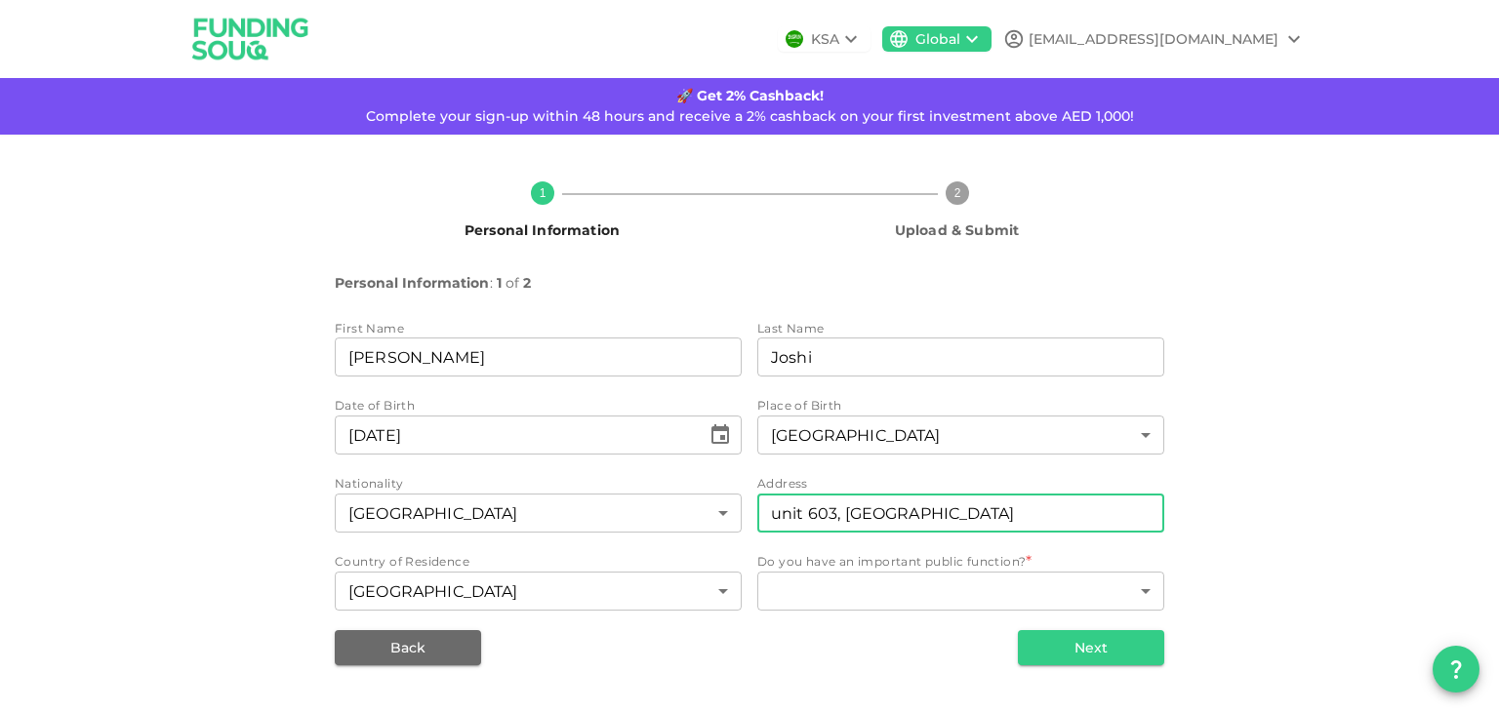
click at [1097, 528] on input "unit 603, [GEOGRAPHIC_DATA]" at bounding box center [960, 513] width 407 height 39
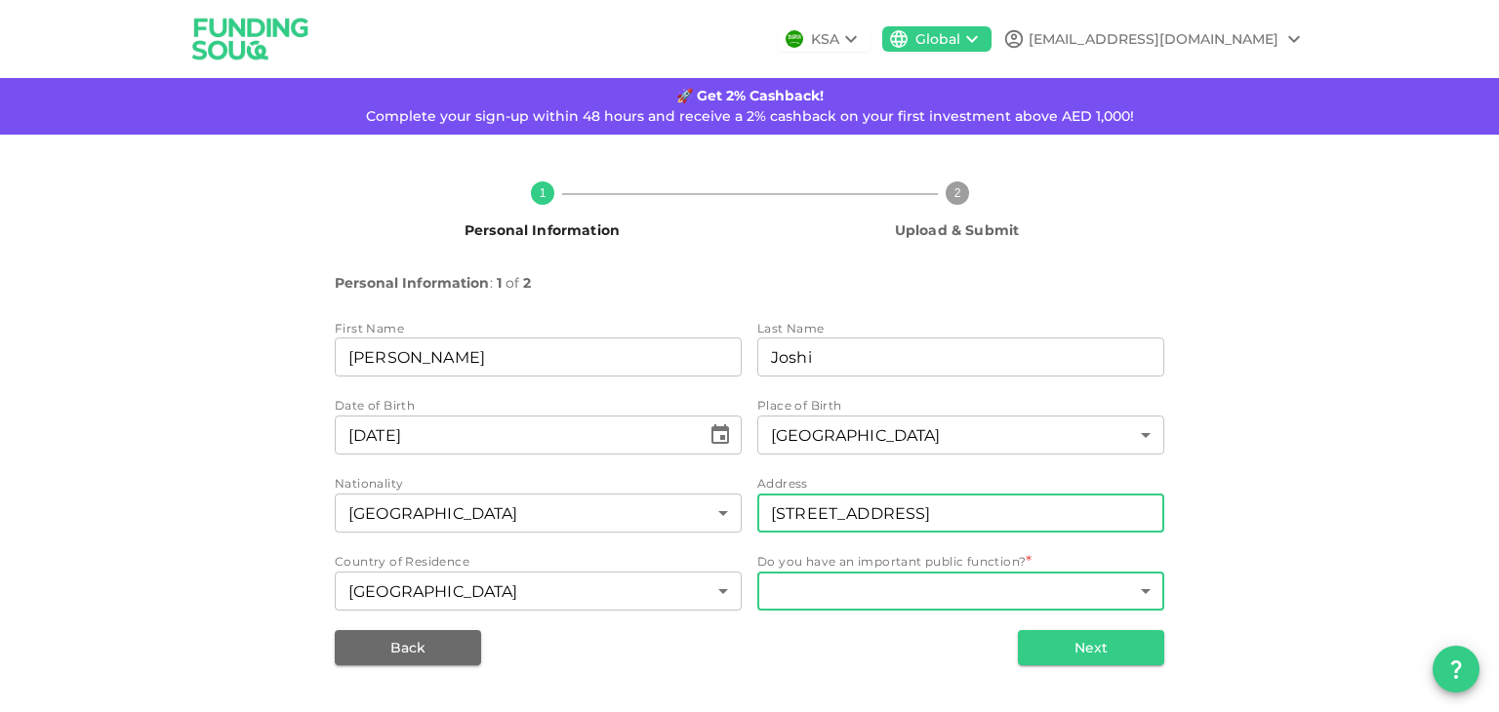
type input "[STREET_ADDRESS]"
click at [1023, 588] on body "KSA Global [EMAIL_ADDRESS][DOMAIN_NAME] 🚀 Get 2% Cashback! Complete your sign-u…" at bounding box center [749, 356] width 1499 height 712
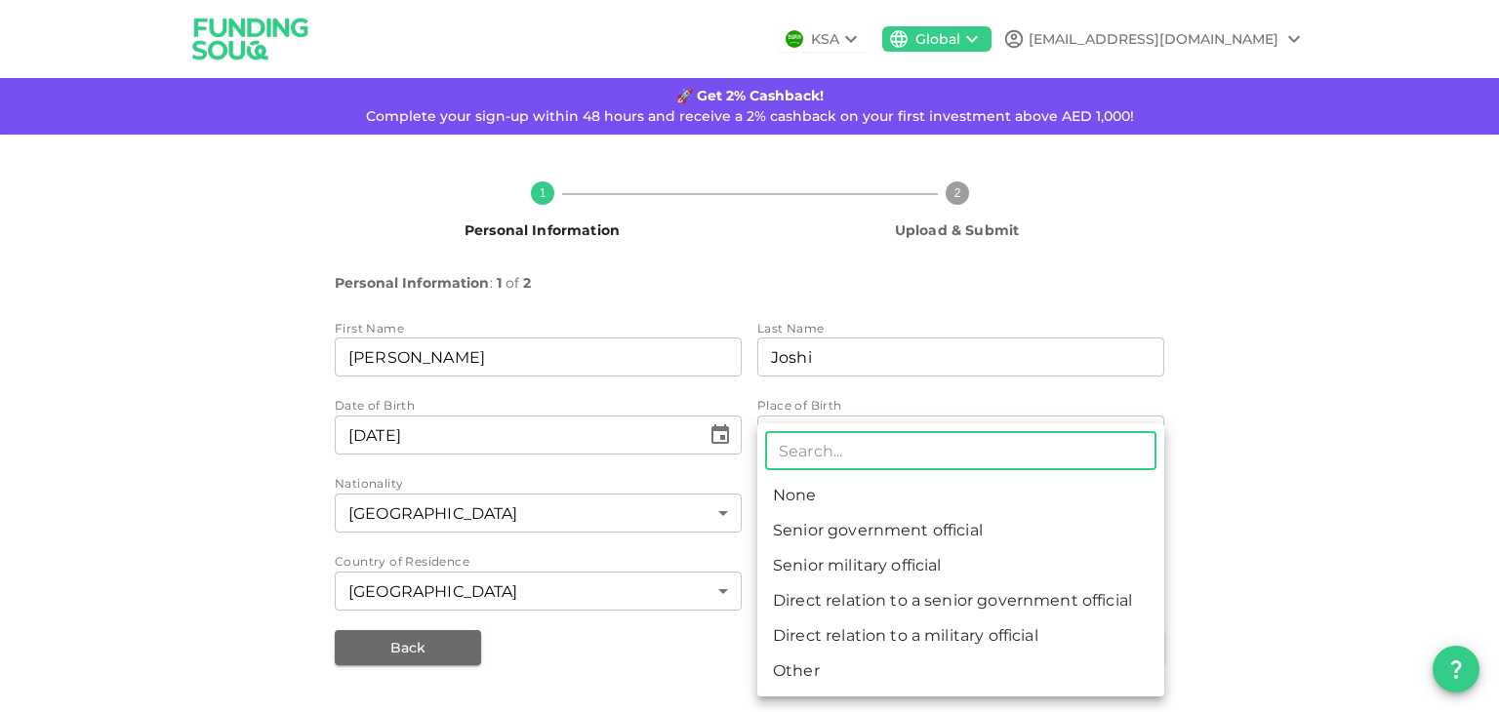
click at [962, 487] on li "None" at bounding box center [960, 495] width 407 height 35
type input "1"
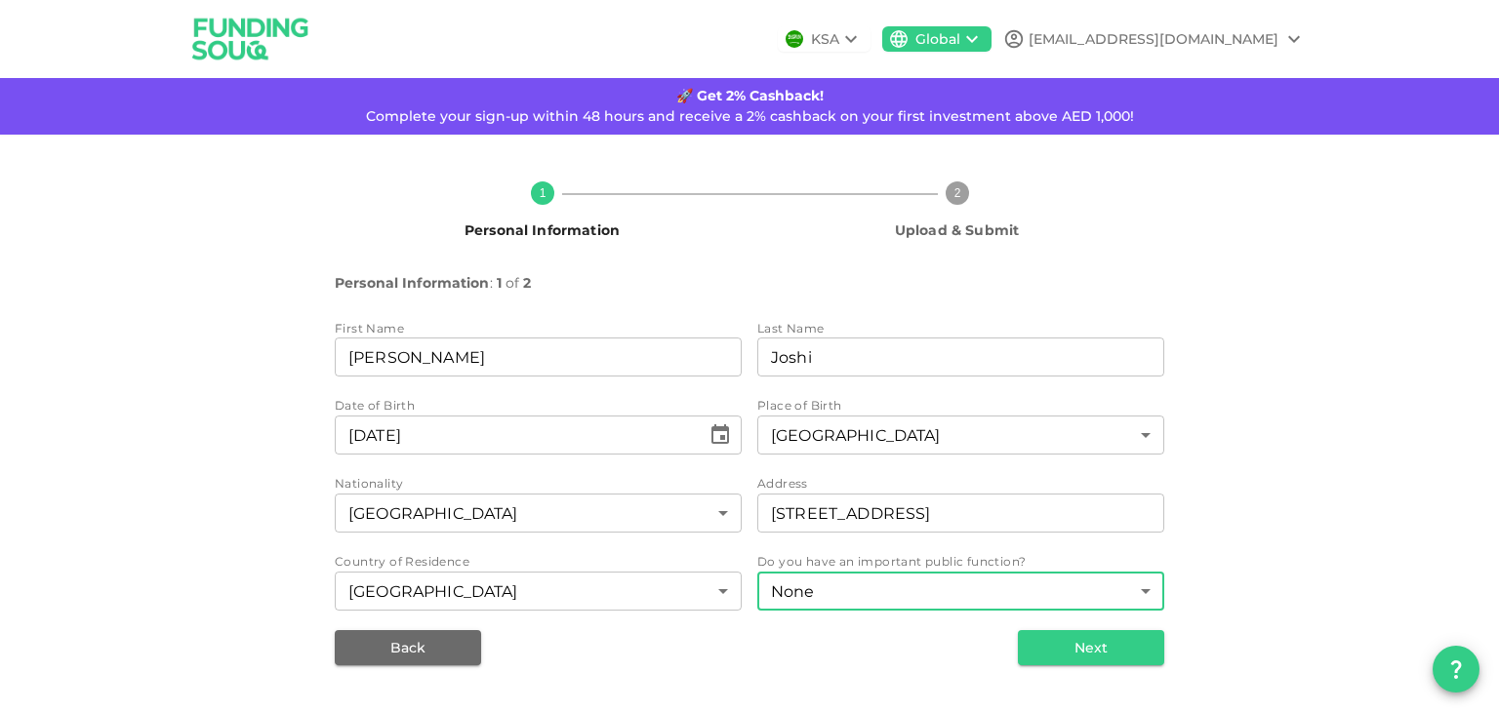
click at [1388, 550] on div "1 Personal Information 2 Upload & Submit Personal Information : 1 of 2 First Na…" at bounding box center [749, 416] width 1499 height 562
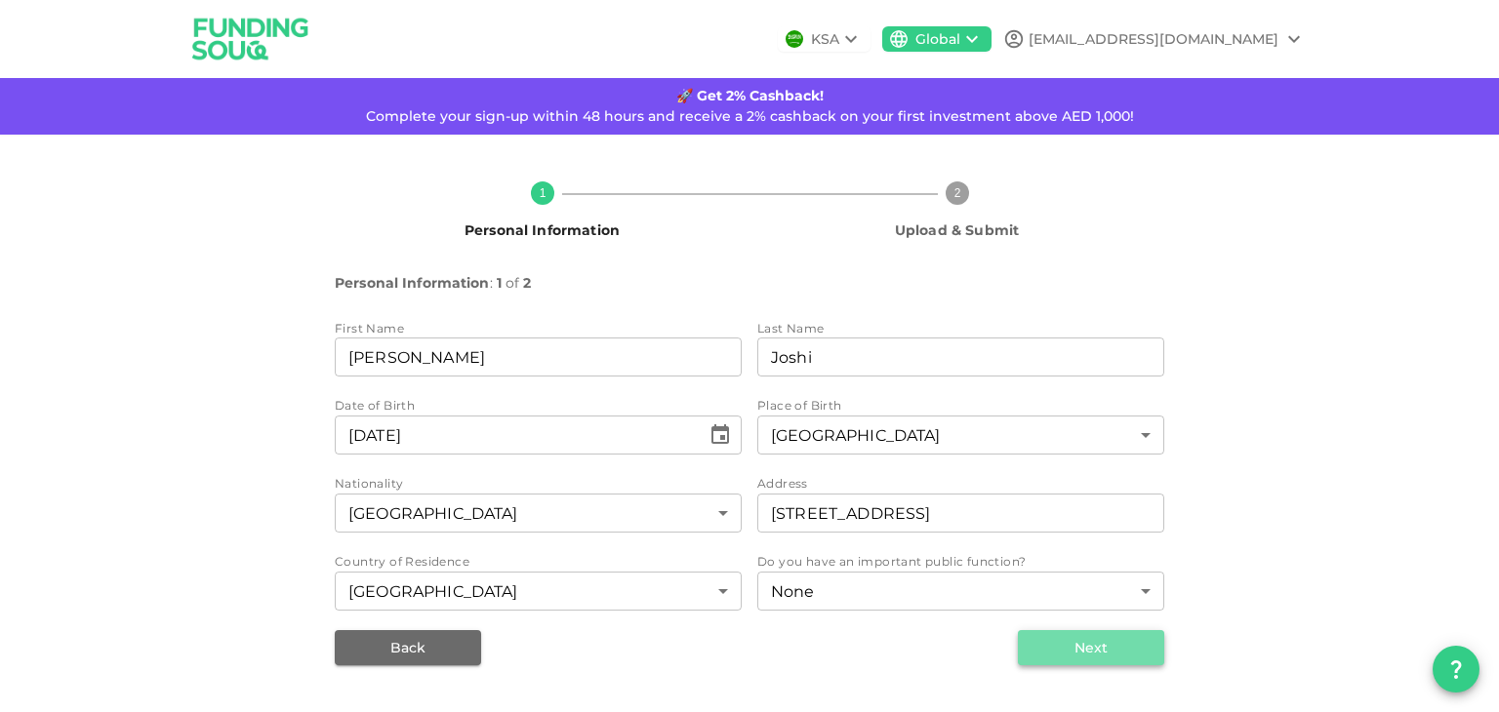
click at [1126, 645] on button "Next" at bounding box center [1091, 647] width 146 height 35
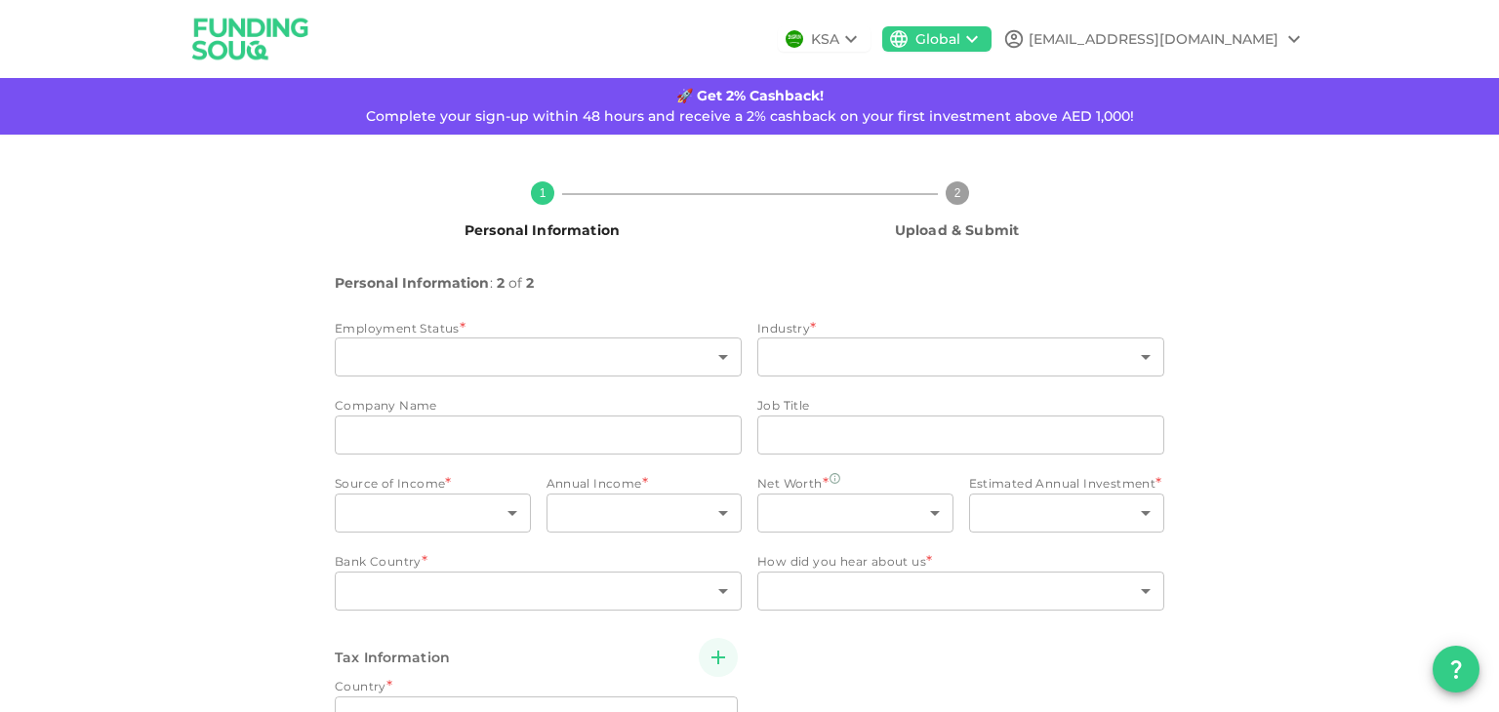
type input "2"
radio input "false"
radio input "true"
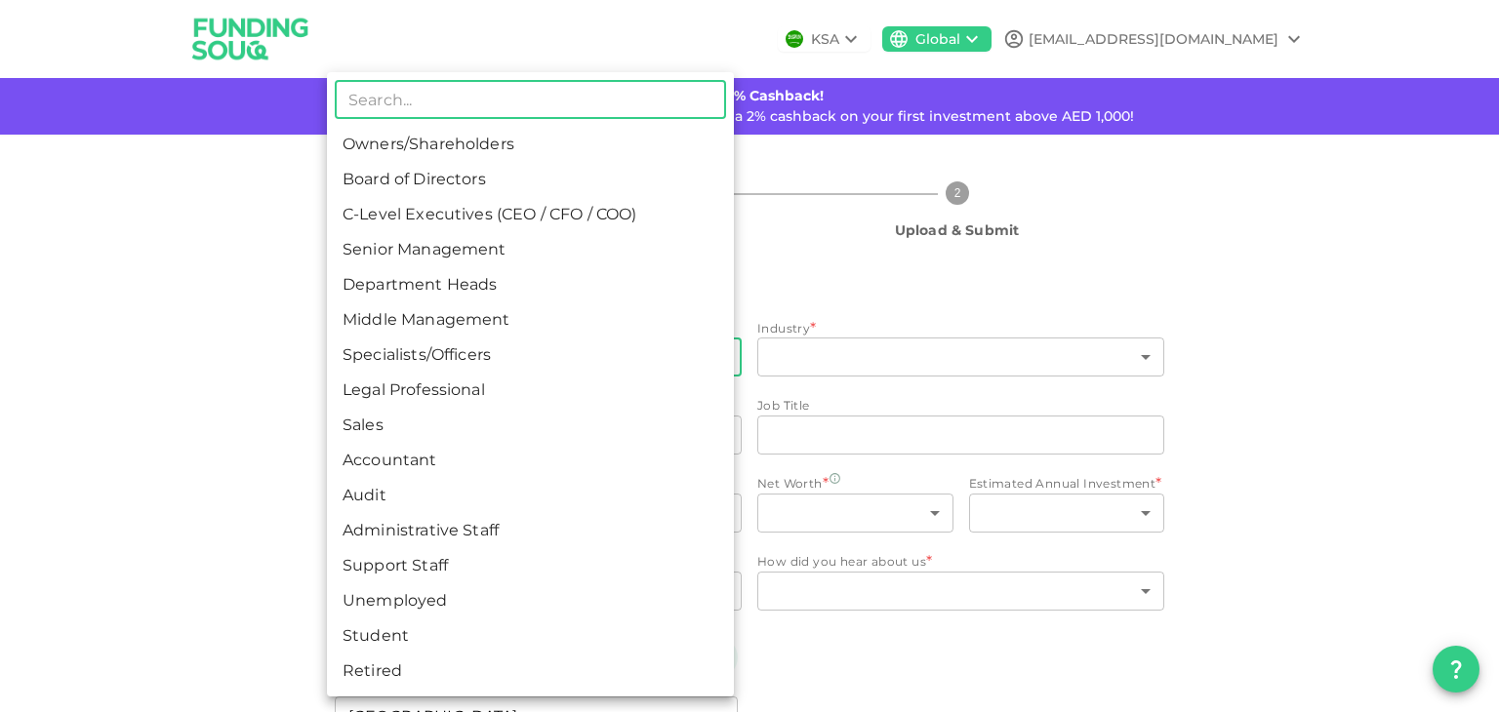
click at [655, 372] on body "KSA Global [EMAIL_ADDRESS][DOMAIN_NAME] 🚀 Get 2% Cashback! Complete your sign-u…" at bounding box center [749, 356] width 1499 height 712
click at [552, 309] on li "Middle Management" at bounding box center [530, 319] width 407 height 35
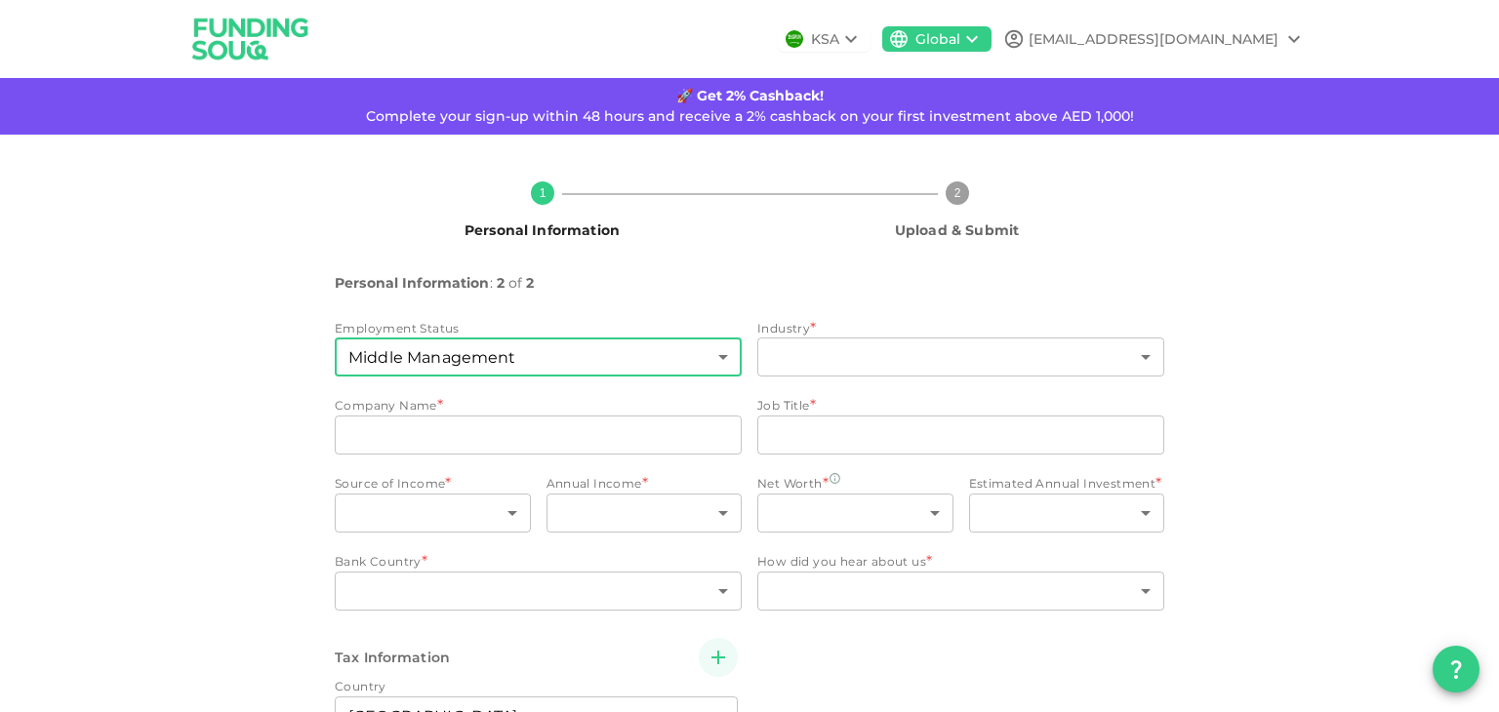
type input "6"
click at [791, 378] on div "​ ​" at bounding box center [960, 359] width 407 height 43
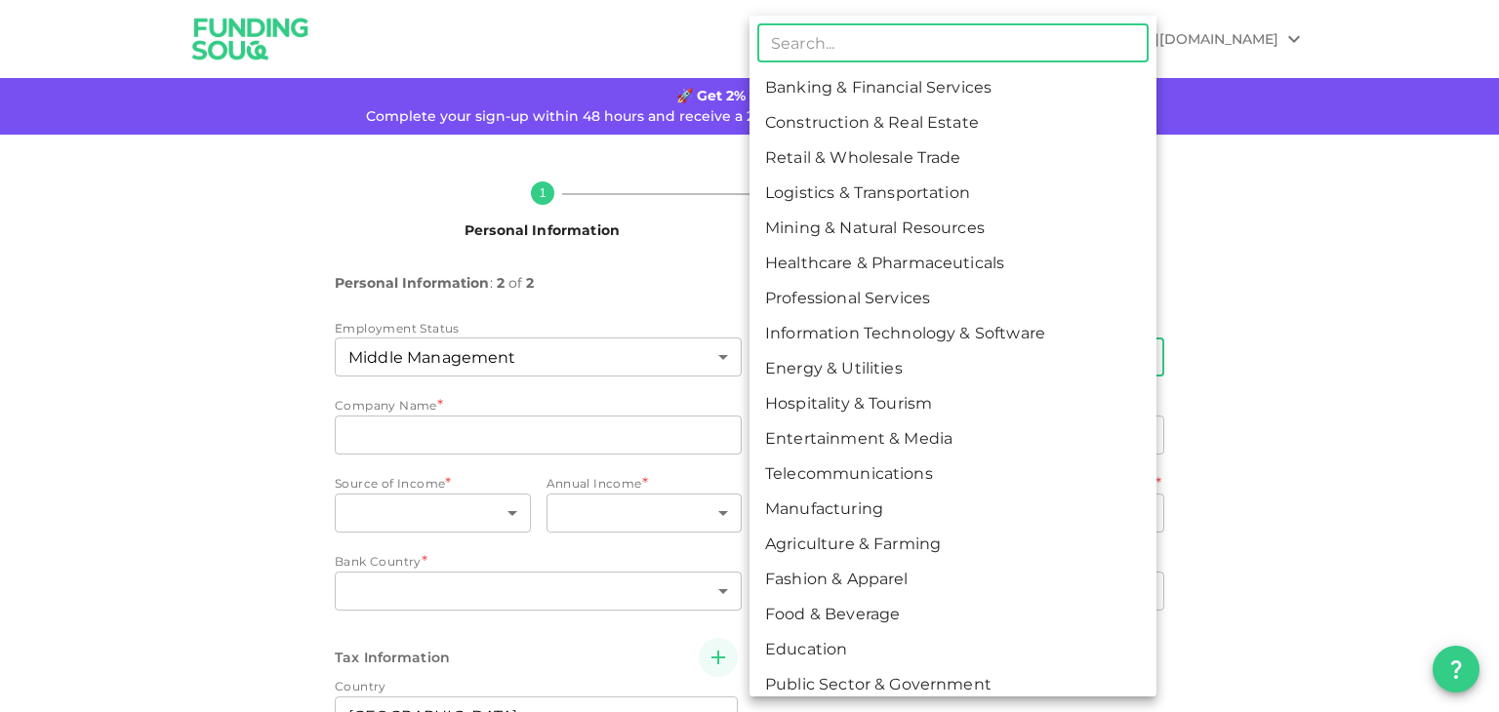
click at [814, 358] on body "KSA Global [EMAIL_ADDRESS][DOMAIN_NAME] 🚀 Get 2% Cashback! Complete your sign-u…" at bounding box center [749, 356] width 1499 height 712
click at [909, 136] on li "Construction & Real Estate" at bounding box center [952, 122] width 407 height 35
type input "2"
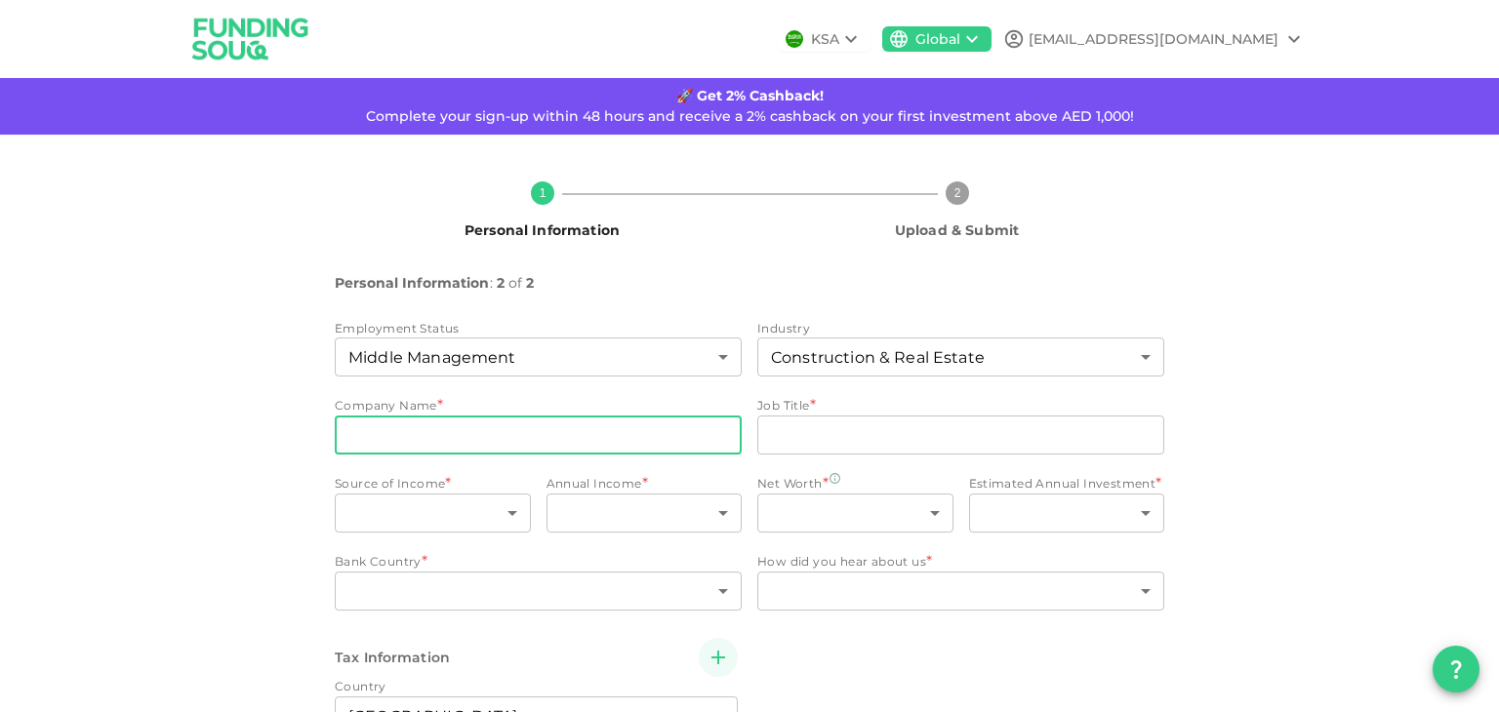
click at [423, 429] on input "companyName" at bounding box center [538, 435] width 407 height 39
type input "[PERSON_NAME] [PERSON_NAME] LaSalle"
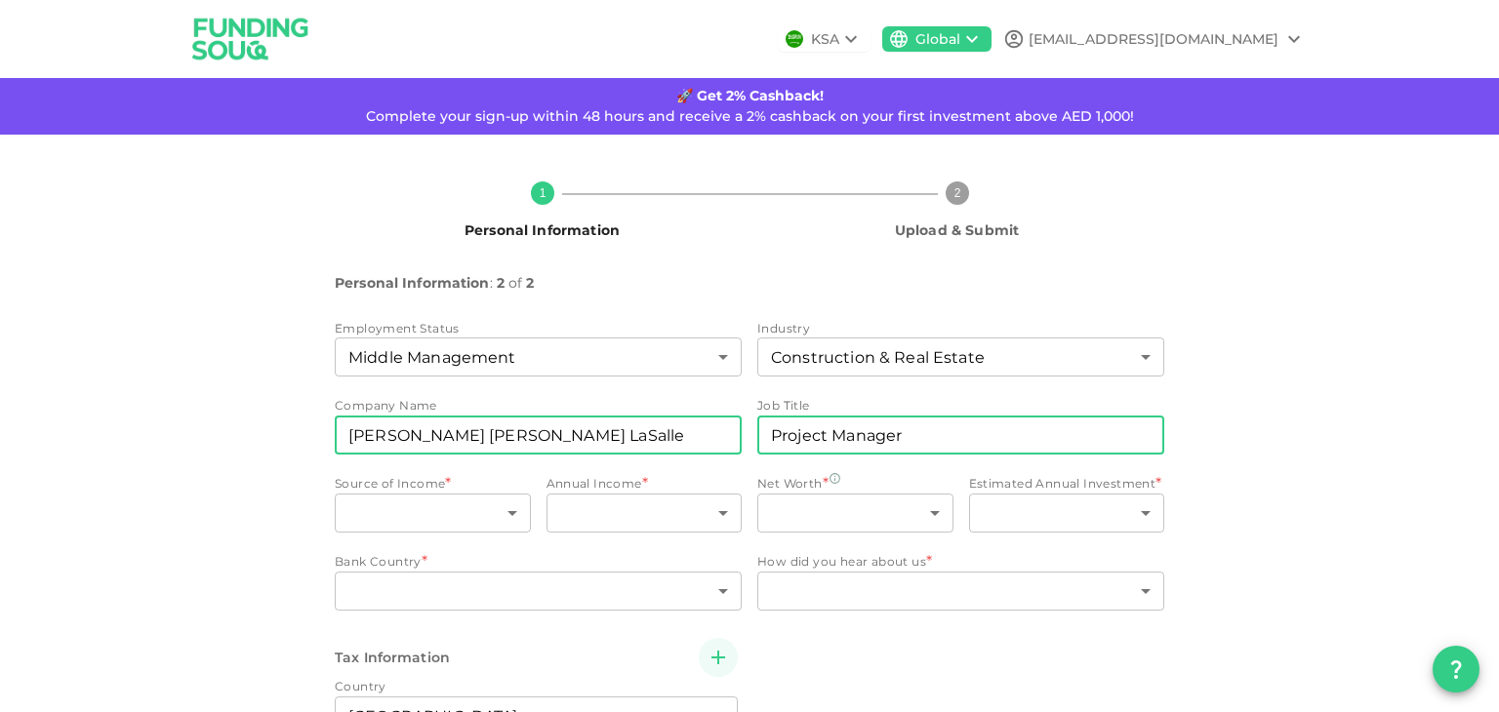
type input "Project Manager"
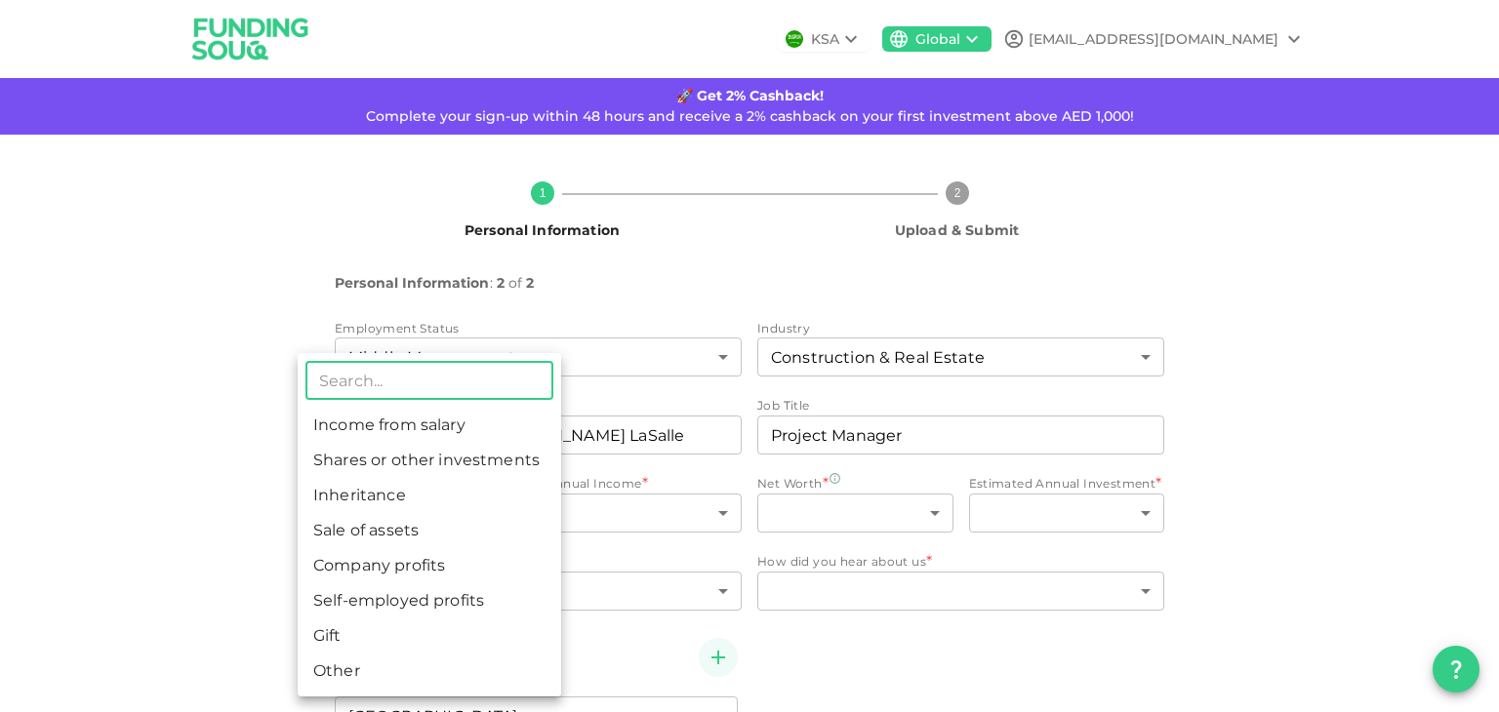
click at [438, 504] on body "KSA Global [EMAIL_ADDRESS][DOMAIN_NAME] 🚀 Get 2% Cashback! Complete your sign-u…" at bounding box center [749, 356] width 1499 height 712
click at [457, 428] on li "Income from salary" at bounding box center [429, 425] width 263 height 35
type input "1"
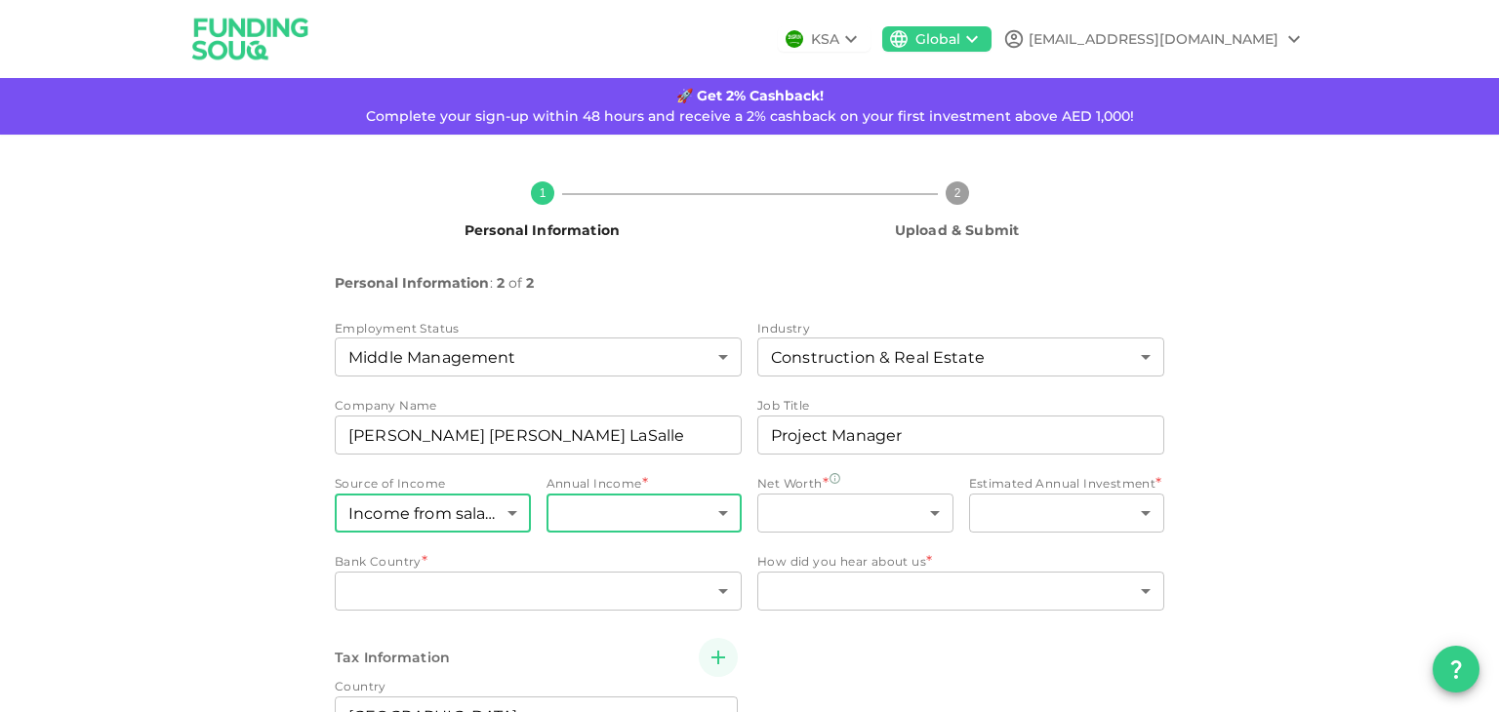
click at [564, 504] on body "KSA Global [EMAIL_ADDRESS][DOMAIN_NAME] 🚀 Get 2% Cashback! Complete your sign-u…" at bounding box center [749, 356] width 1499 height 712
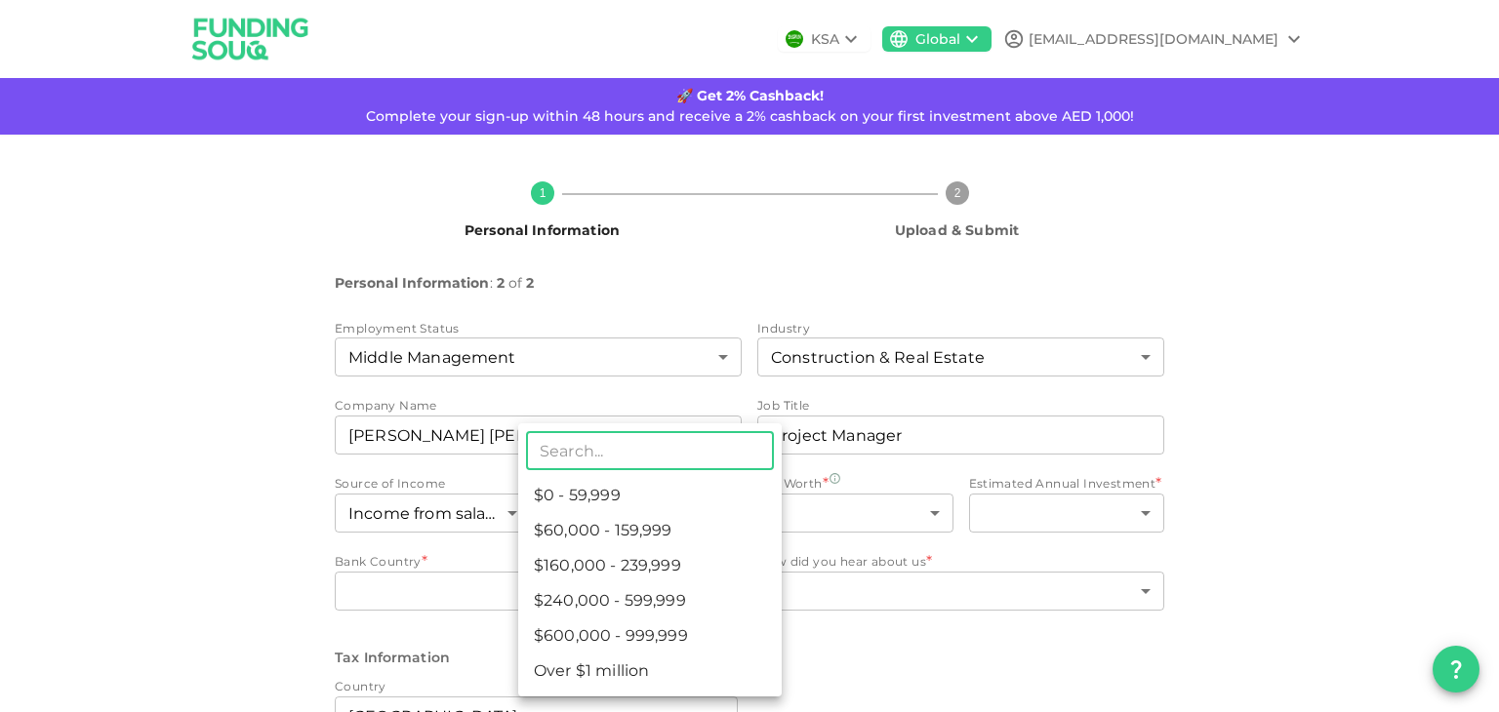
click at [585, 536] on li "$60,000 - 159,999" at bounding box center [649, 530] width 263 height 35
type input "2"
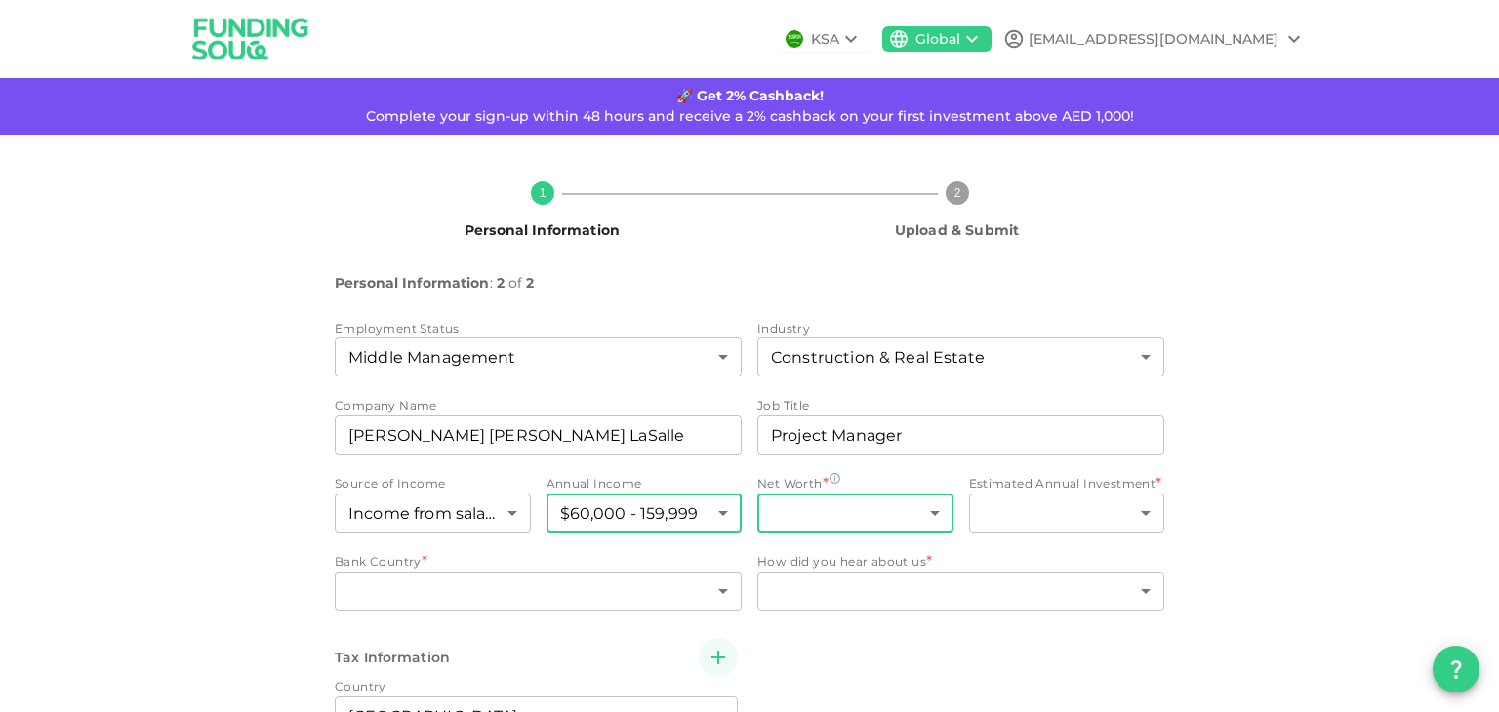
click at [811, 512] on body "KSA Global [EMAIL_ADDRESS][DOMAIN_NAME] 🚀 Get 2% Cashback! Complete your sign-u…" at bounding box center [749, 356] width 1499 height 712
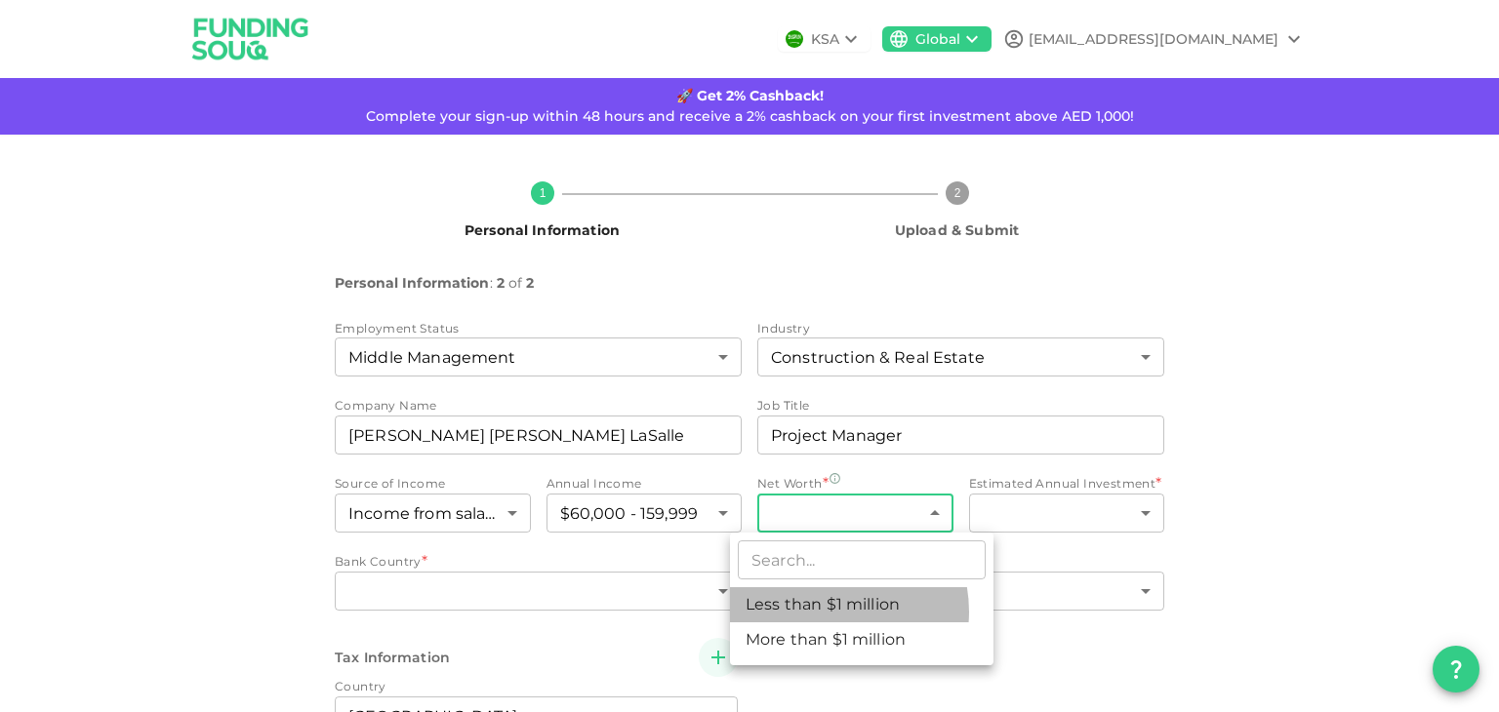
click at [824, 612] on li "Less than $1 million" at bounding box center [861, 604] width 263 height 35
type input "1"
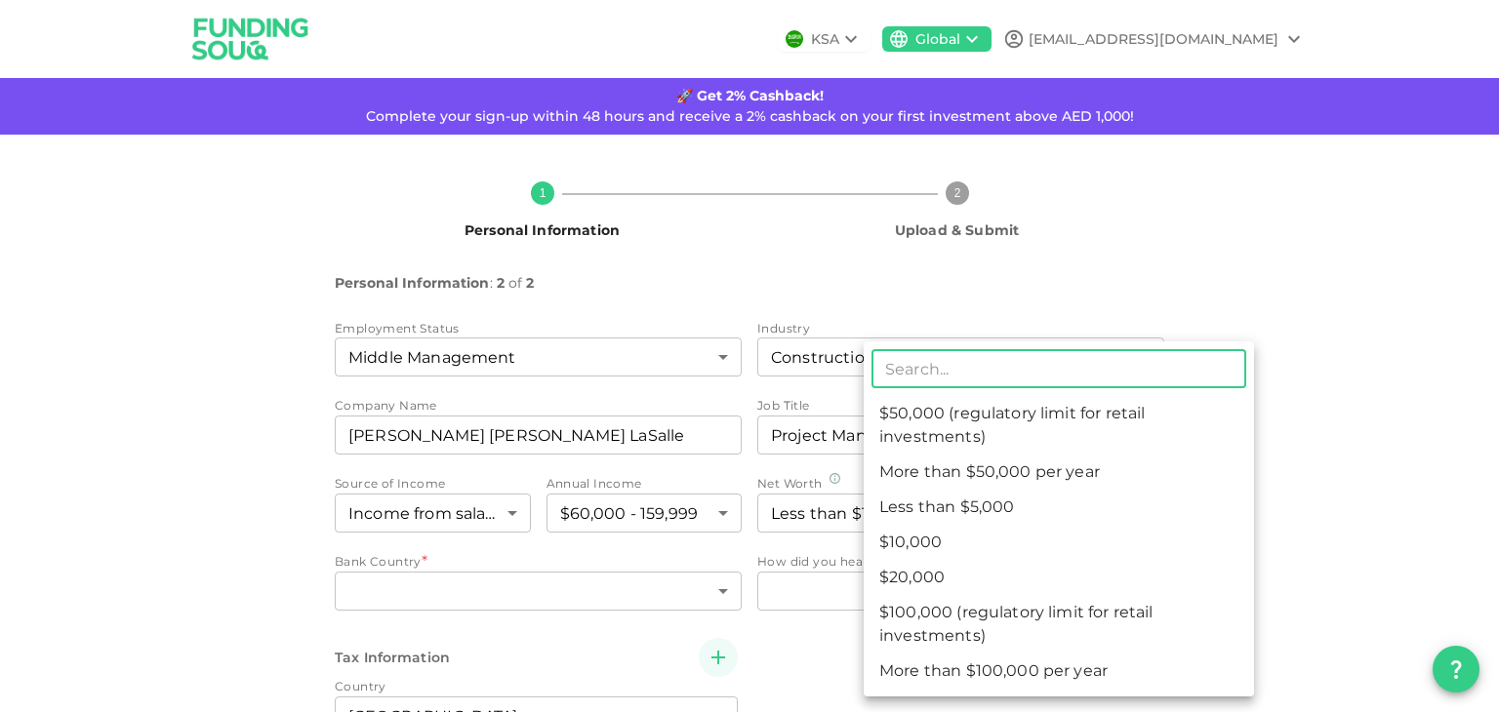
click at [1090, 508] on body "KSA Global [EMAIL_ADDRESS][DOMAIN_NAME] 🚀 Get 2% Cashback! Complete your sign-u…" at bounding box center [749, 356] width 1499 height 712
click at [1104, 425] on li "$50,000 (regulatory limit for retail investments)" at bounding box center [1058, 425] width 390 height 59
type input "4"
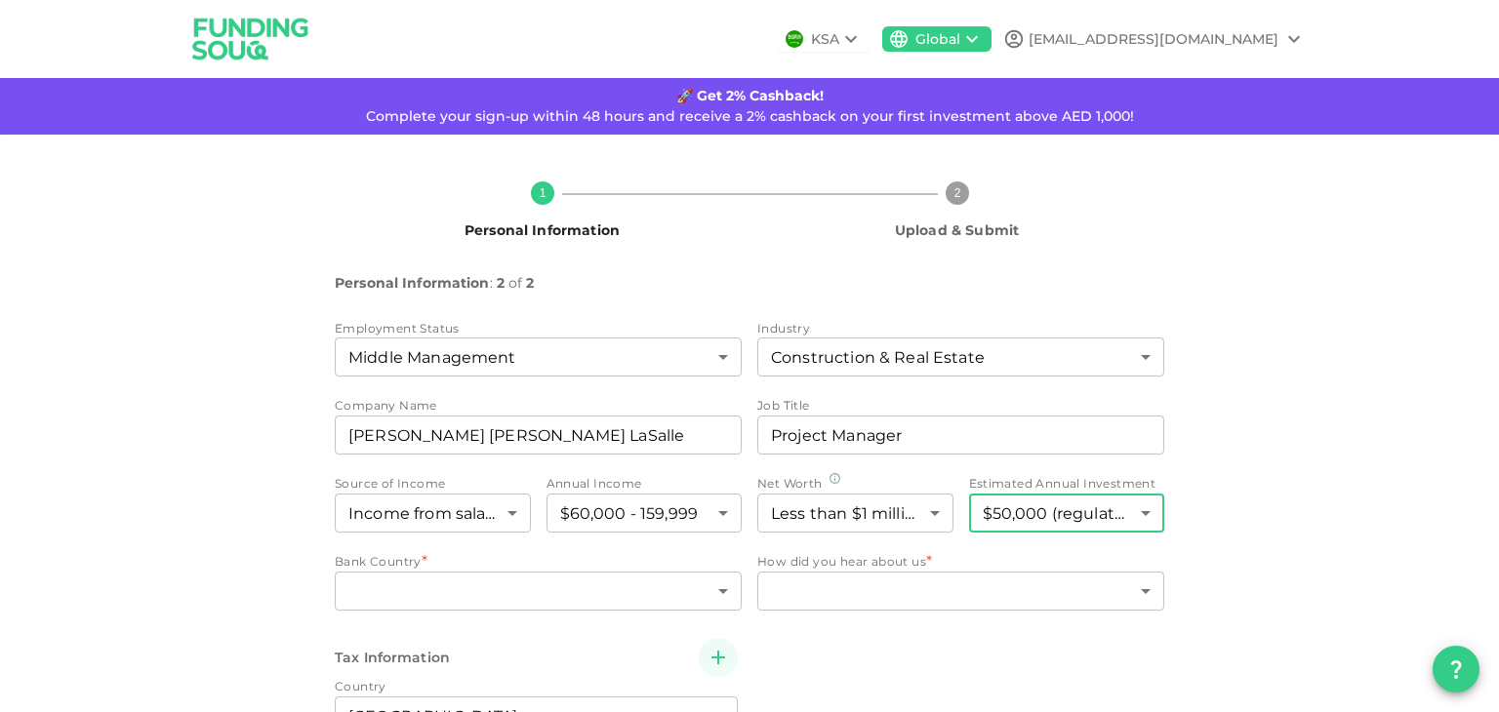
click at [1263, 493] on div "1 Personal Information 2 Upload & Submit Personal Information : 2 of 2 Employme…" at bounding box center [749, 538] width 1112 height 744
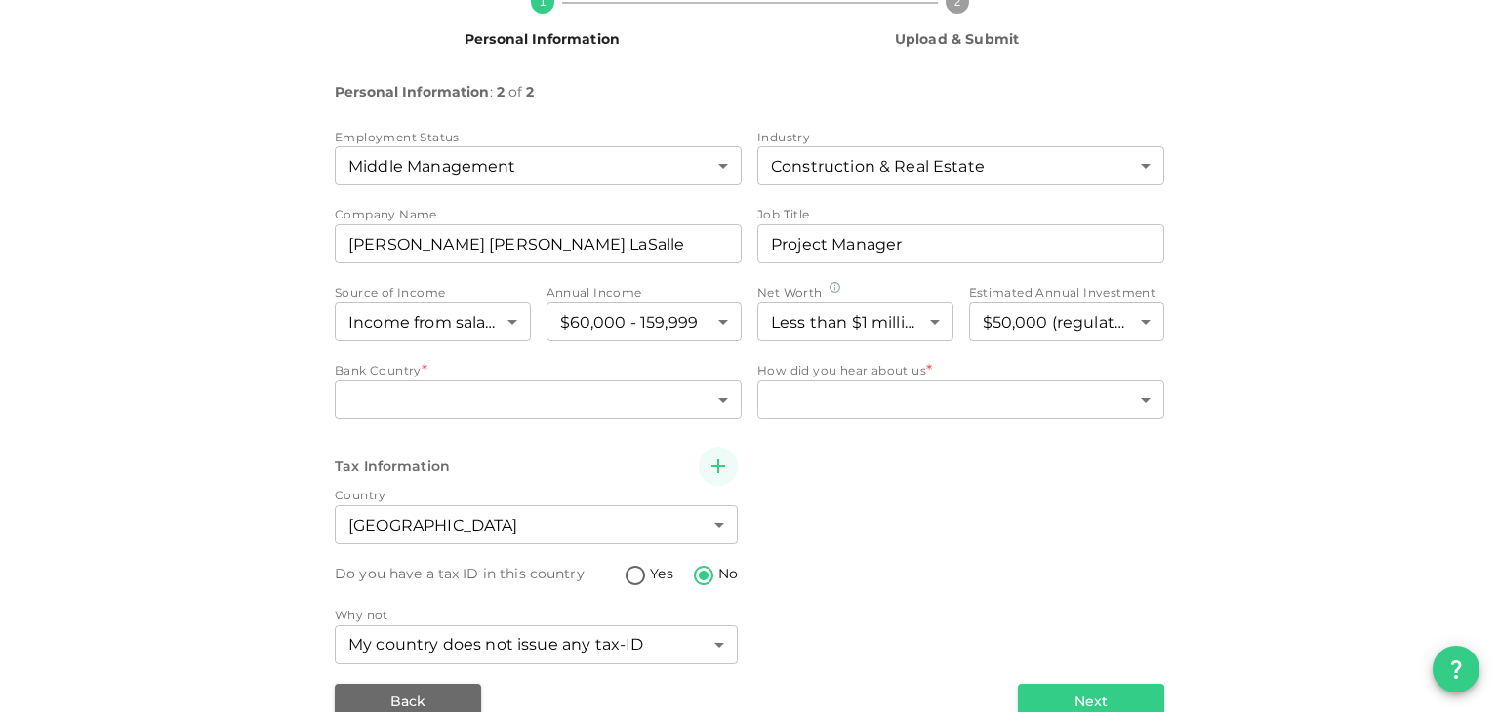
scroll to position [229, 0]
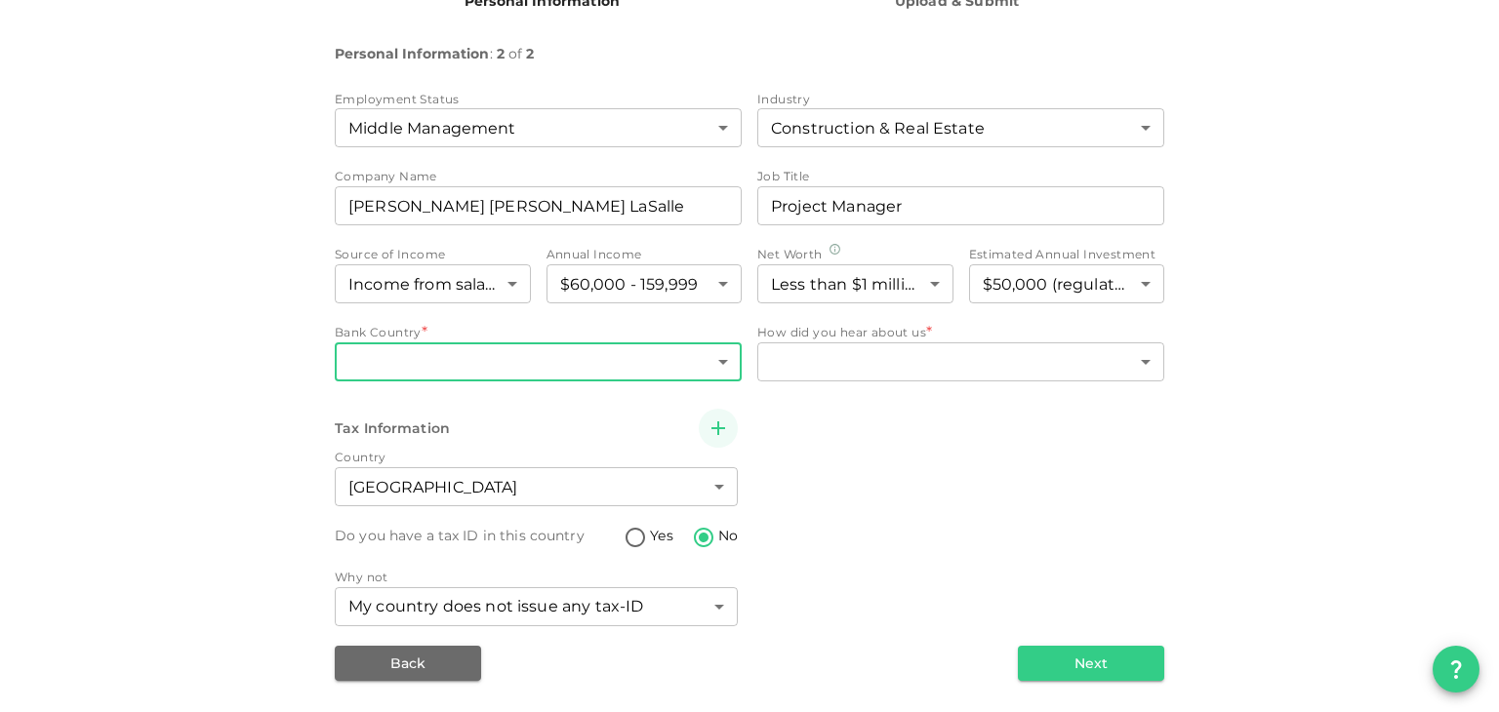
click at [624, 361] on body "KSA Global [EMAIL_ADDRESS][DOMAIN_NAME] 🚀 Get 2% Cashback! Complete your sign-u…" at bounding box center [749, 356] width 1499 height 712
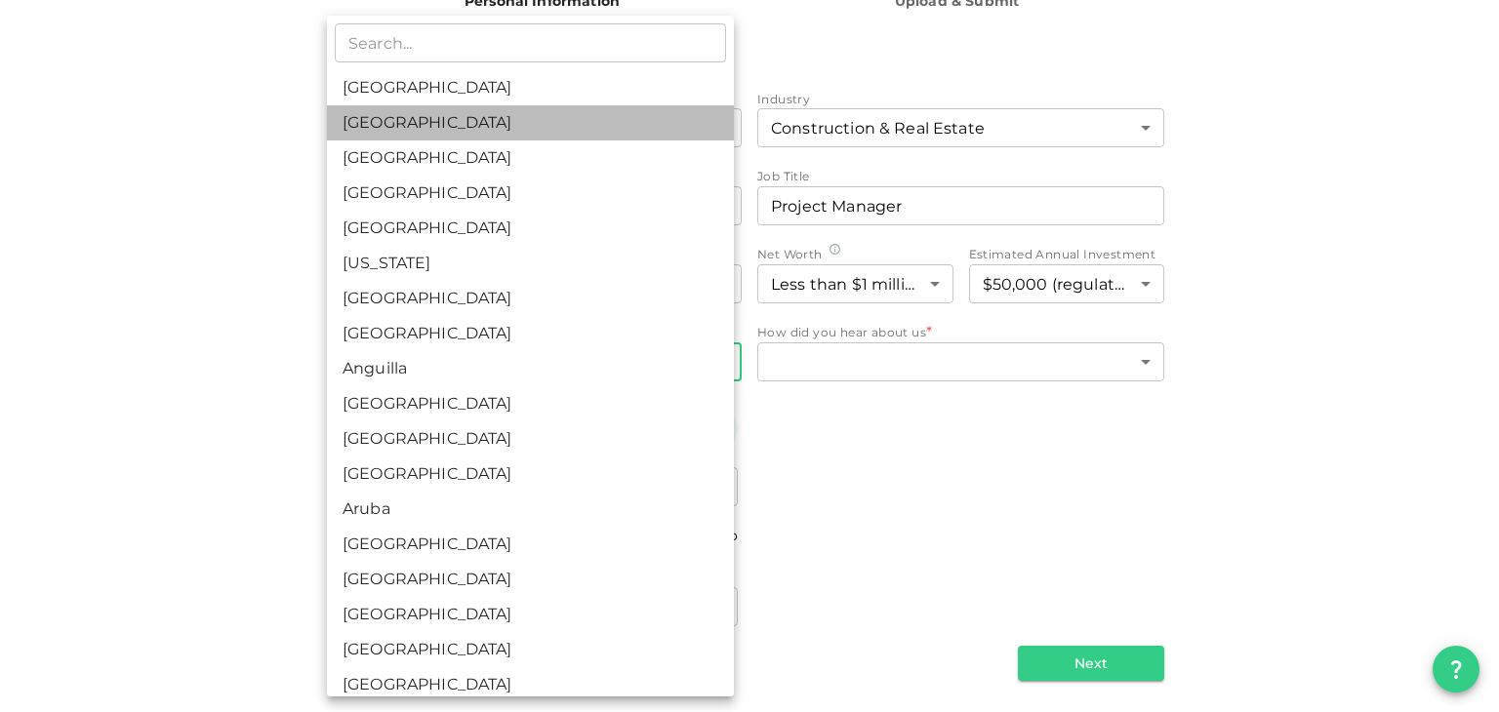
click at [539, 126] on li "[GEOGRAPHIC_DATA]" at bounding box center [530, 122] width 407 height 35
type input "2"
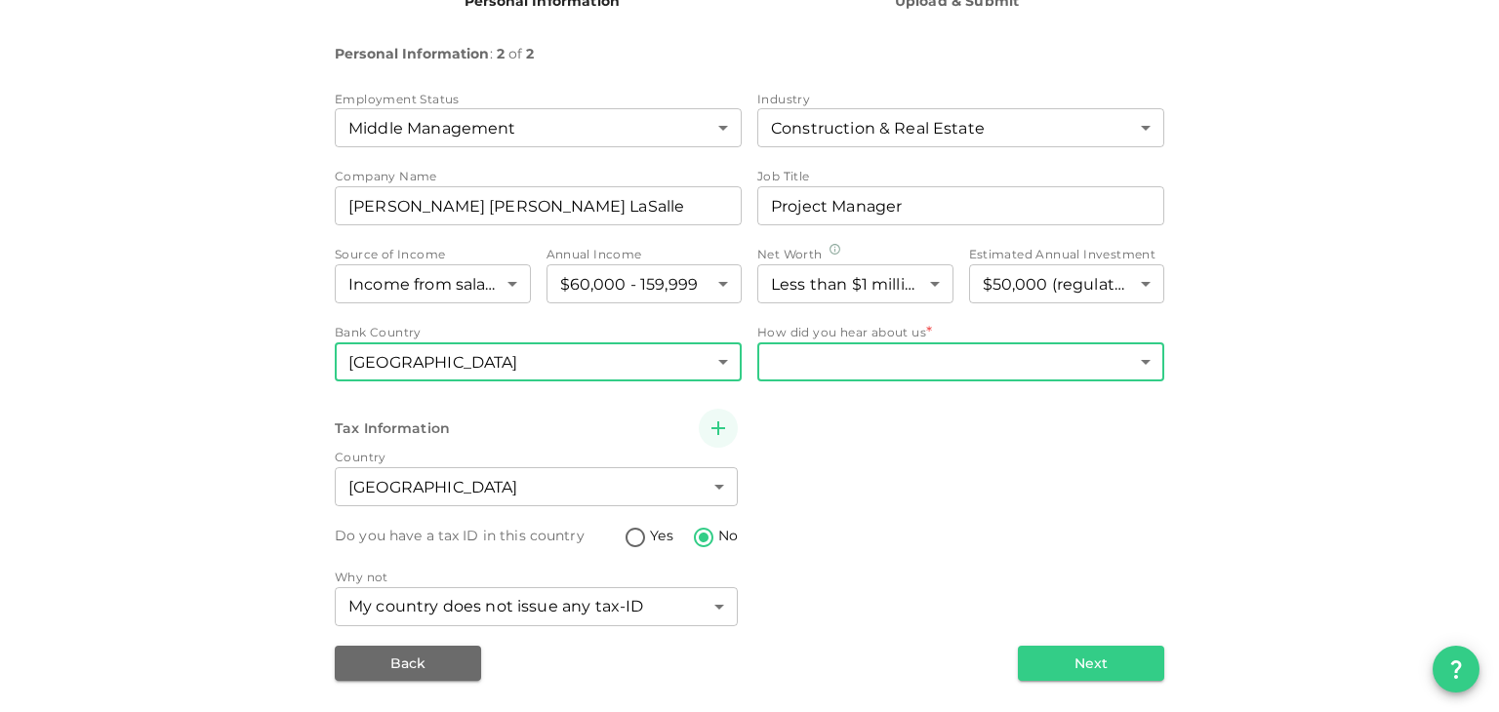
click at [926, 375] on body "KSA Global [EMAIL_ADDRESS][DOMAIN_NAME] 🚀 Get 2% Cashback! Complete your sign-u…" at bounding box center [749, 356] width 1499 height 712
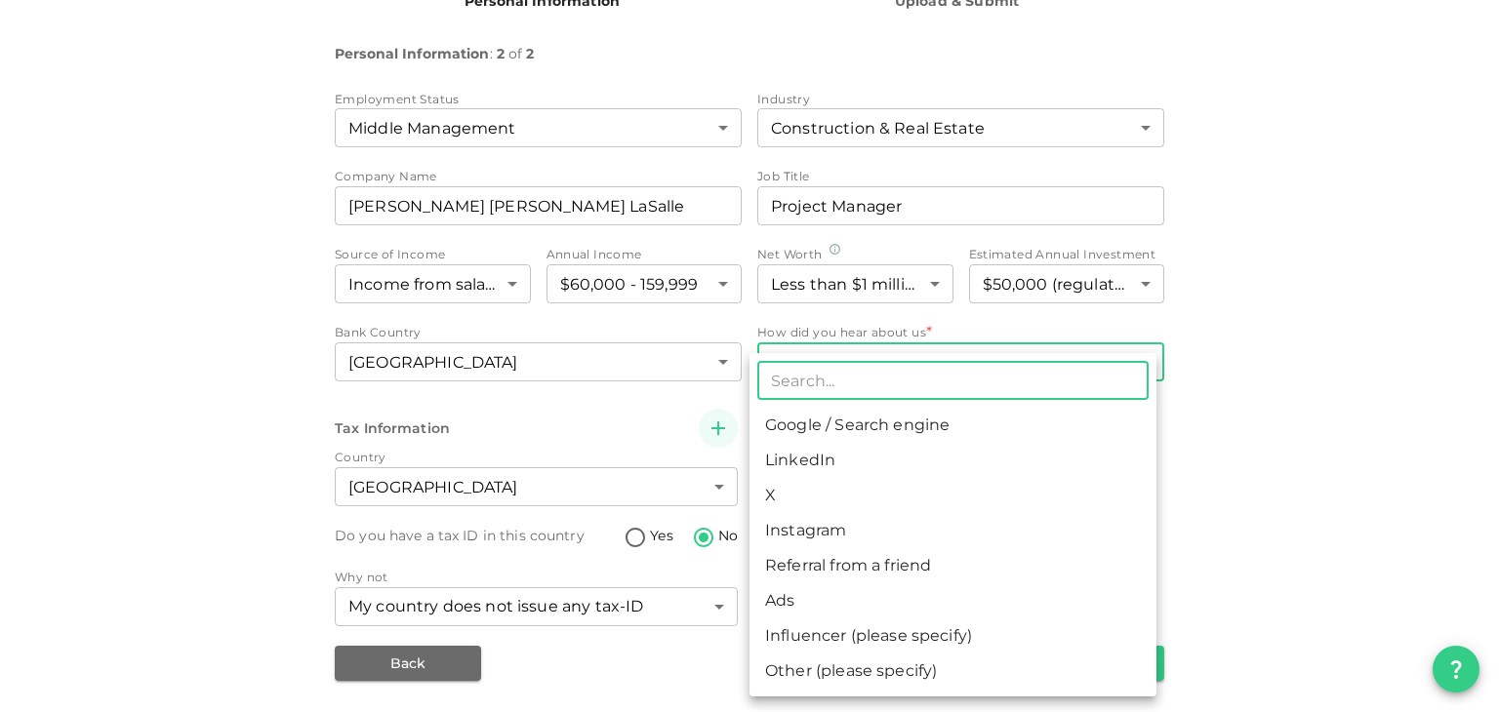
click at [892, 424] on li "Google / Search engine" at bounding box center [952, 425] width 407 height 35
type input "1"
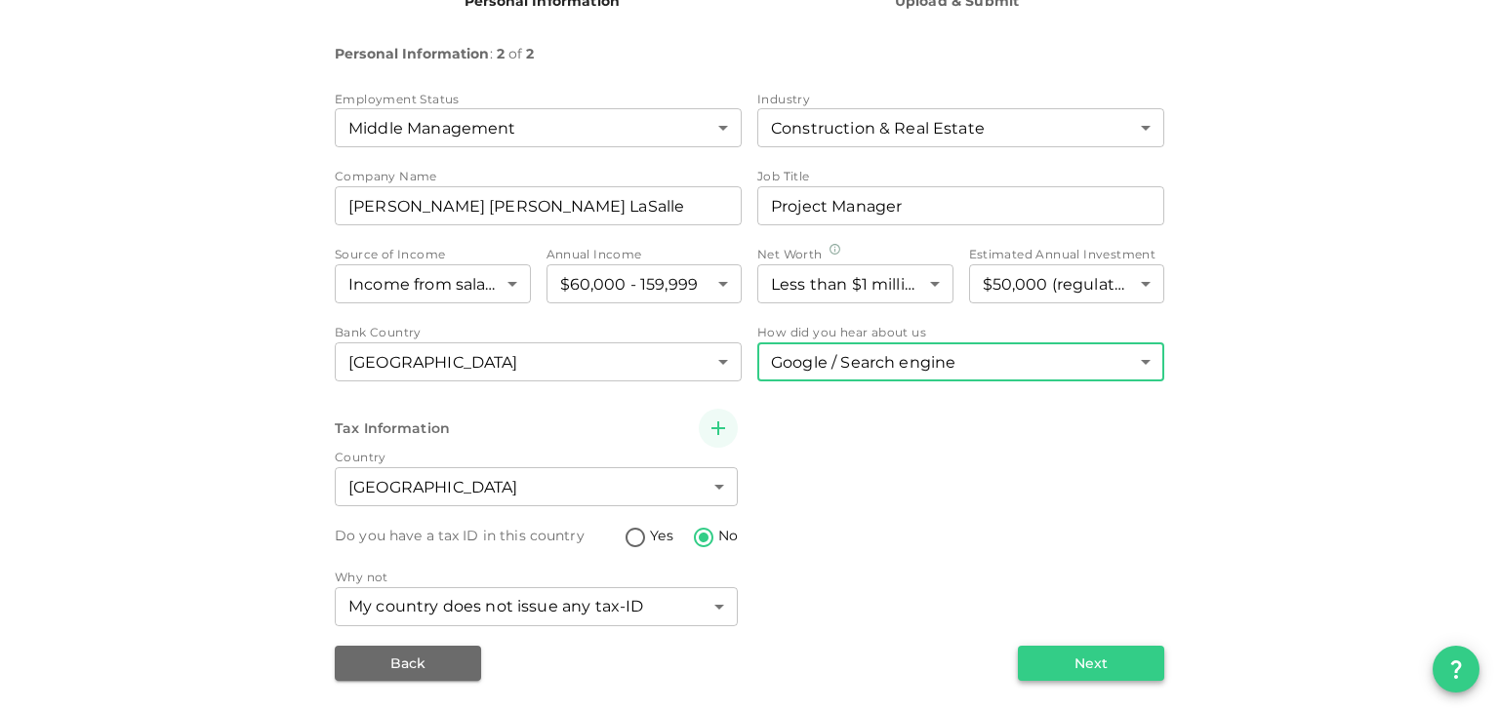
click at [1079, 662] on button "Next" at bounding box center [1091, 663] width 146 height 35
